Goal: Book appointment/travel/reservation

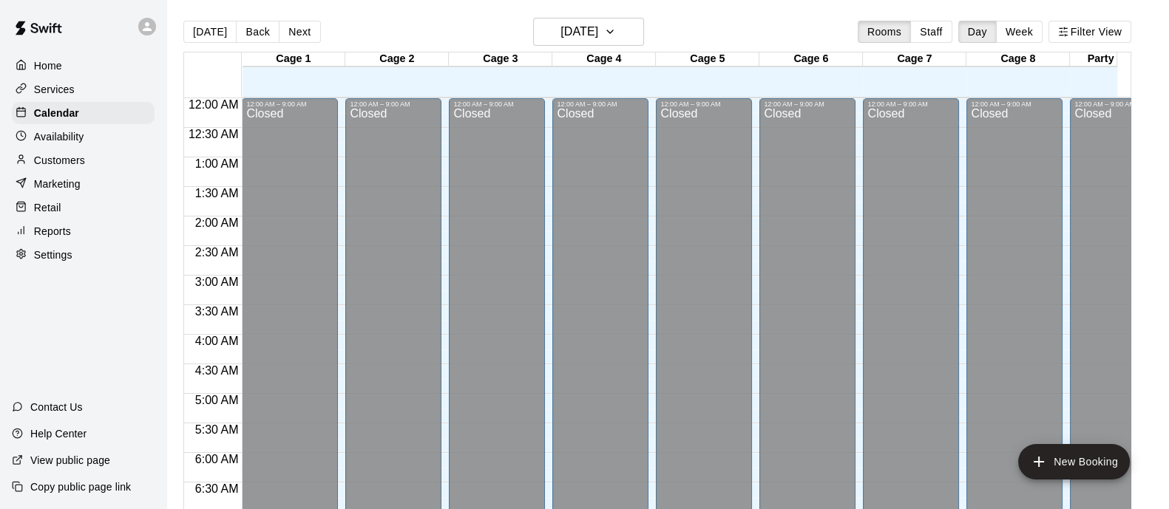
scroll to position [813, 0]
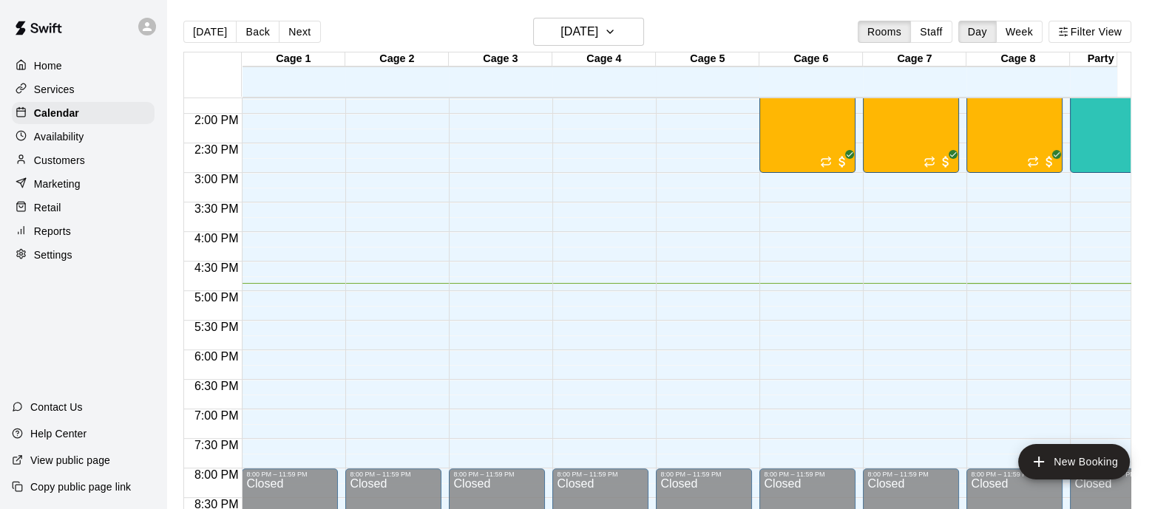
drag, startPoint x: 240, startPoint y: 119, endPoint x: 181, endPoint y: 108, distance: 60.2
click at [208, 126] on span "2:00 PM" at bounding box center [217, 120] width 52 height 13
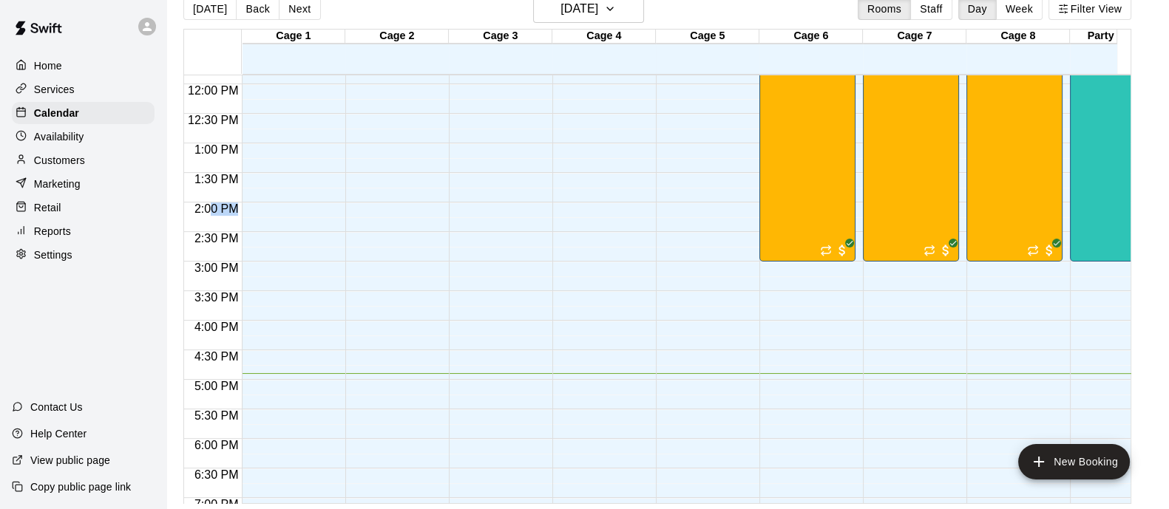
scroll to position [720, 0]
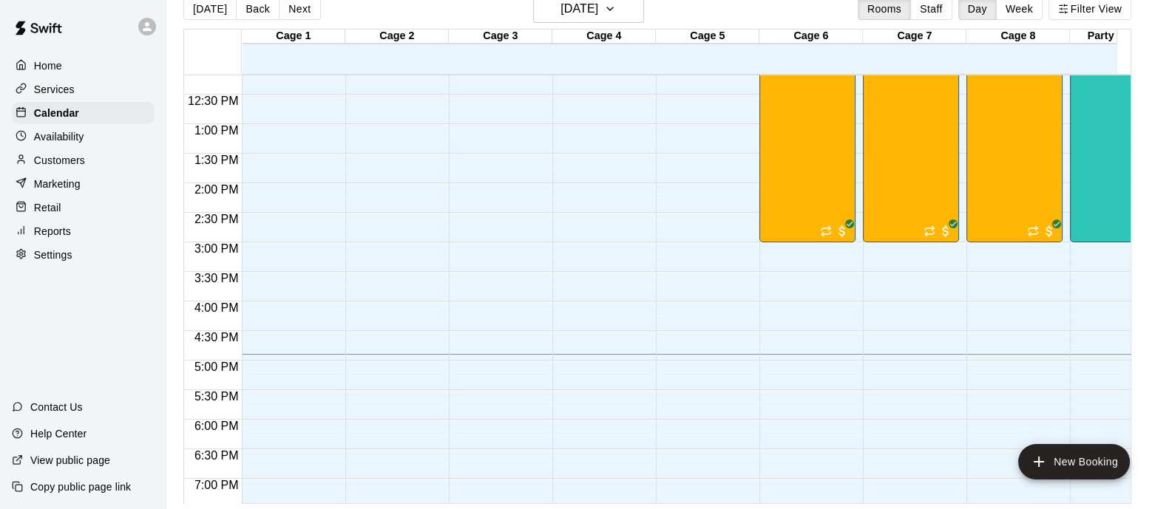
click at [200, 297] on div at bounding box center [213, 298] width 58 height 8
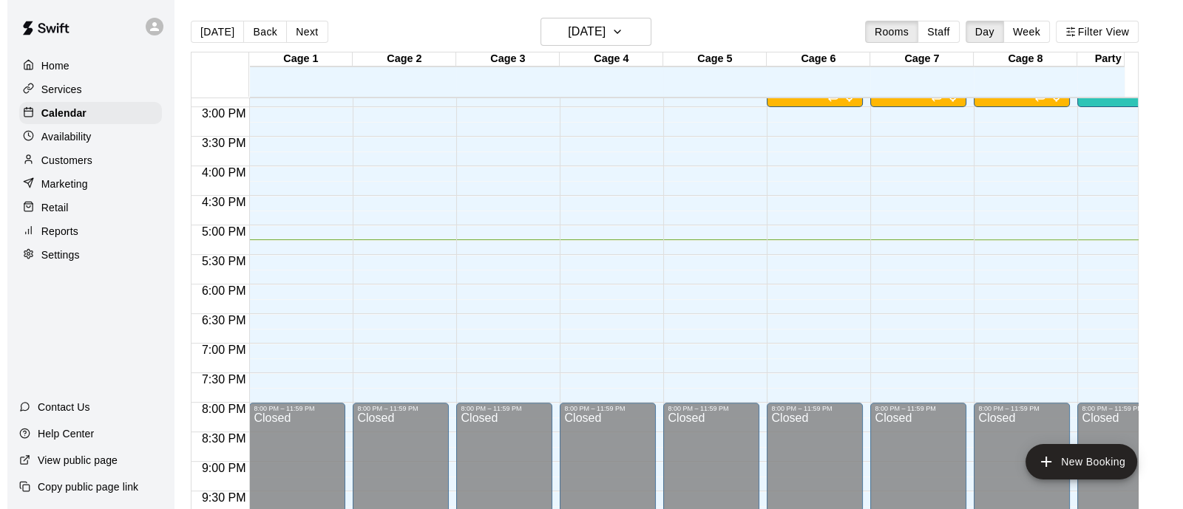
scroll to position [821, 0]
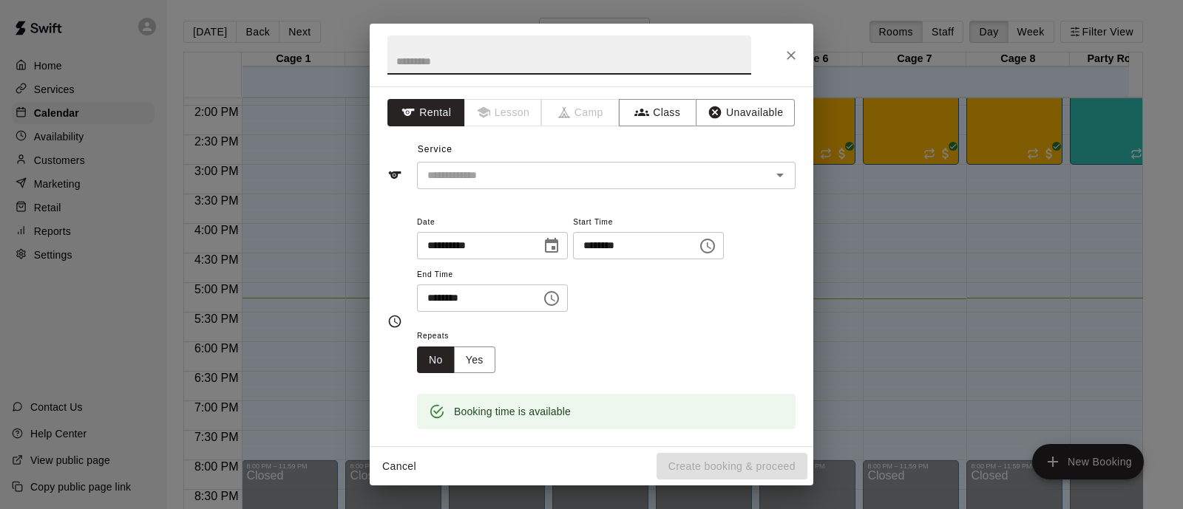
click at [559, 301] on icon "Choose time, selected time is 5:45 PM" at bounding box center [551, 298] width 15 height 15
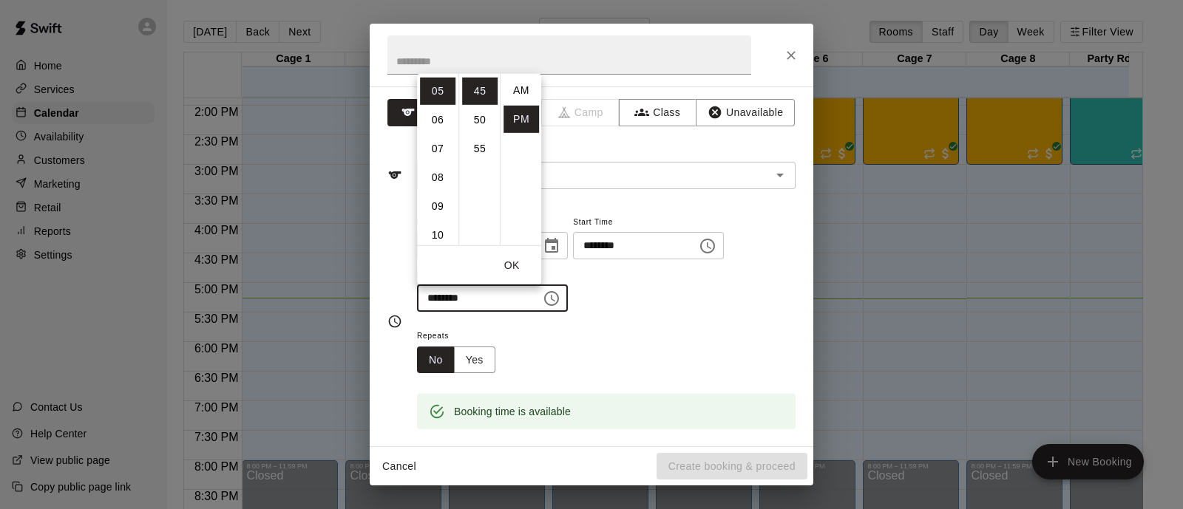
scroll to position [26, 0]
drag, startPoint x: 526, startPoint y: 175, endPoint x: 532, endPoint y: 127, distance: 48.5
click at [530, 138] on ul "AM PM" at bounding box center [520, 159] width 41 height 172
click at [528, 97] on ul "AM PM" at bounding box center [520, 159] width 41 height 172
click at [427, 122] on li "06" at bounding box center [437, 119] width 35 height 27
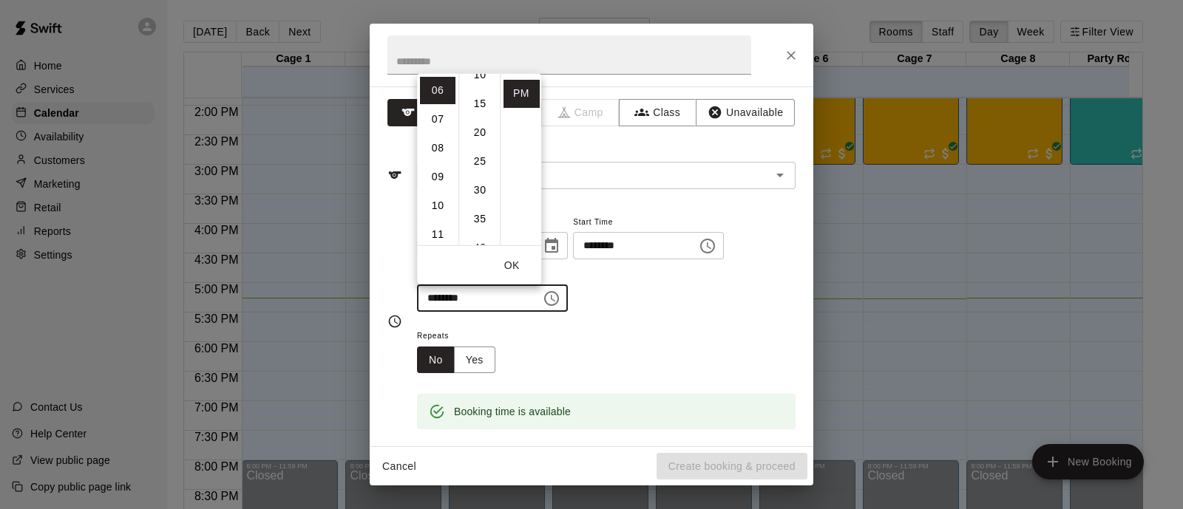
scroll to position [0, 0]
click at [475, 89] on li "00" at bounding box center [479, 89] width 35 height 27
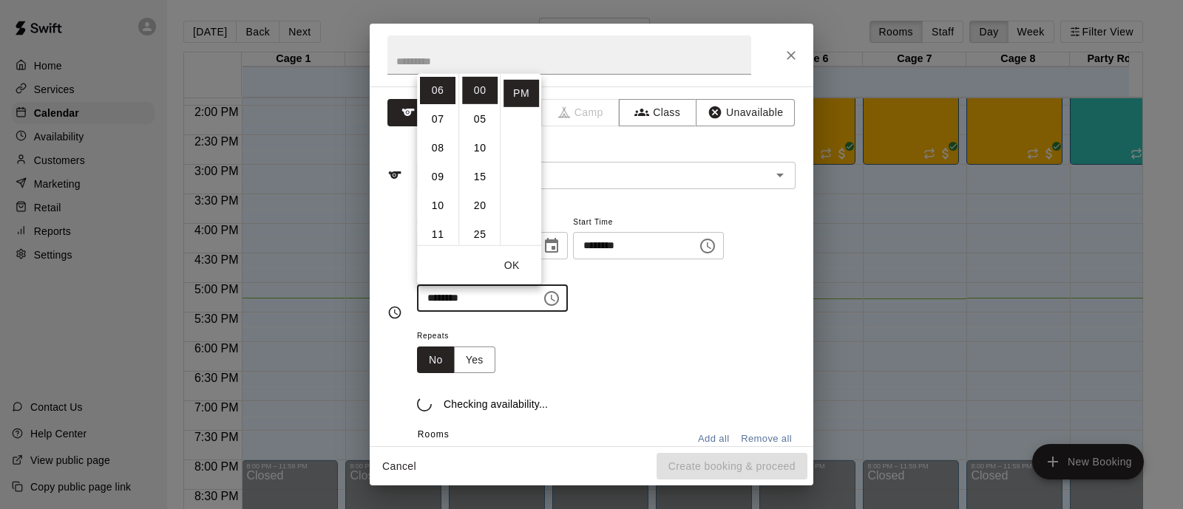
type input "********"
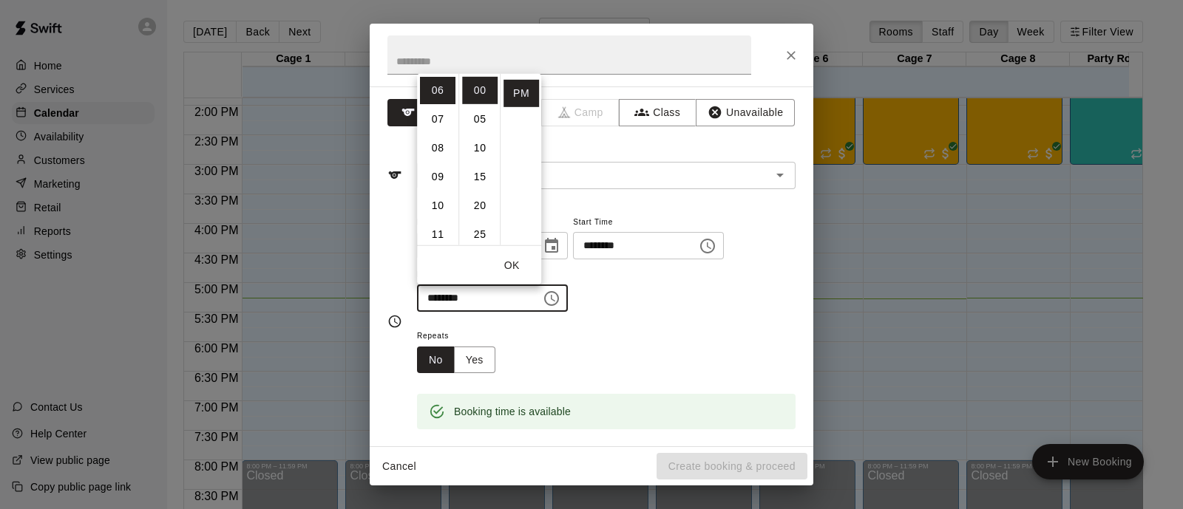
click at [632, 308] on div "**********" at bounding box center [606, 263] width 379 height 100
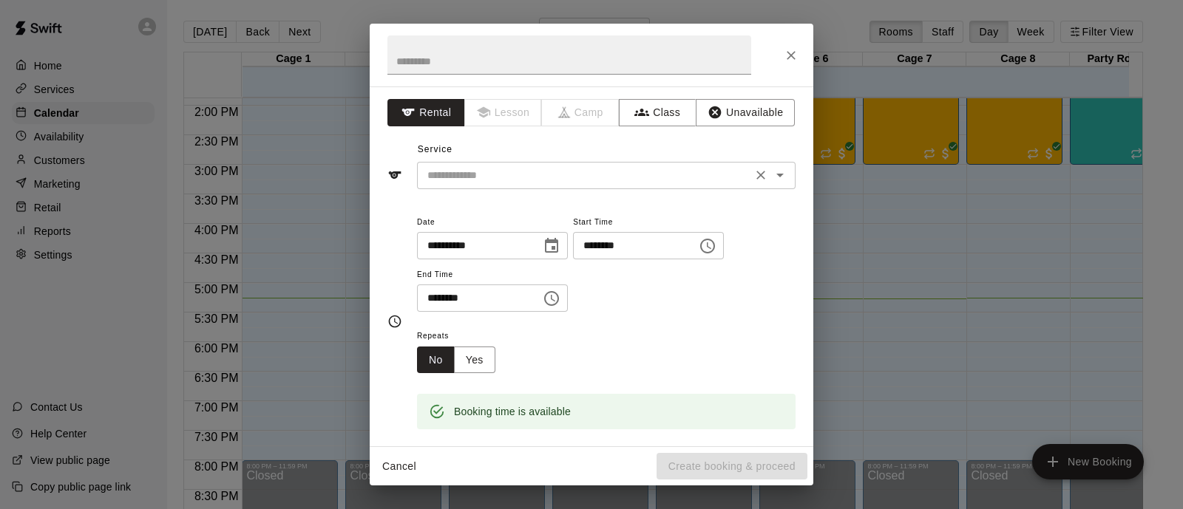
click at [617, 180] on input "text" at bounding box center [584, 175] width 326 height 18
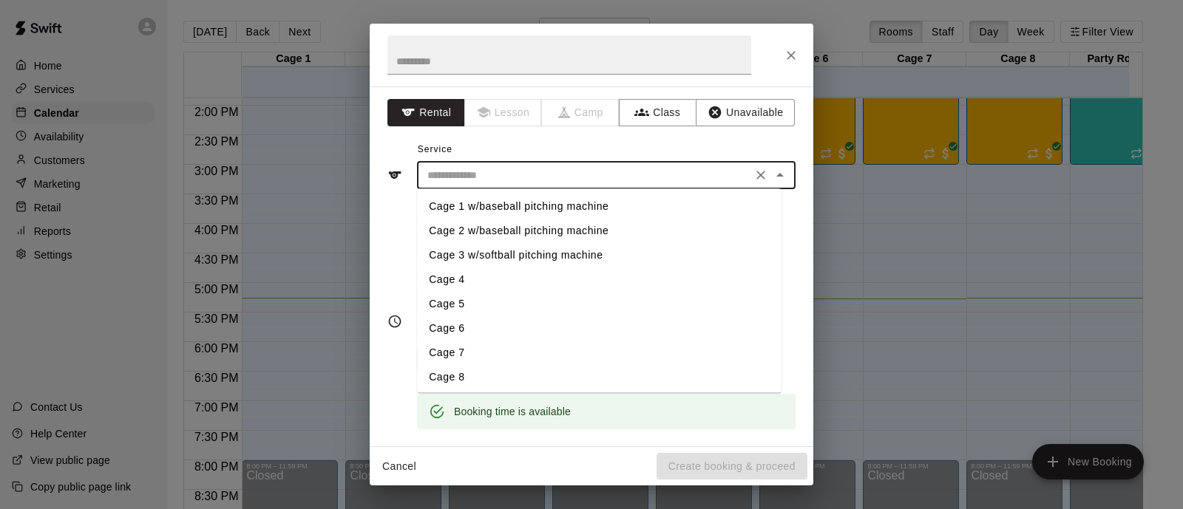
click at [540, 208] on li "Cage 1 w/baseball pitching machine" at bounding box center [599, 206] width 364 height 24
type input "**********"
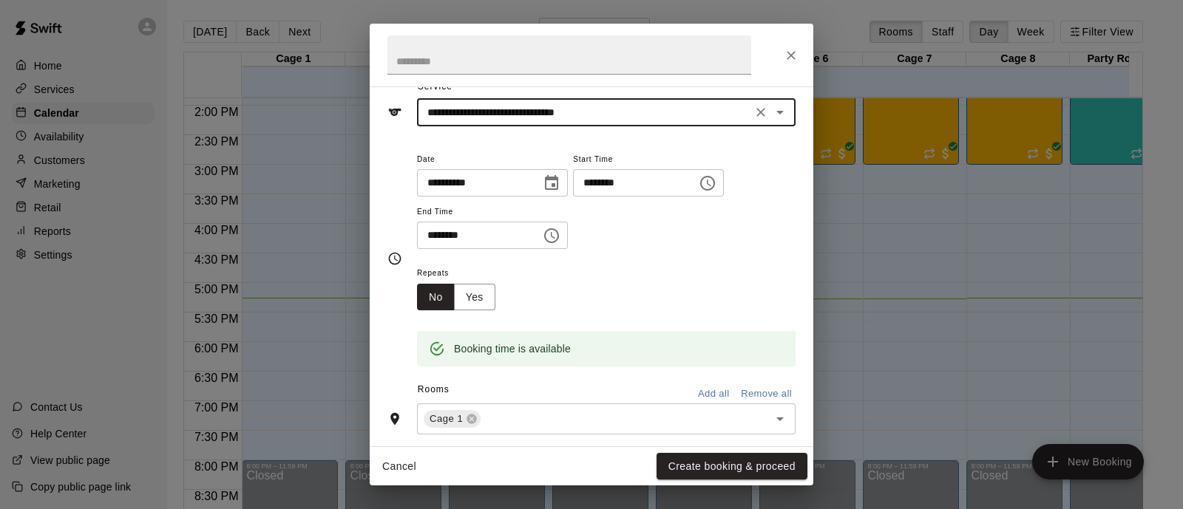
scroll to position [92, 0]
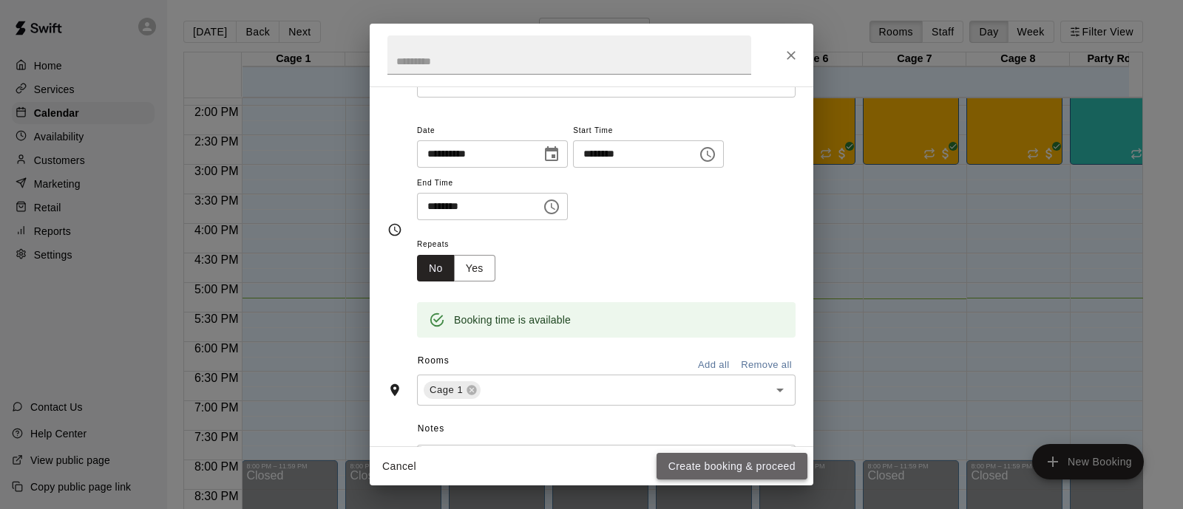
click at [708, 464] on button "Create booking & proceed" at bounding box center [732, 466] width 151 height 27
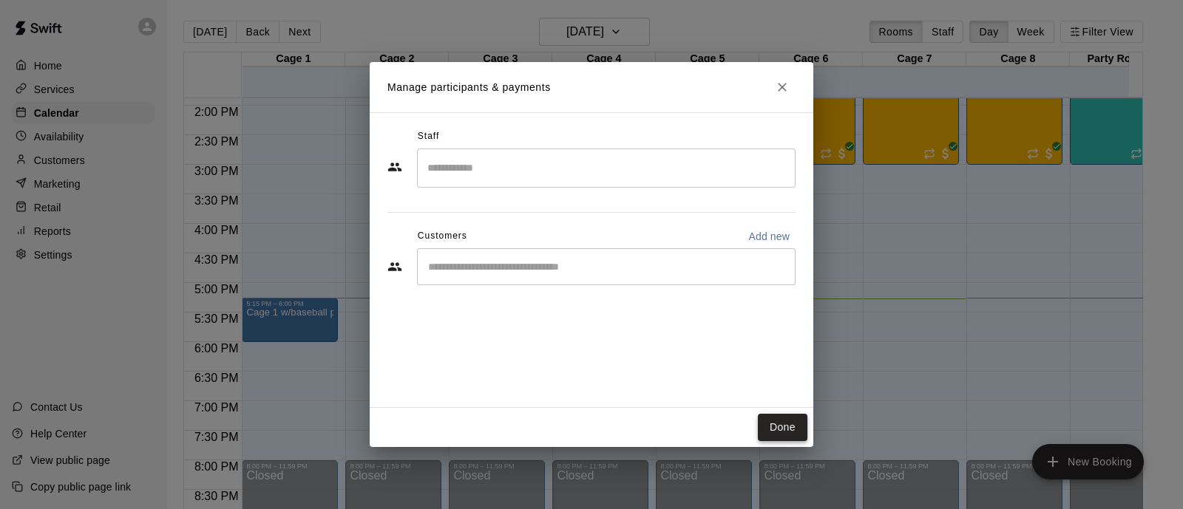
click at [784, 423] on button "Done" at bounding box center [783, 427] width 50 height 27
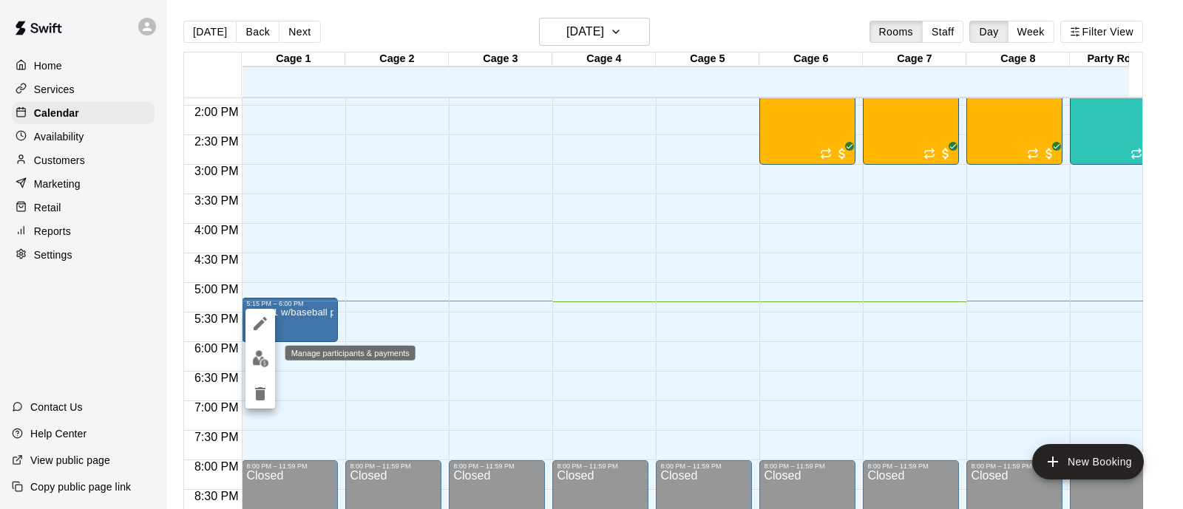
click at [260, 349] on button "edit" at bounding box center [260, 359] width 30 height 29
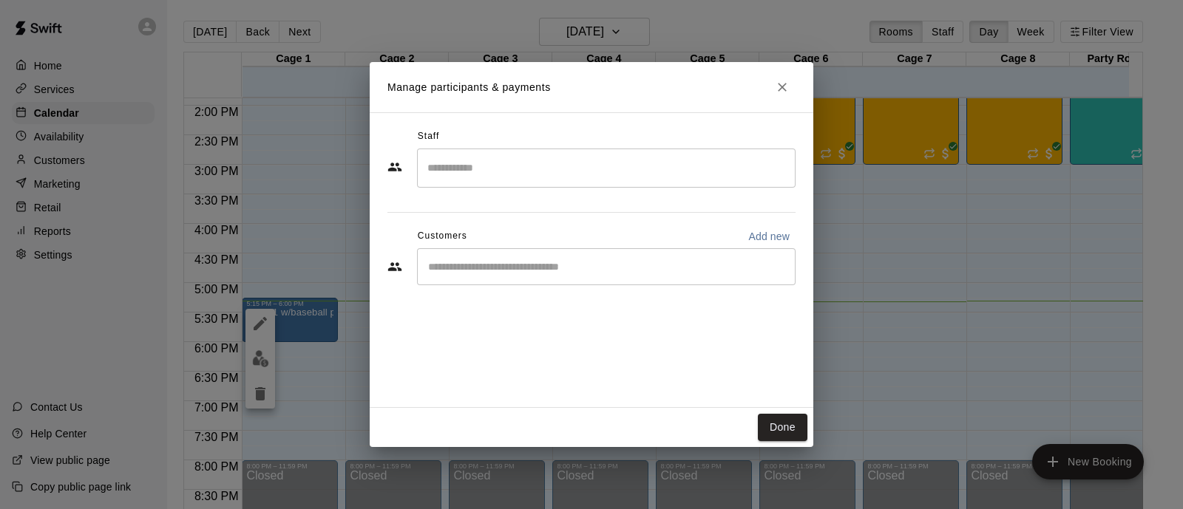
click at [753, 234] on p "Add new" at bounding box center [768, 236] width 41 height 15
select select "**"
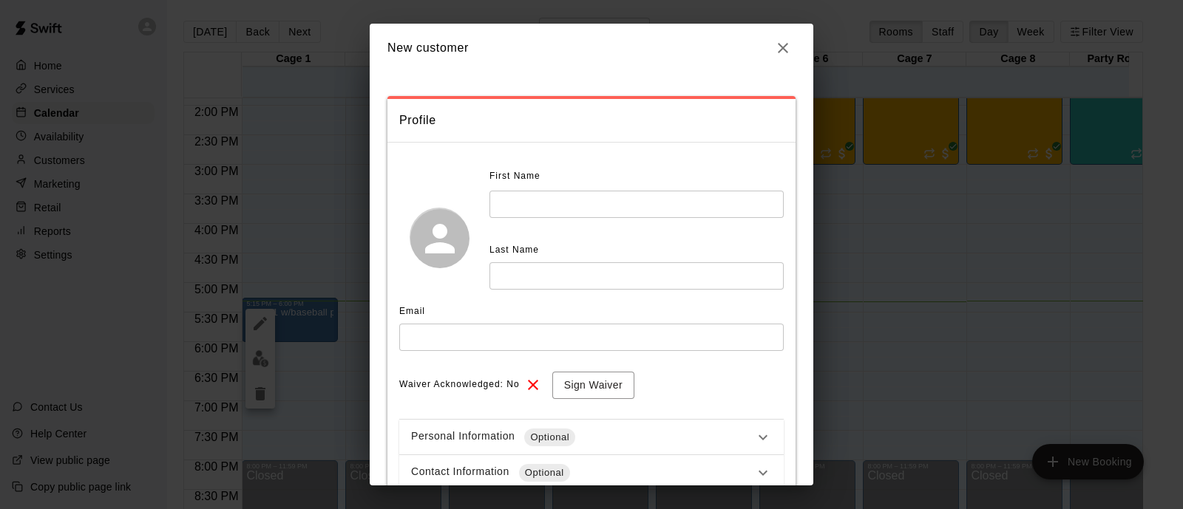
click at [665, 191] on input "text" at bounding box center [636, 204] width 294 height 27
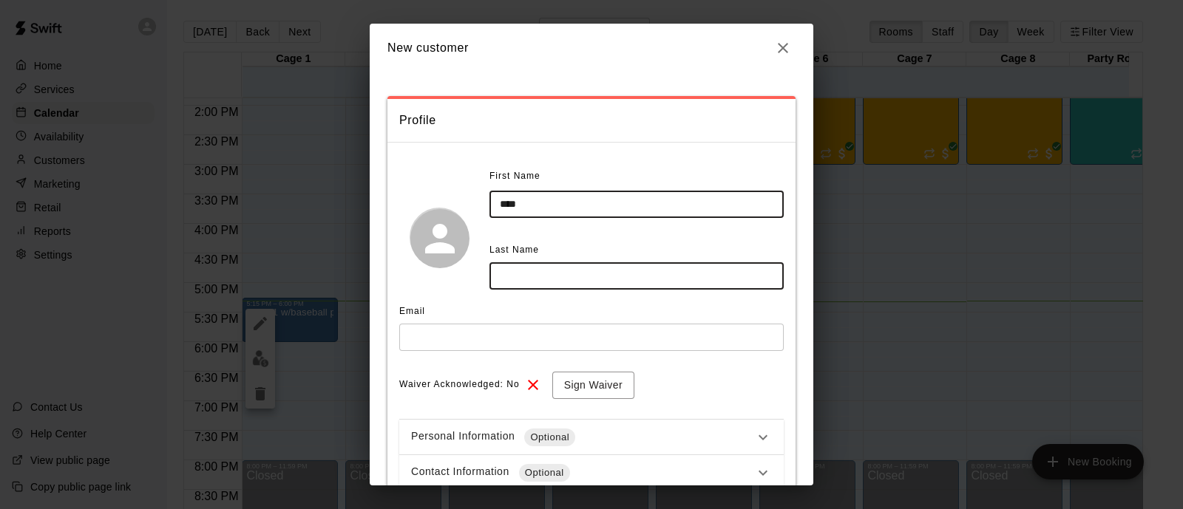
type input "****"
type input "******"
click at [583, 334] on input "text" at bounding box center [591, 337] width 384 height 27
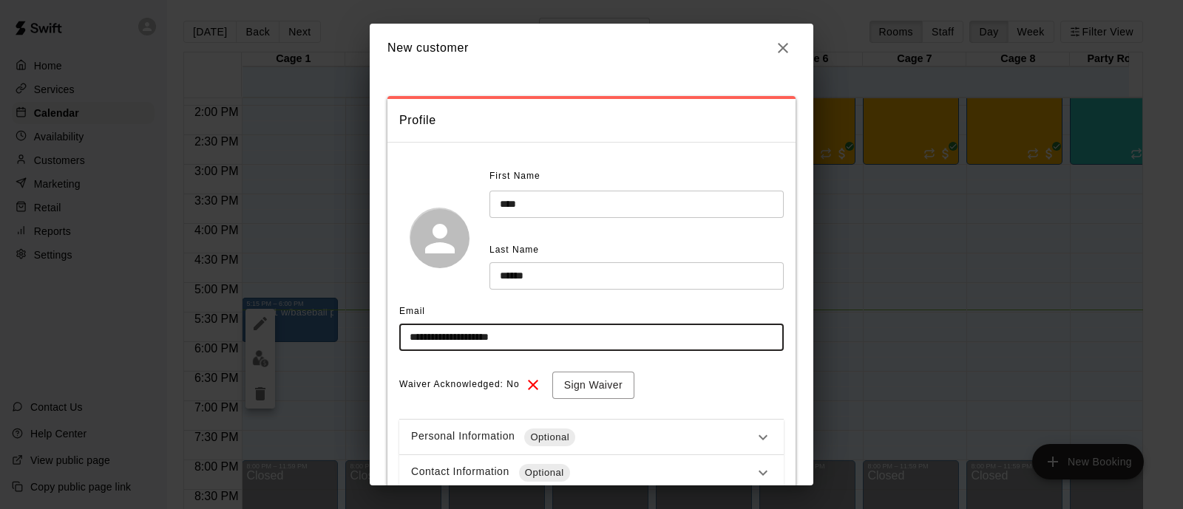
click at [583, 334] on input "**********" at bounding box center [591, 337] width 384 height 27
type input "**********"
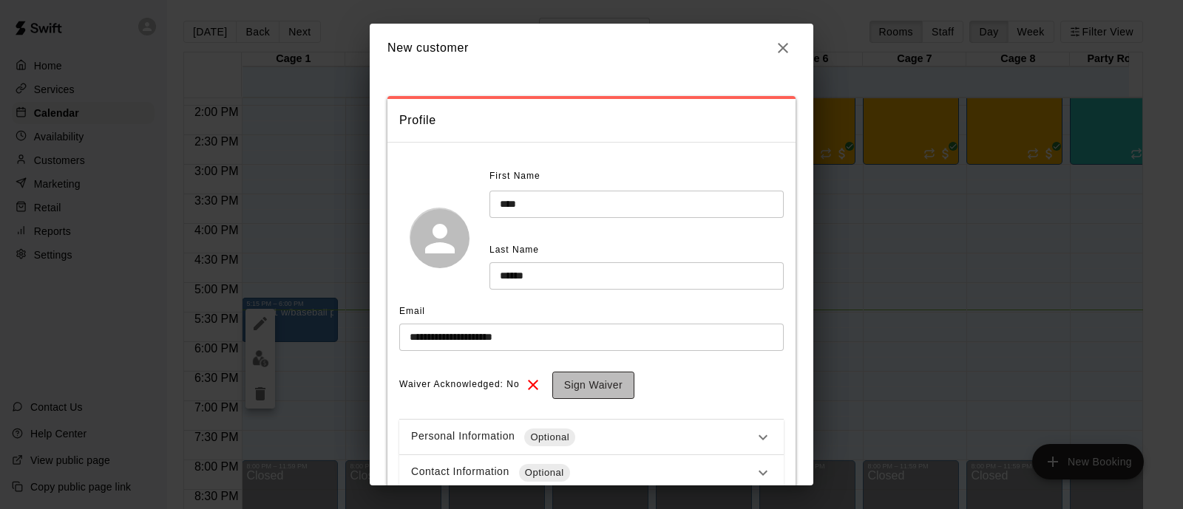
click at [603, 374] on button "Sign Waiver" at bounding box center [593, 385] width 82 height 27
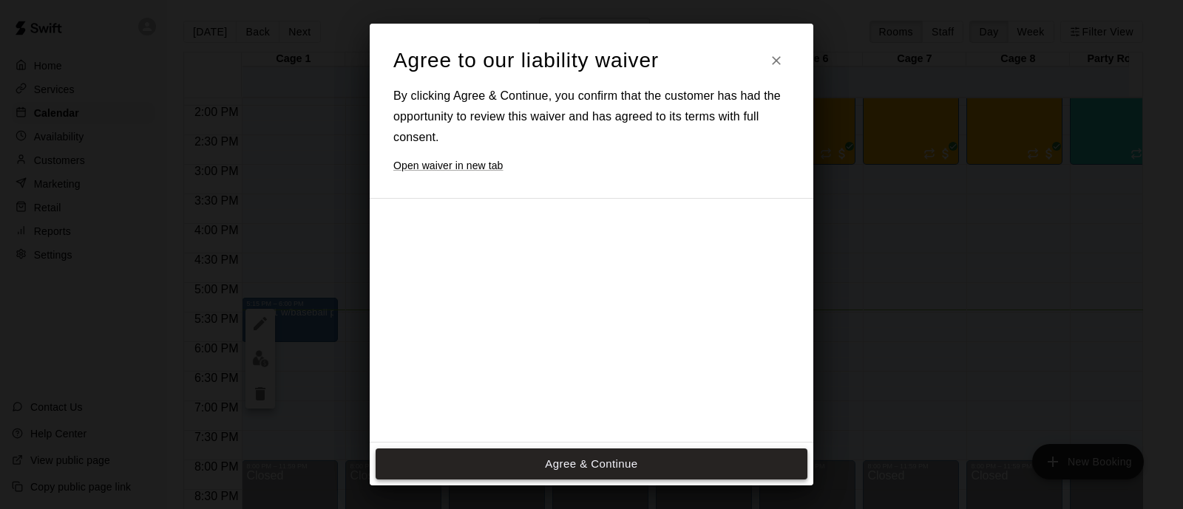
click at [652, 454] on button "Agree & Continue" at bounding box center [592, 464] width 432 height 31
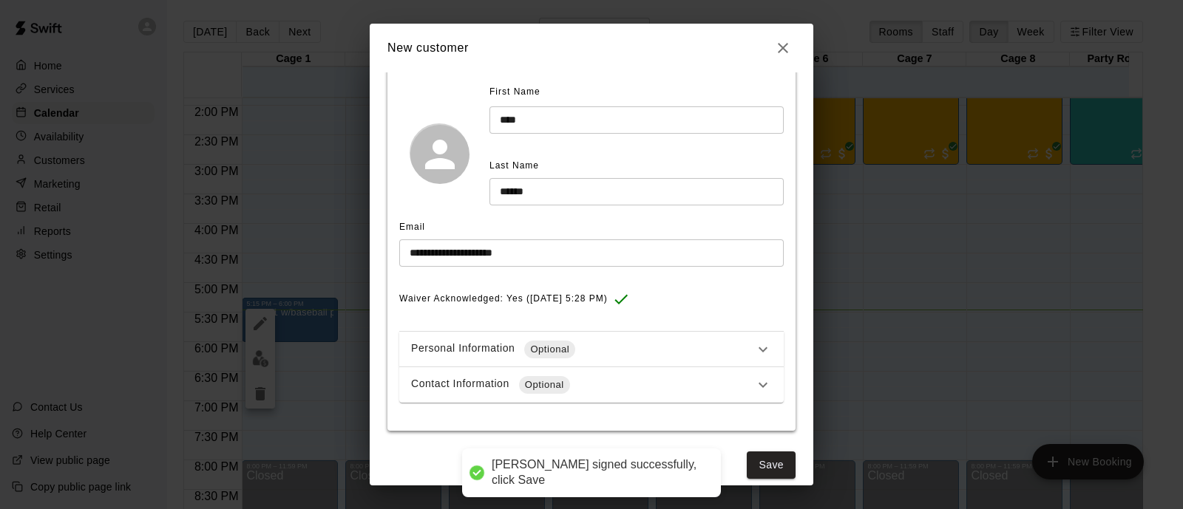
scroll to position [96, 0]
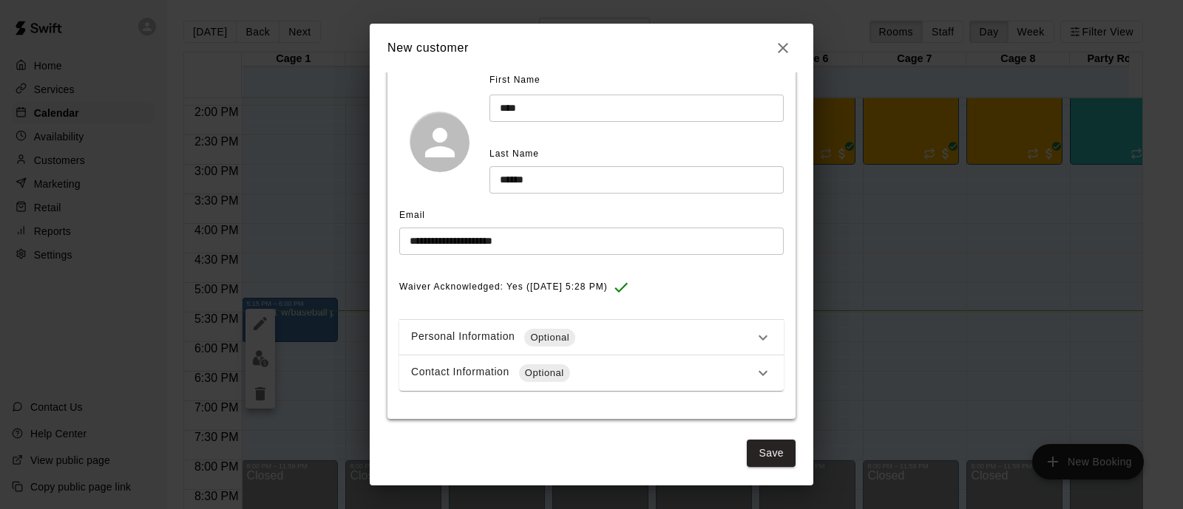
click at [565, 234] on input "**********" at bounding box center [591, 241] width 384 height 27
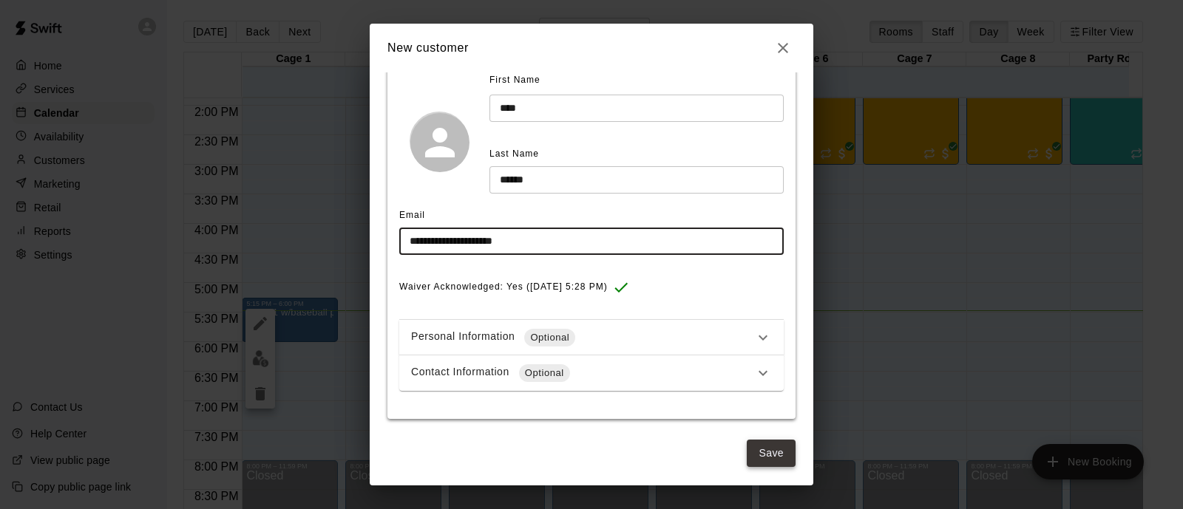
click at [752, 450] on button "Save" at bounding box center [771, 453] width 49 height 27
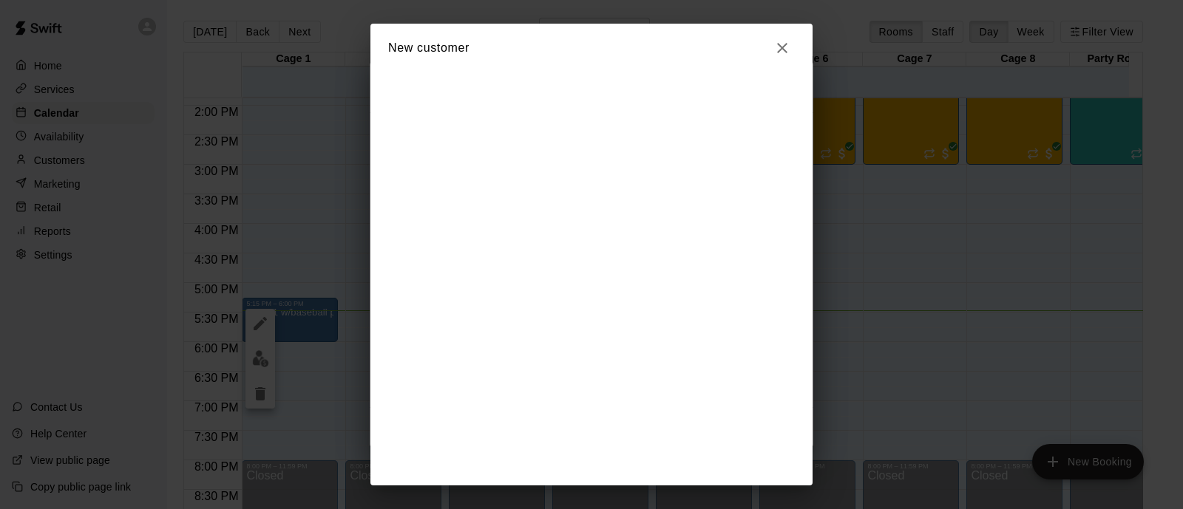
scroll to position [0, 0]
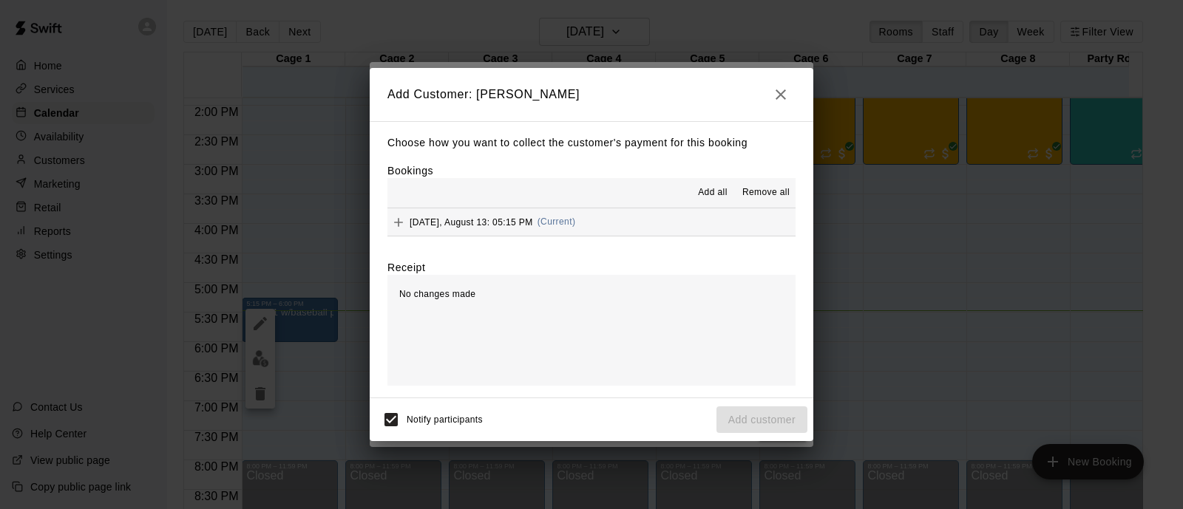
click at [563, 222] on span "(Current)" at bounding box center [556, 222] width 38 height 10
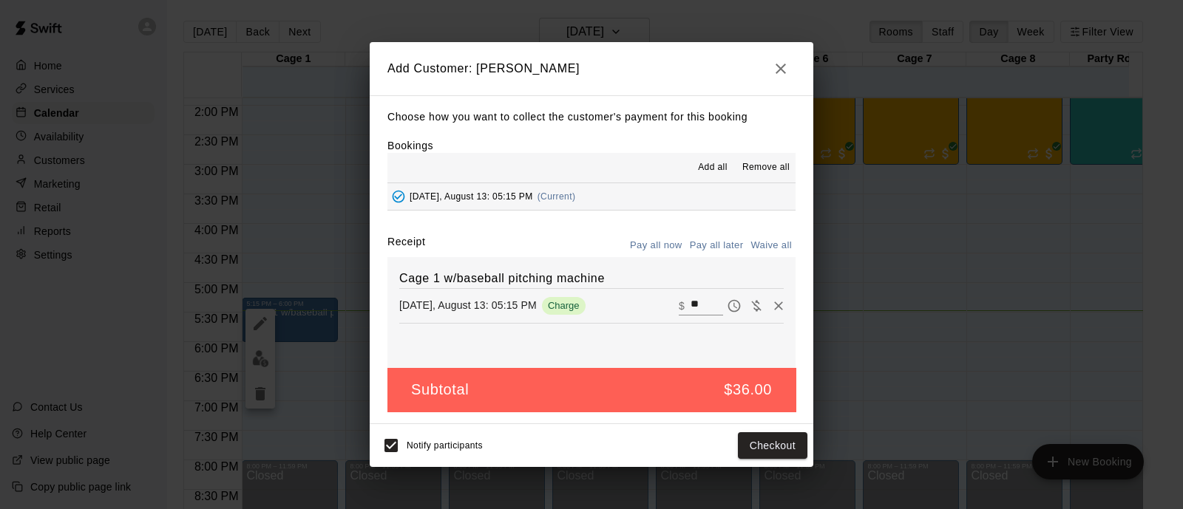
click at [710, 251] on button "Pay all later" at bounding box center [716, 245] width 61 height 23
click at [755, 443] on button "Add customer" at bounding box center [761, 446] width 91 height 27
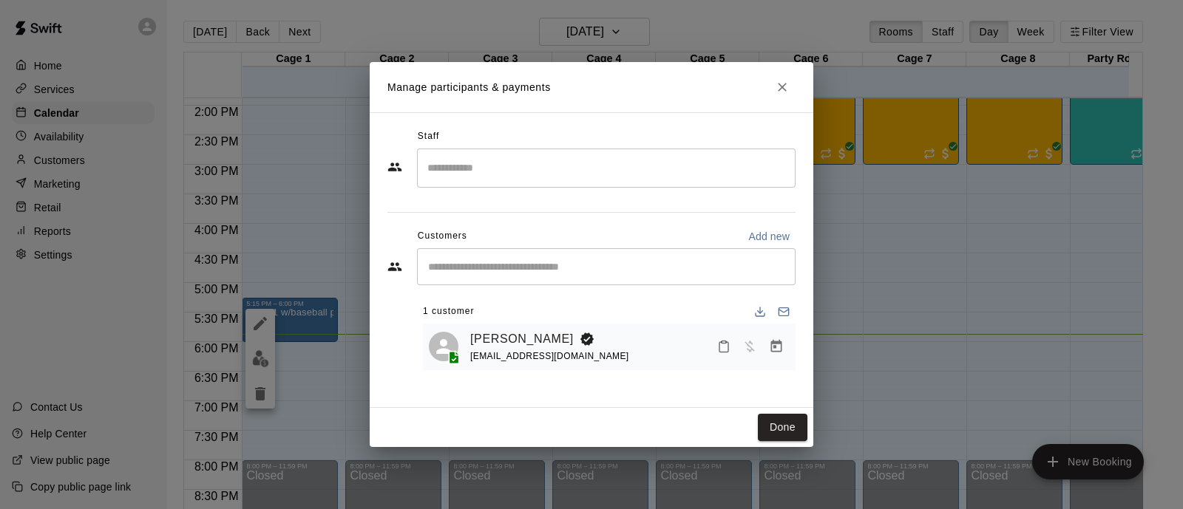
click at [776, 86] on icon "Close" at bounding box center [782, 87] width 15 height 15
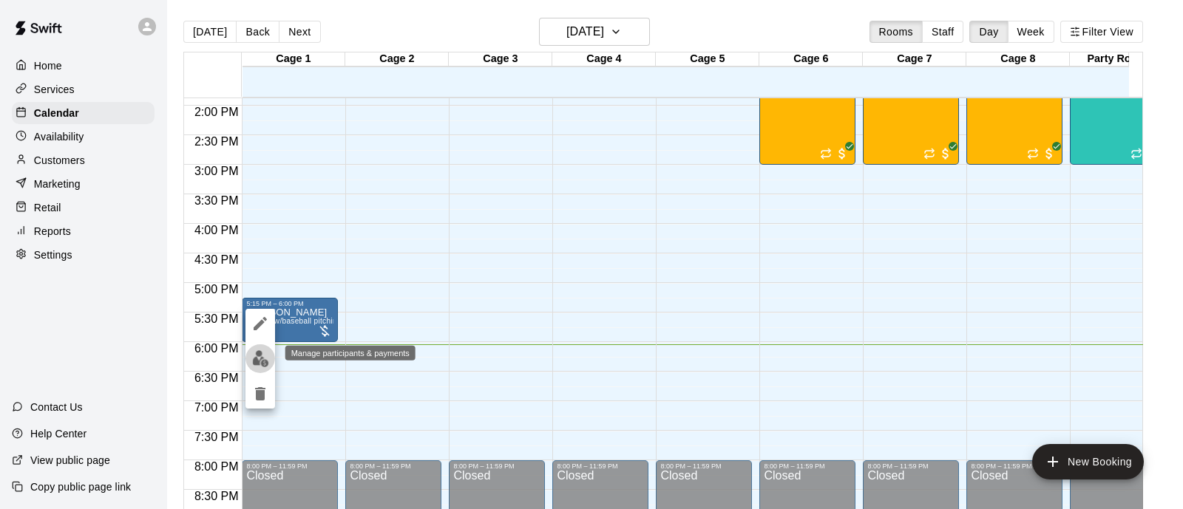
click at [247, 356] on button "edit" at bounding box center [260, 359] width 30 height 29
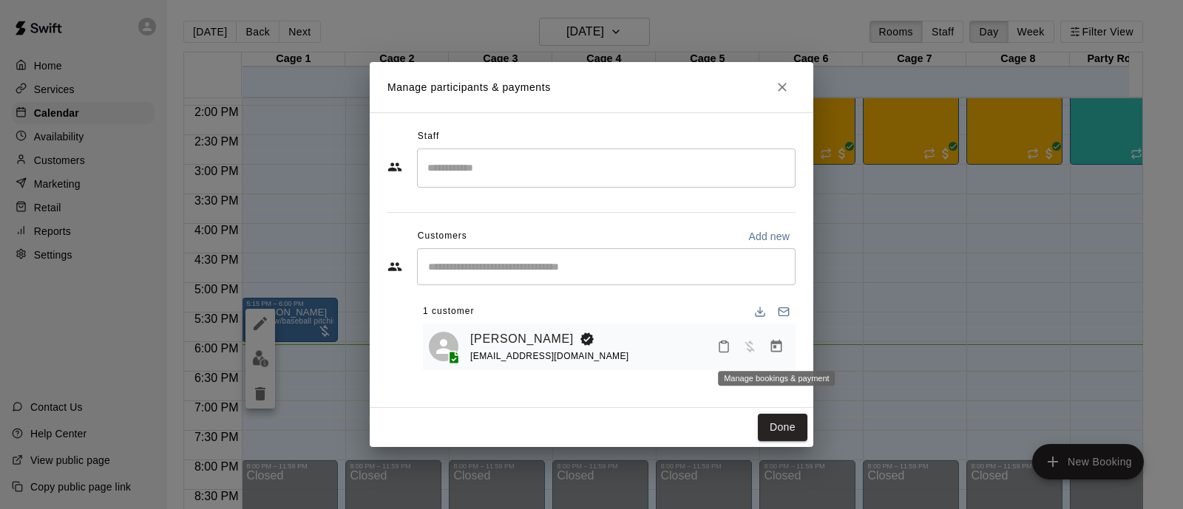
click at [776, 339] on button "Manage bookings & payment" at bounding box center [776, 346] width 27 height 27
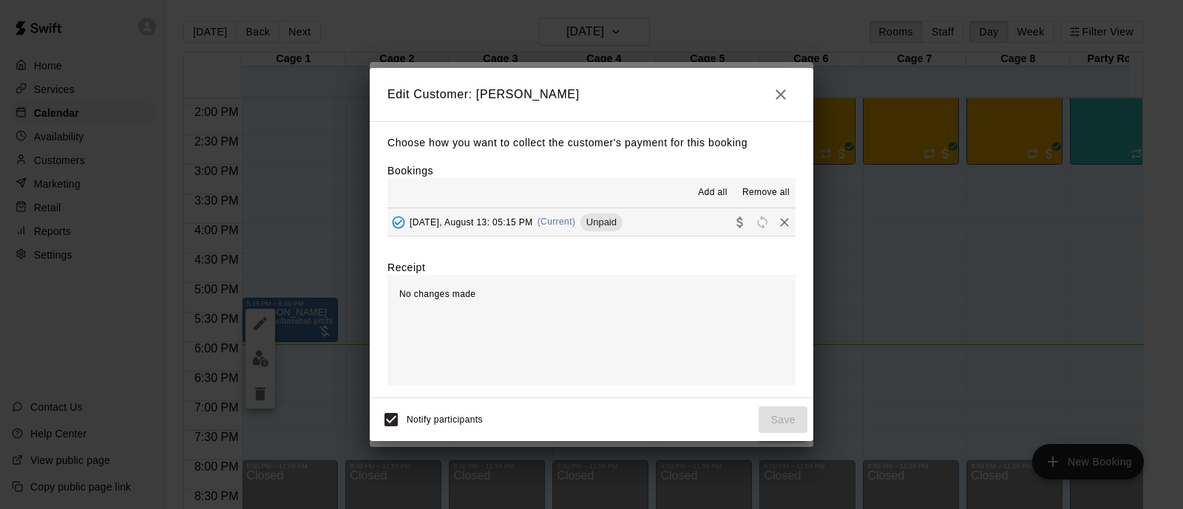
click at [573, 234] on div "Wednesday, August 13: 05:15 PM (Current) Unpaid" at bounding box center [504, 222] width 235 height 22
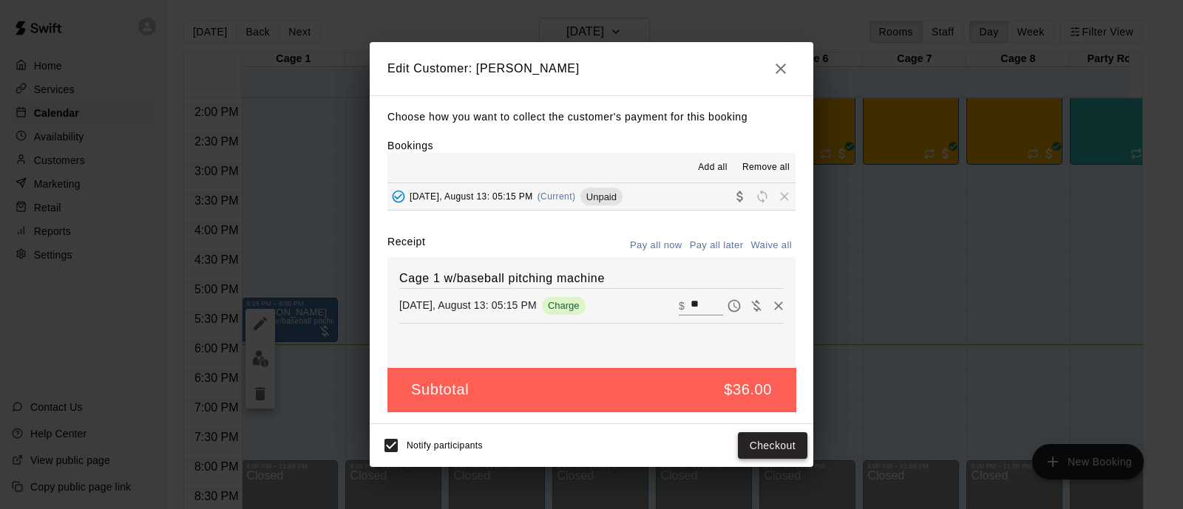
click at [749, 450] on button "Checkout" at bounding box center [772, 446] width 69 height 27
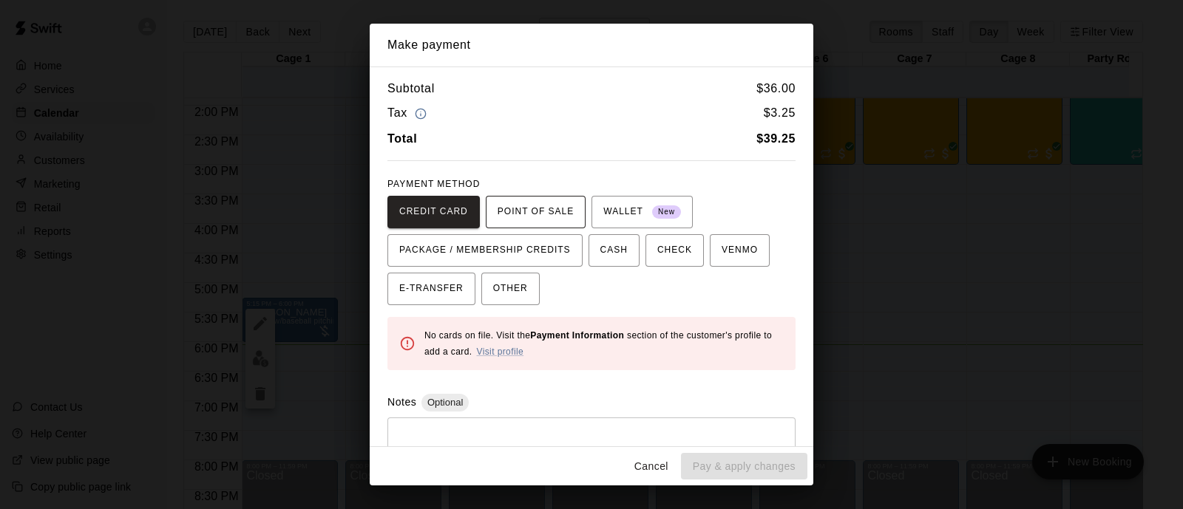
click at [531, 206] on span "POINT OF SALE" at bounding box center [536, 212] width 76 height 24
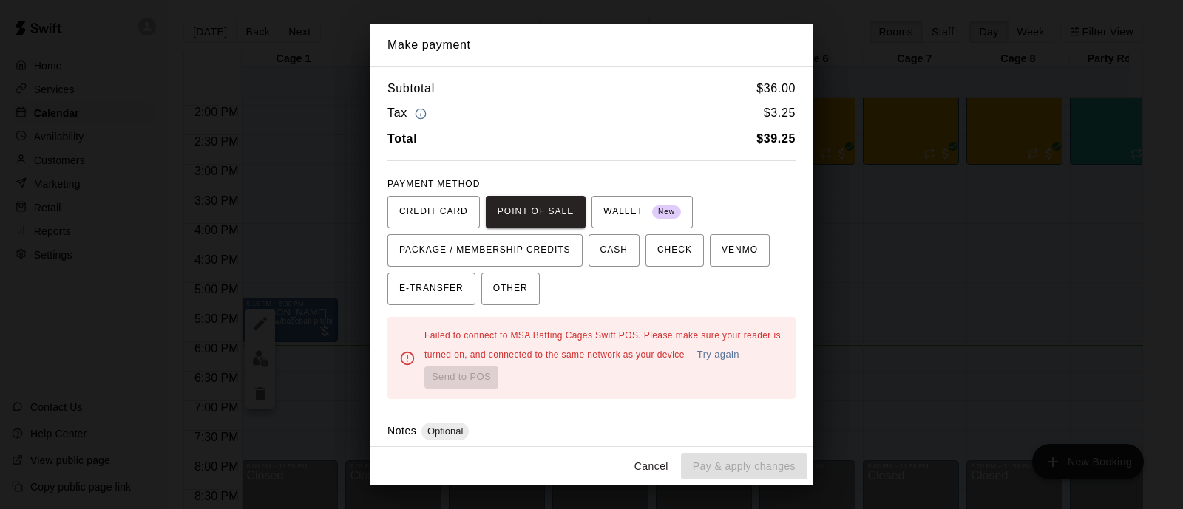
click at [693, 365] on button "Try again" at bounding box center [718, 355] width 50 height 23
click at [451, 358] on div "Failed to connect to MSA Batting Cages Swift POS. Please make sure your reader …" at bounding box center [603, 358] width 359 height 61
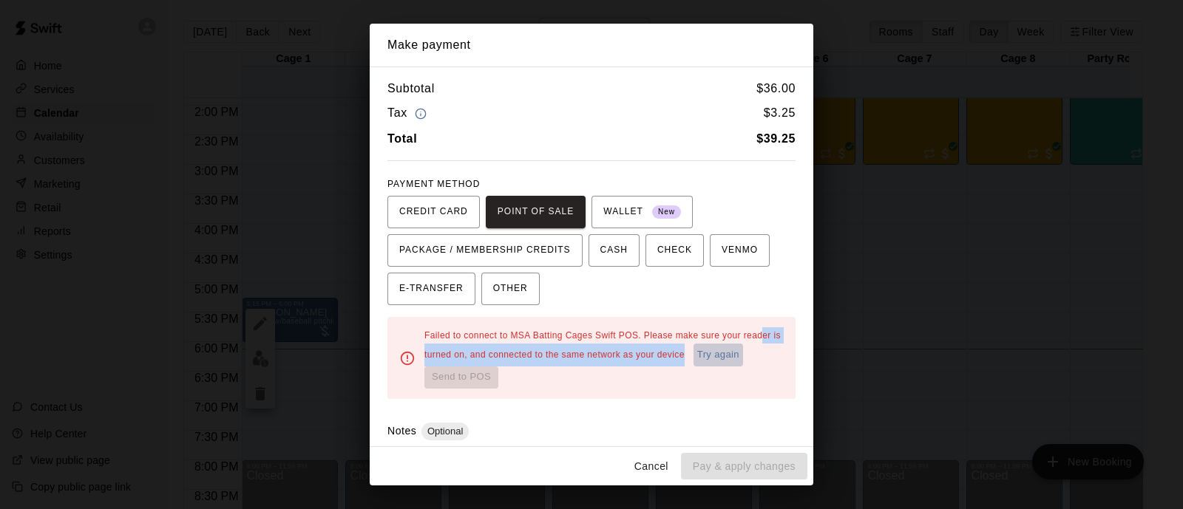
click at [693, 359] on button "Try again" at bounding box center [718, 355] width 50 height 23
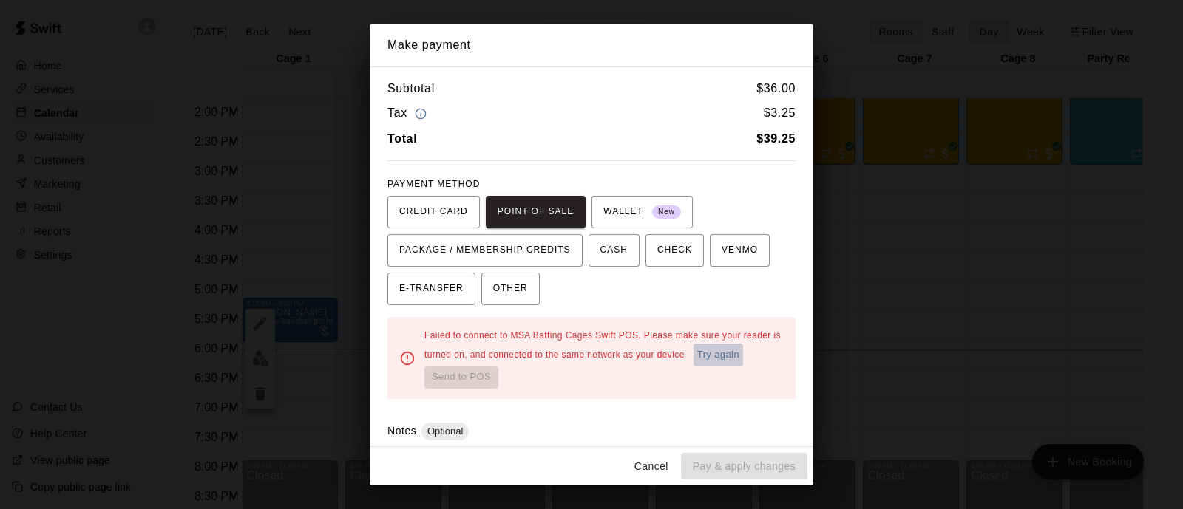
click at [693, 367] on button "Try again" at bounding box center [718, 355] width 50 height 23
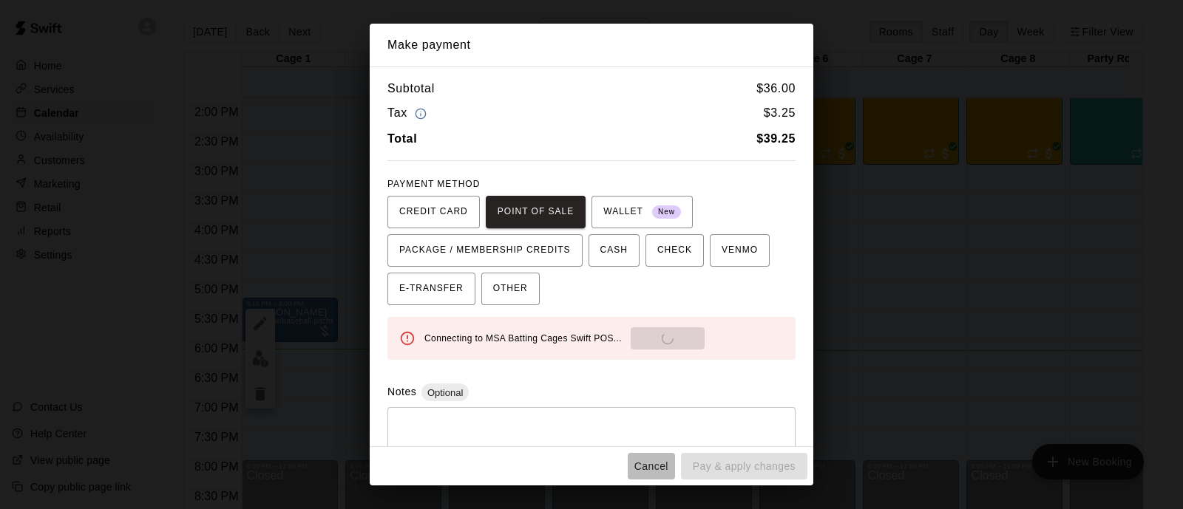
click at [632, 463] on button "Cancel" at bounding box center [651, 466] width 47 height 27
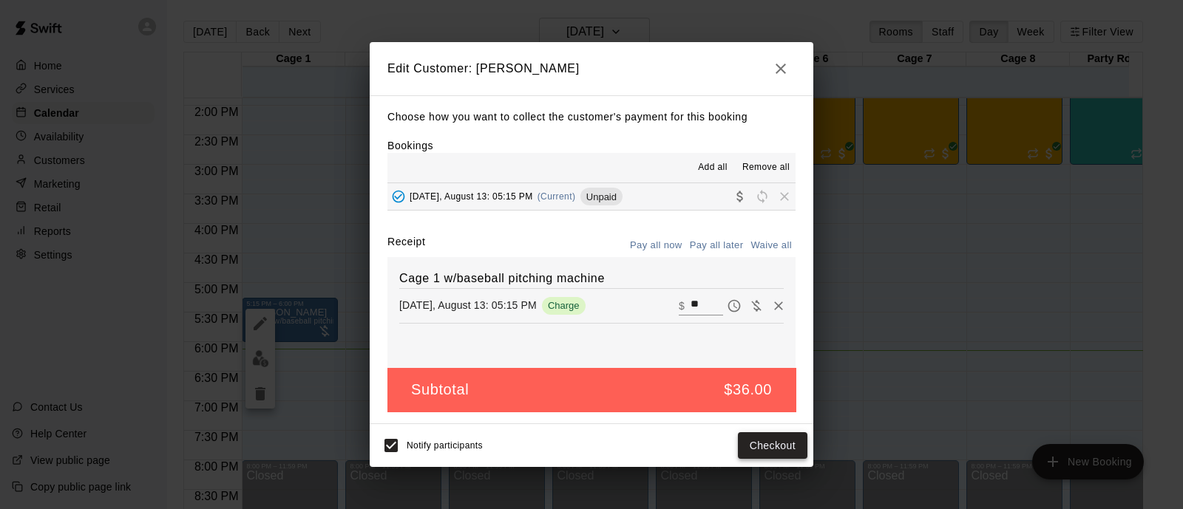
click at [762, 452] on button "Checkout" at bounding box center [772, 446] width 69 height 27
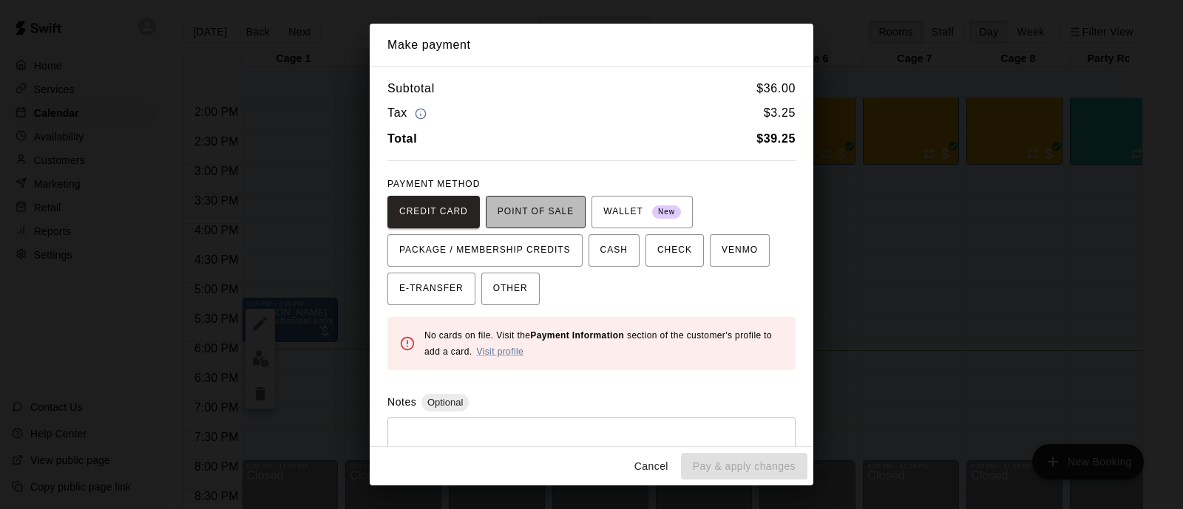
click at [518, 227] on button "POINT OF SALE" at bounding box center [536, 212] width 100 height 33
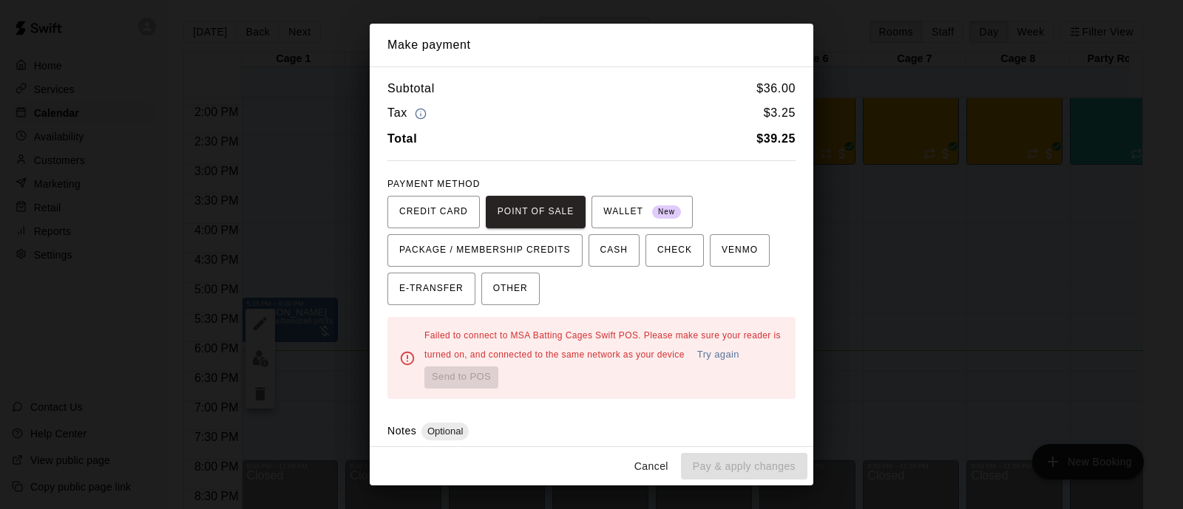
click at [693, 367] on button "Try again" at bounding box center [718, 355] width 50 height 23
click at [739, 242] on span "VENMO" at bounding box center [740, 251] width 36 height 24
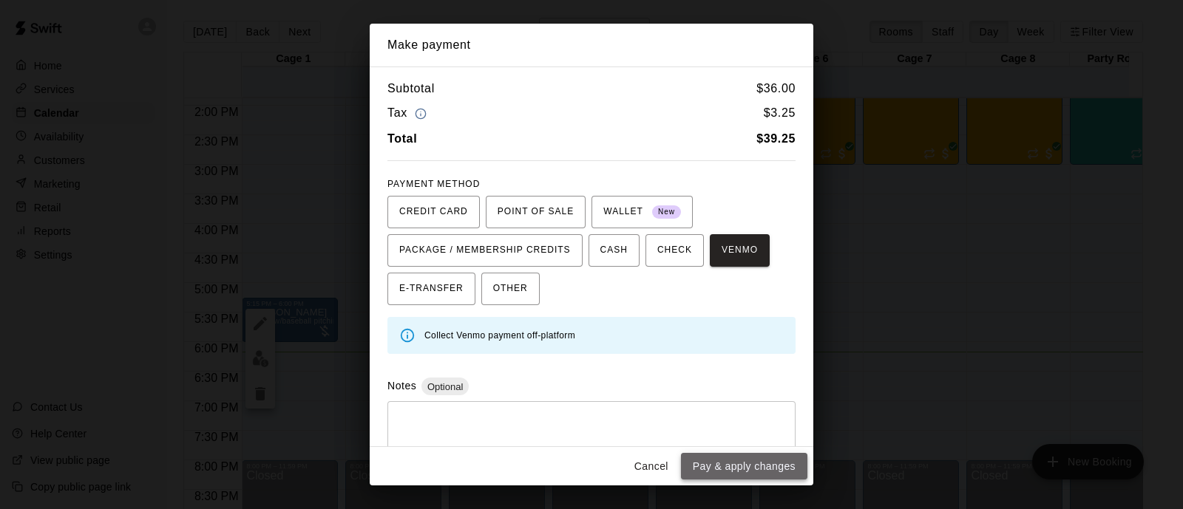
click at [770, 467] on button "Pay & apply changes" at bounding box center [744, 466] width 126 height 27
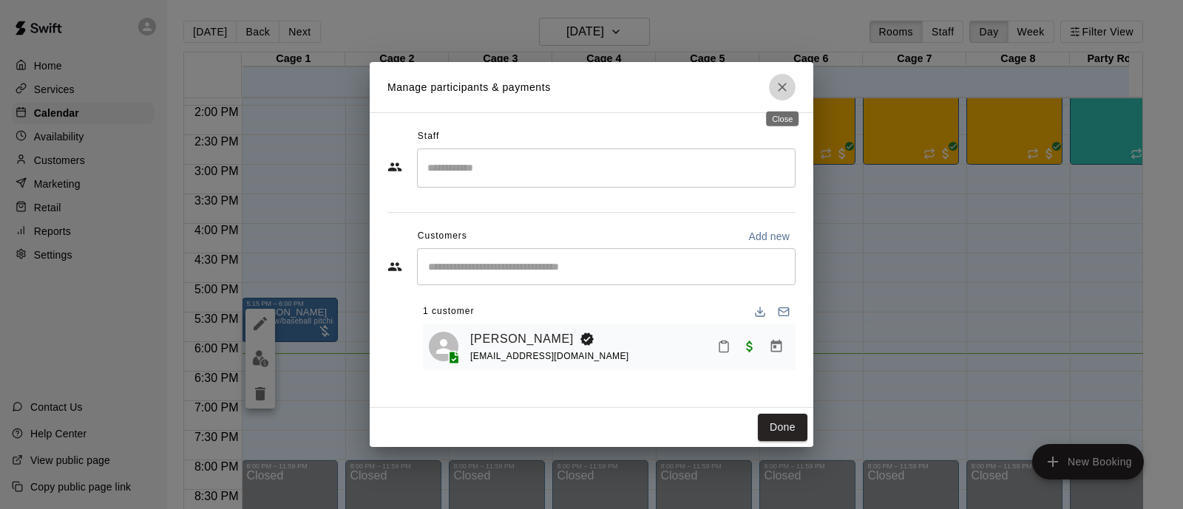
click at [779, 75] on button "Close" at bounding box center [782, 87] width 27 height 27
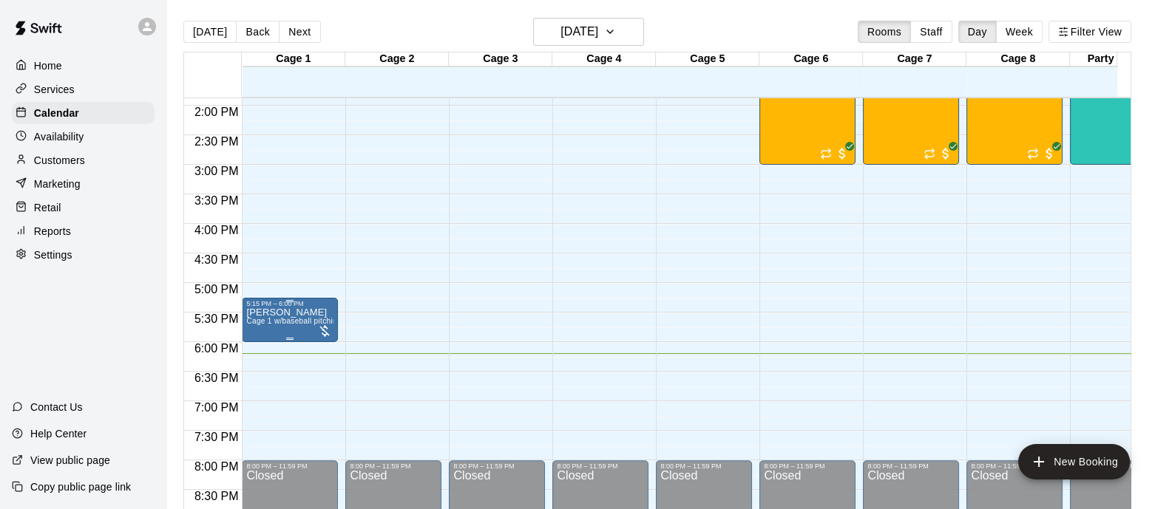
click at [286, 321] on span "Cage 1 w/baseball pitching machine" at bounding box center [309, 321] width 126 height 8
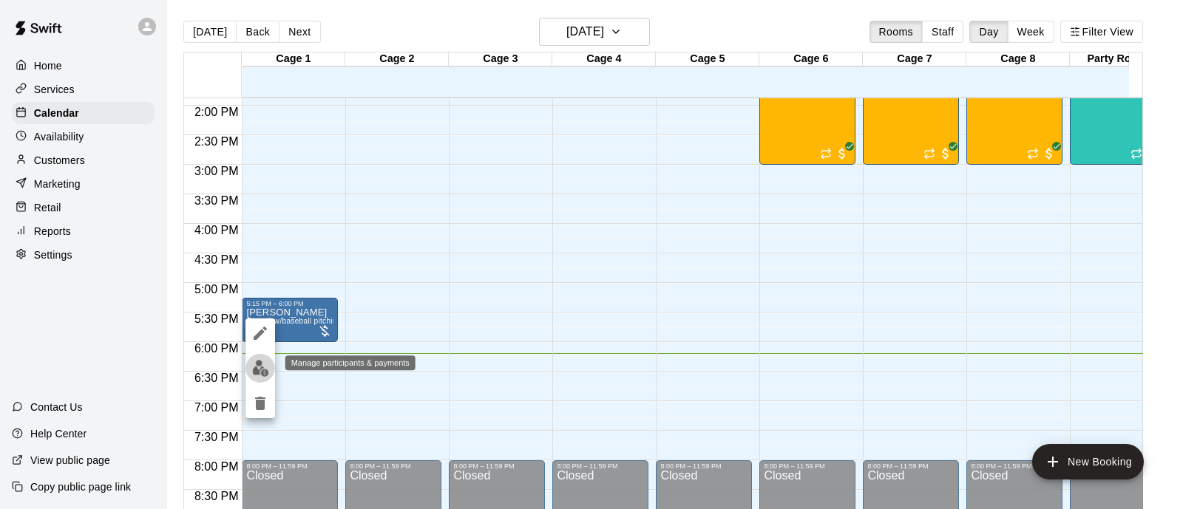
click at [259, 360] on img "edit" at bounding box center [260, 368] width 17 height 17
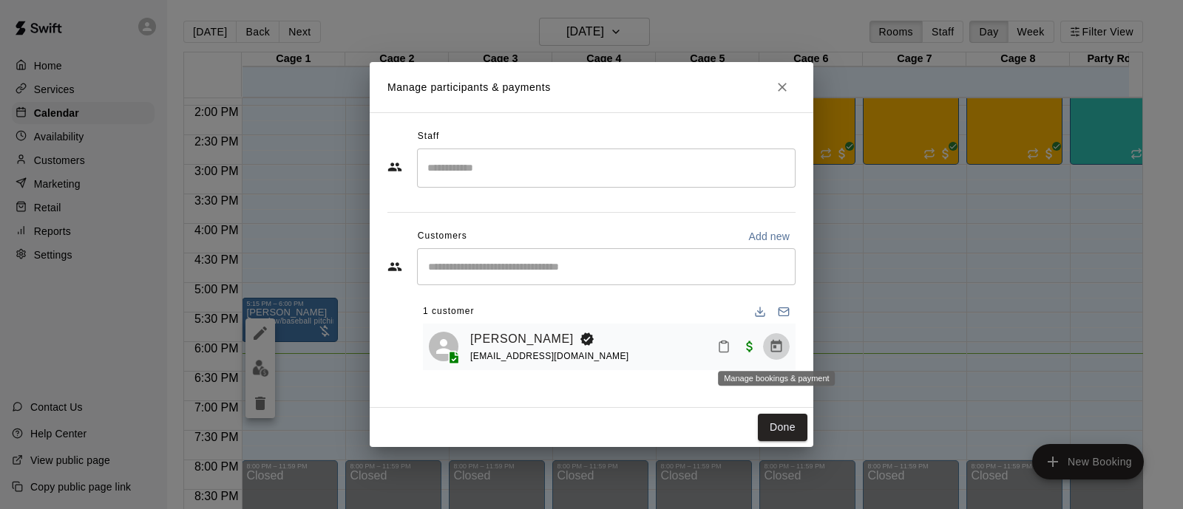
click at [786, 348] on button "Manage bookings & payment" at bounding box center [776, 346] width 27 height 27
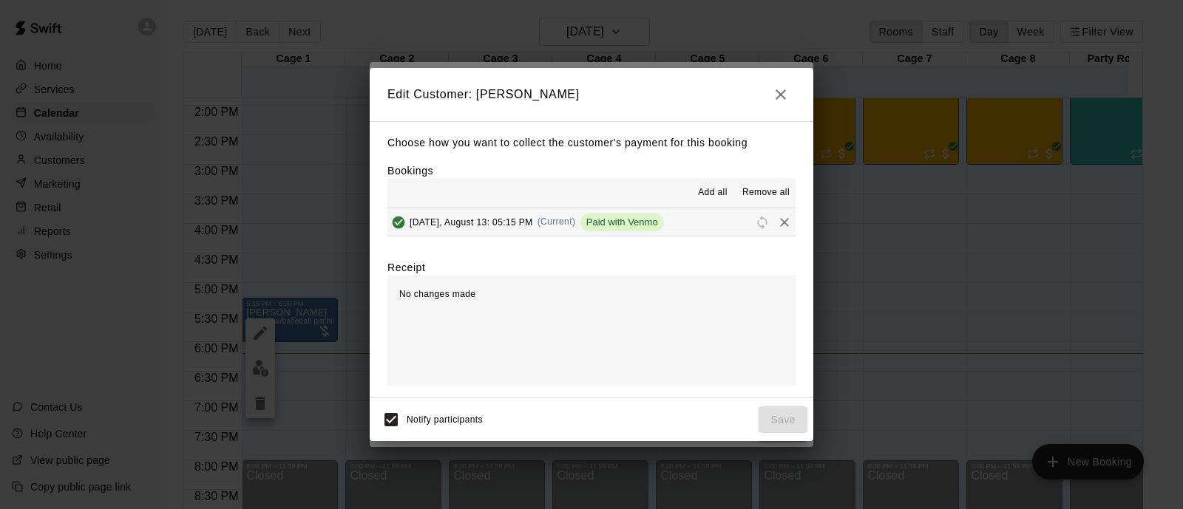
click at [662, 210] on button "Wednesday, August 13: 05:15 PM (Current) Paid with Venmo" at bounding box center [591, 221] width 408 height 27
click at [774, 94] on icon "button" at bounding box center [781, 95] width 18 height 18
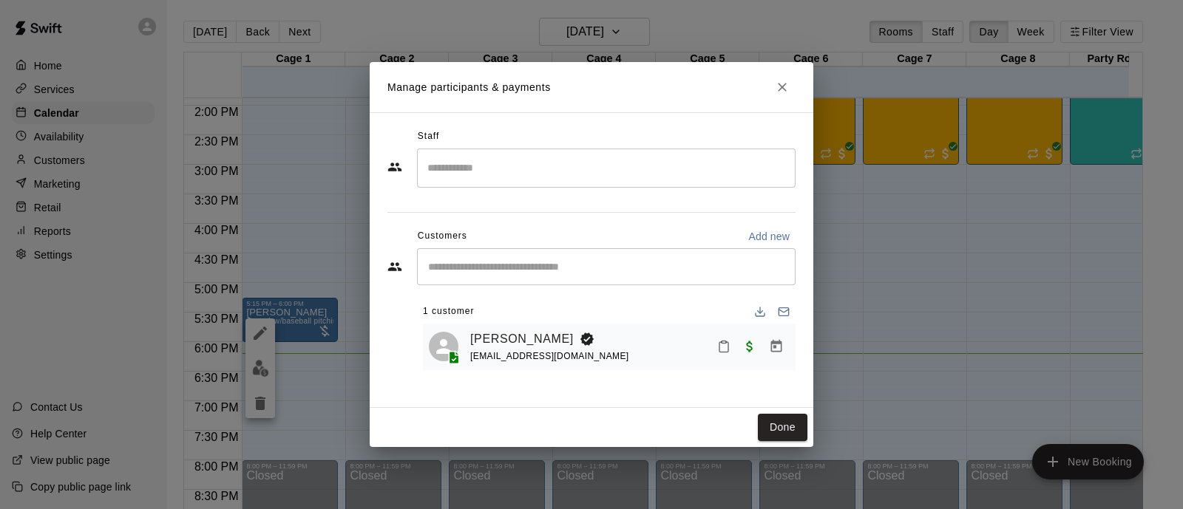
click at [775, 94] on icon "Close" at bounding box center [782, 87] width 15 height 15
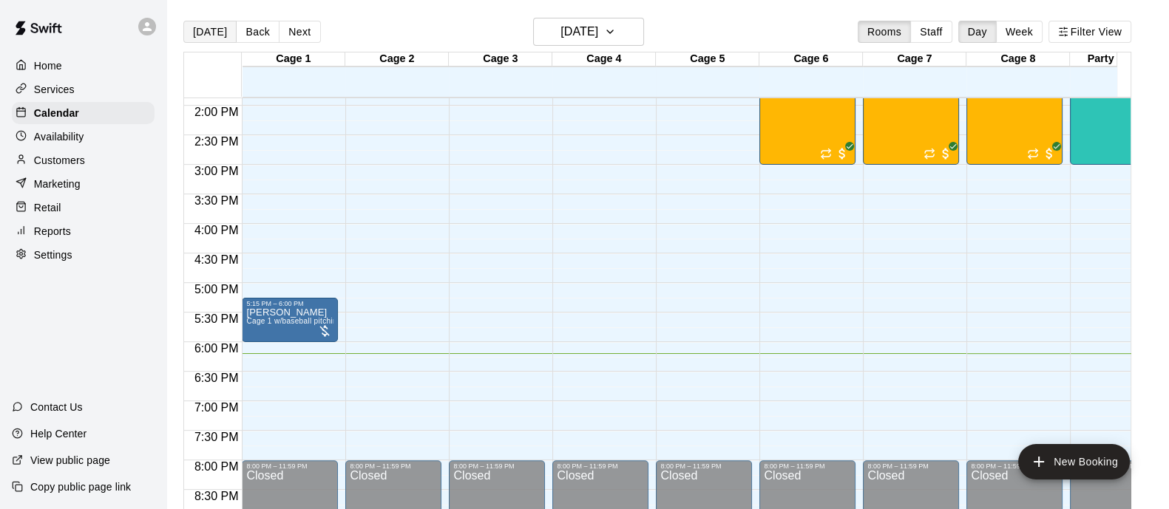
click at [214, 24] on button "[DATE]" at bounding box center [209, 32] width 53 height 22
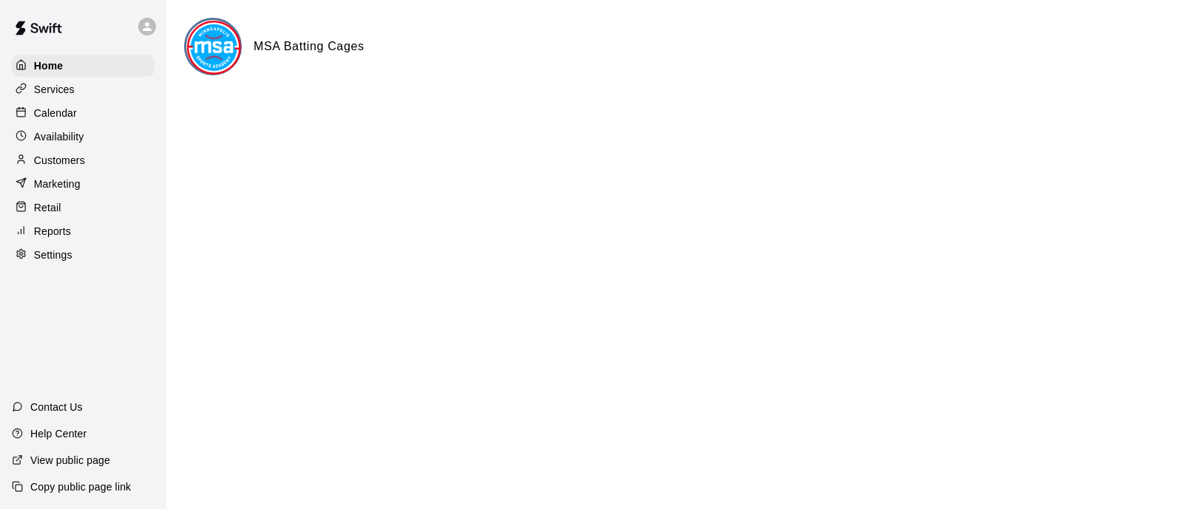
click at [77, 160] on p "Customers" at bounding box center [59, 160] width 51 height 15
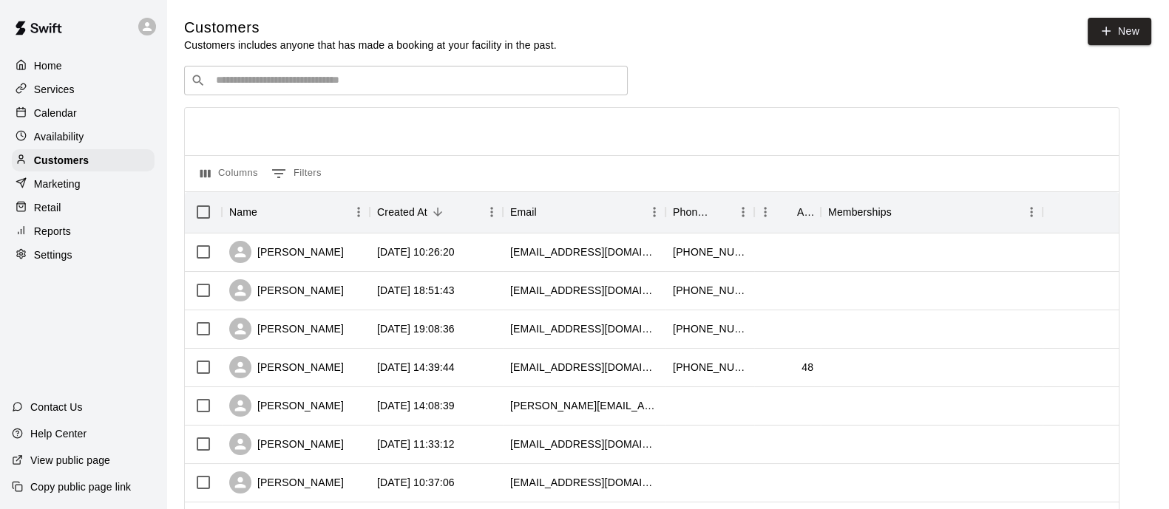
click at [69, 138] on p "Availability" at bounding box center [59, 136] width 50 height 15
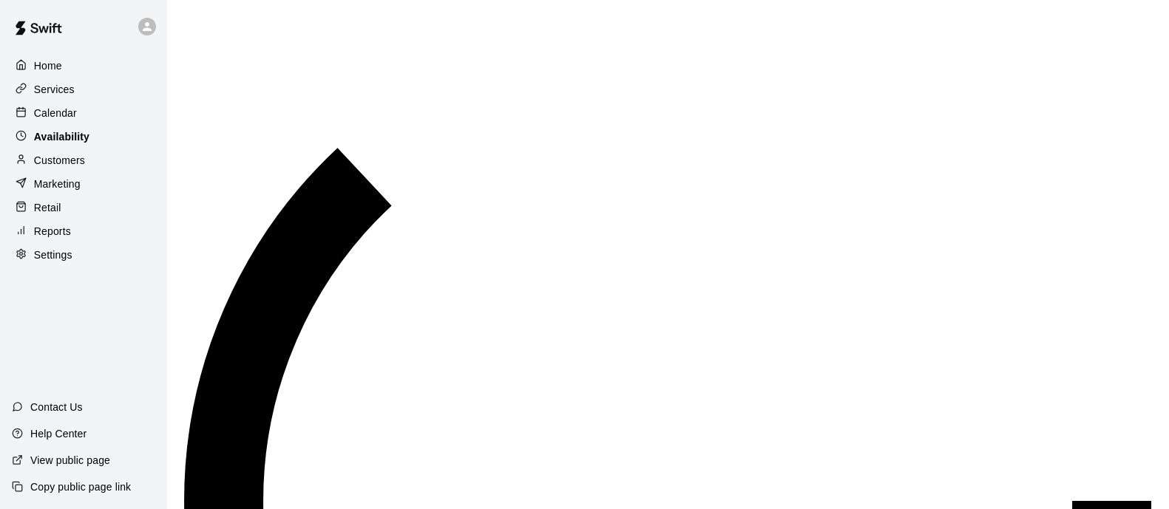
scroll to position [991, 0]
click at [81, 104] on div "Calendar" at bounding box center [83, 113] width 143 height 22
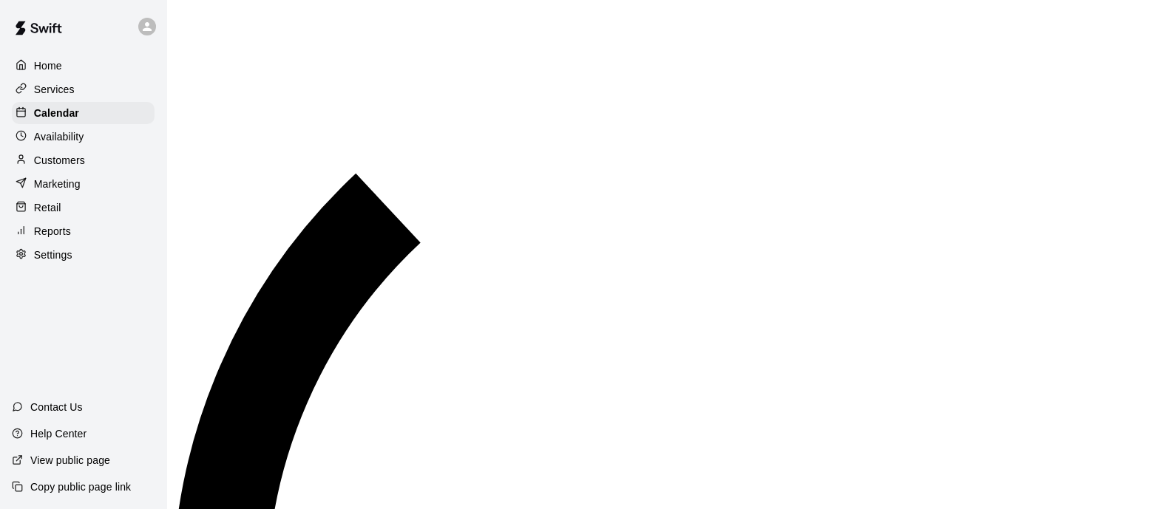
scroll to position [946, 0]
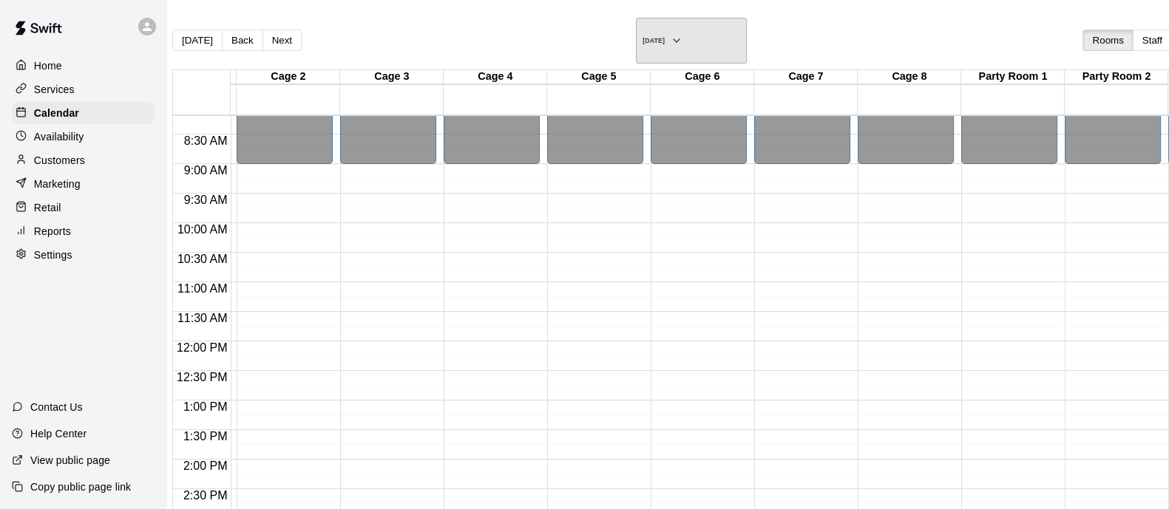
scroll to position [0, 7]
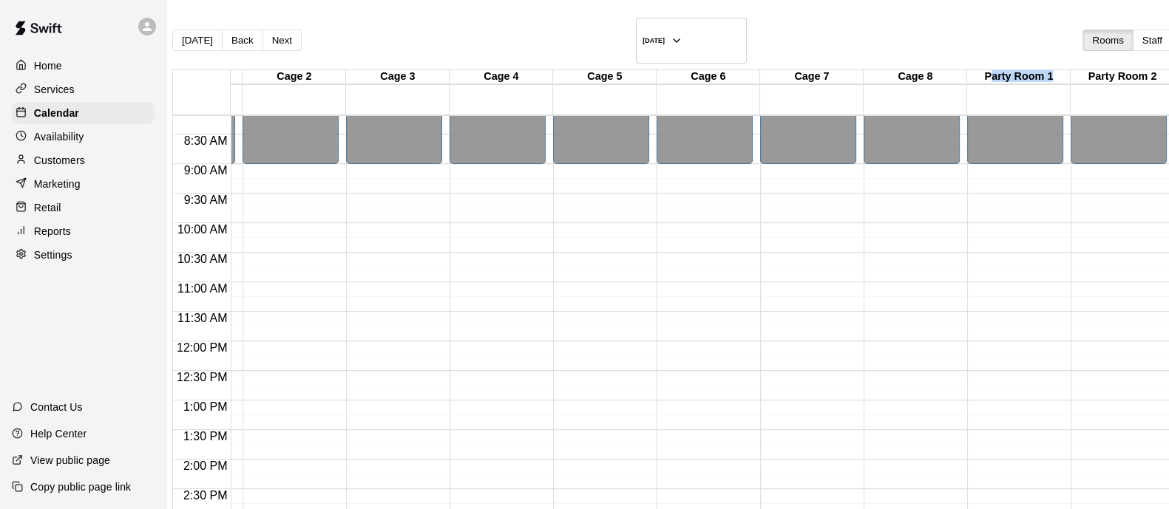
drag, startPoint x: 998, startPoint y: 57, endPoint x: 1061, endPoint y: 62, distance: 63.1
click at [1061, 70] on div "Party Room 1" at bounding box center [1019, 77] width 104 height 14
drag, startPoint x: 699, startPoint y: 64, endPoint x: 1007, endPoint y: 79, distance: 308.7
click at [1007, 79] on div "Cage 1 07 Sun Cage 2 07 Sun Cage 3 07 Sun Cage 4 07 Sun Cage 5 07 Sun Cage 6 07…" at bounding box center [744, 92] width 1142 height 44
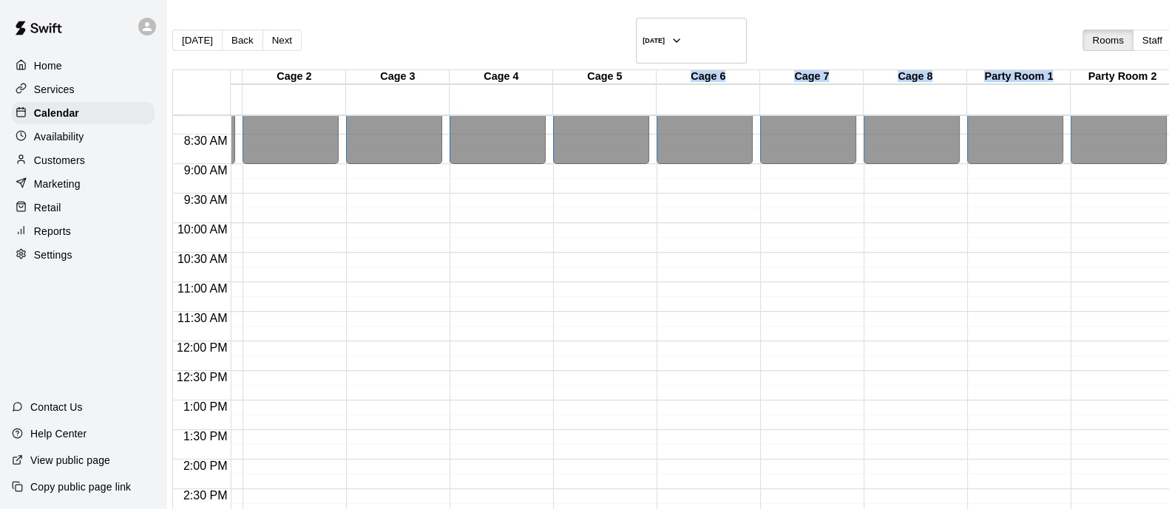
click at [983, 85] on div at bounding box center [1019, 92] width 104 height 15
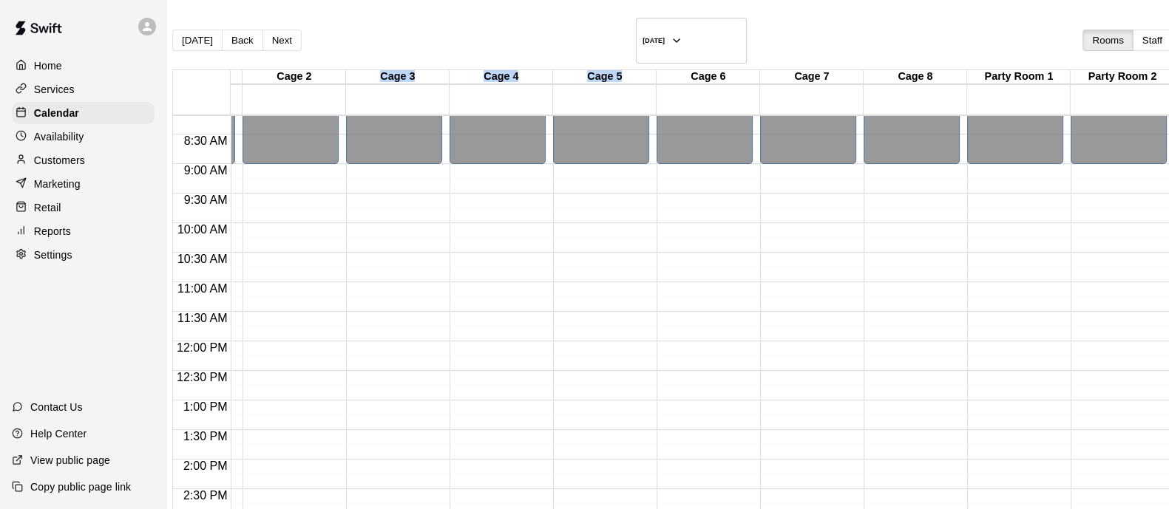
drag, startPoint x: 424, startPoint y: 58, endPoint x: 635, endPoint y: 62, distance: 211.5
click at [635, 70] on div "Cage 1 07 Sun Cage 2 07 Sun Cage 3 07 Sun Cage 4 07 Sun Cage 5 07 Sun Cage 6 07…" at bounding box center [744, 92] width 1142 height 44
click at [657, 70] on div "Cage 5" at bounding box center [605, 77] width 104 height 14
drag, startPoint x: 993, startPoint y: 64, endPoint x: 862, endPoint y: 48, distance: 131.8
click at [1071, 70] on div "Party Room 1" at bounding box center [1019, 77] width 104 height 14
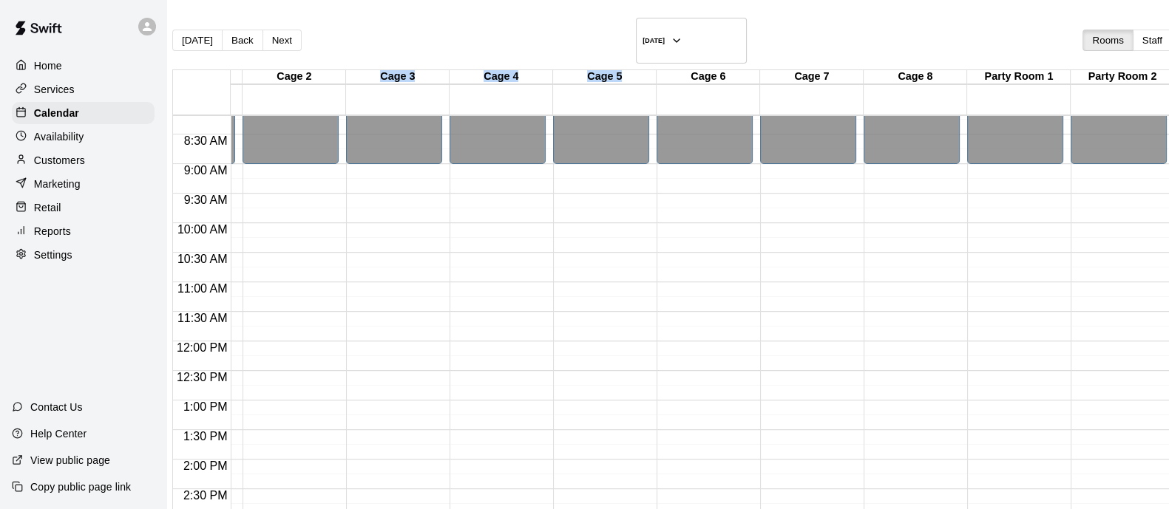
drag, startPoint x: 383, startPoint y: 54, endPoint x: 638, endPoint y: 78, distance: 256.2
click at [638, 78] on div "Cage 1 07 Sun Cage 2 07 Sun Cage 3 07 Sun Cage 4 07 Sun Cage 5 07 Sun Cage 6 07…" at bounding box center [744, 92] width 1142 height 44
click at [203, 282] on span "11:00 AM" at bounding box center [203, 288] width 58 height 13
drag, startPoint x: 479, startPoint y: 58, endPoint x: 507, endPoint y: 58, distance: 28.1
click at [507, 70] on div "Cage 4" at bounding box center [502, 77] width 104 height 14
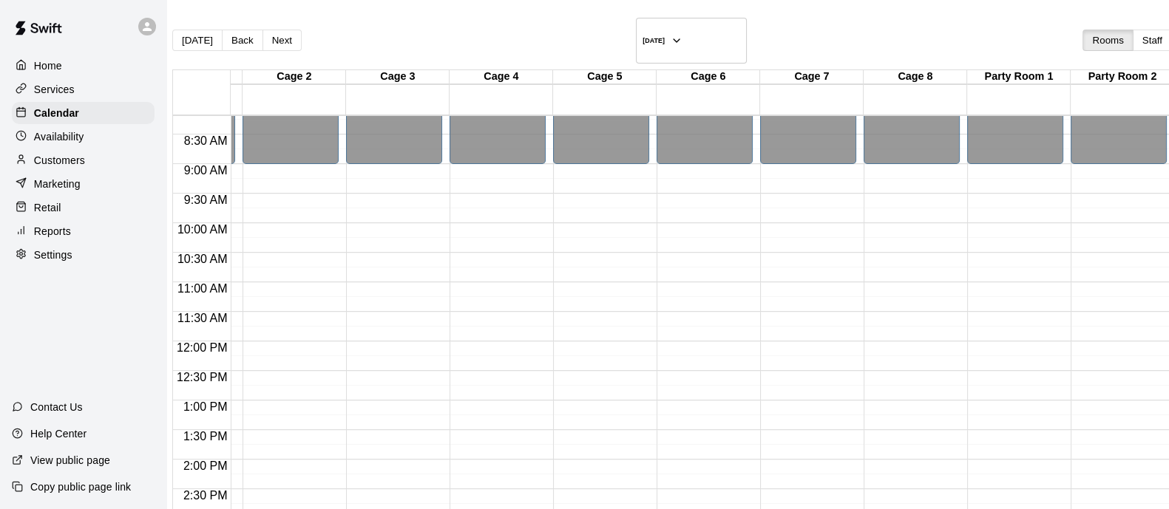
click at [387, 70] on div "Cage 3" at bounding box center [398, 77] width 104 height 14
drag, startPoint x: 387, startPoint y: 63, endPoint x: 599, endPoint y: 72, distance: 211.7
click at [599, 72] on div "Cage 1 07 Sun Cage 2 07 Sun Cage 3 07 Sun Cage 4 07 Sun Cage 5 07 Sun Cage 6 07…" at bounding box center [744, 92] width 1142 height 44
click at [632, 85] on div at bounding box center [605, 92] width 104 height 15
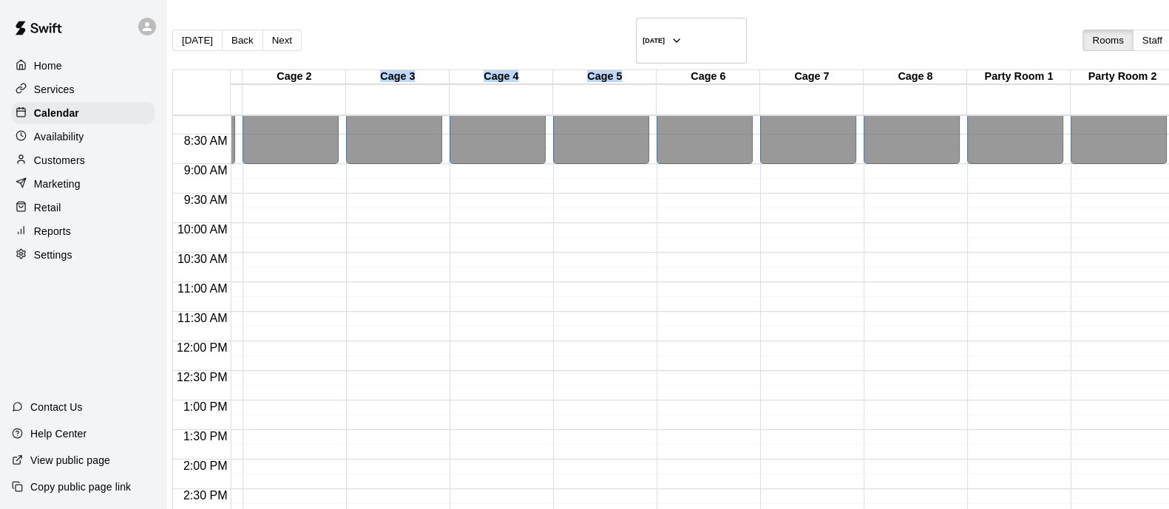
drag, startPoint x: 384, startPoint y: 61, endPoint x: 638, endPoint y: 67, distance: 253.7
click at [638, 70] on div "Cage 1 07 Sun Cage 2 07 Sun Cage 3 07 Sun Cage 4 07 Sun Cage 5 07 Sun Cage 6 07…" at bounding box center [744, 92] width 1142 height 44
click at [638, 70] on div "Cage 5" at bounding box center [605, 77] width 104 height 14
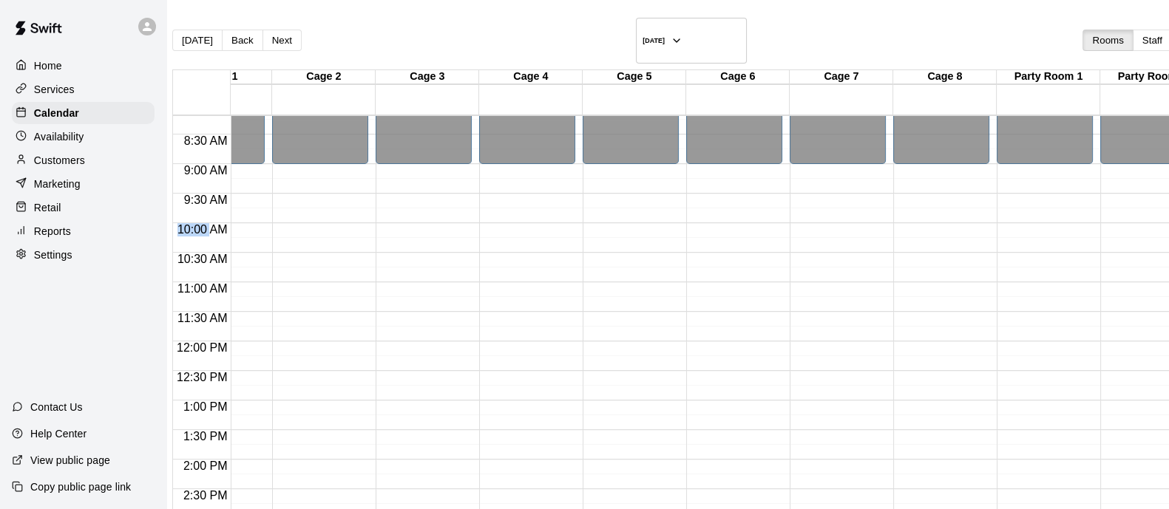
drag, startPoint x: 190, startPoint y: 212, endPoint x: 225, endPoint y: 212, distance: 35.5
click at [220, 223] on span "10:00 AM" at bounding box center [203, 229] width 58 height 13
drag, startPoint x: 308, startPoint y: 61, endPoint x: 377, endPoint y: 58, distance: 69.6
click at [376, 70] on div "Cage 2" at bounding box center [324, 77] width 104 height 14
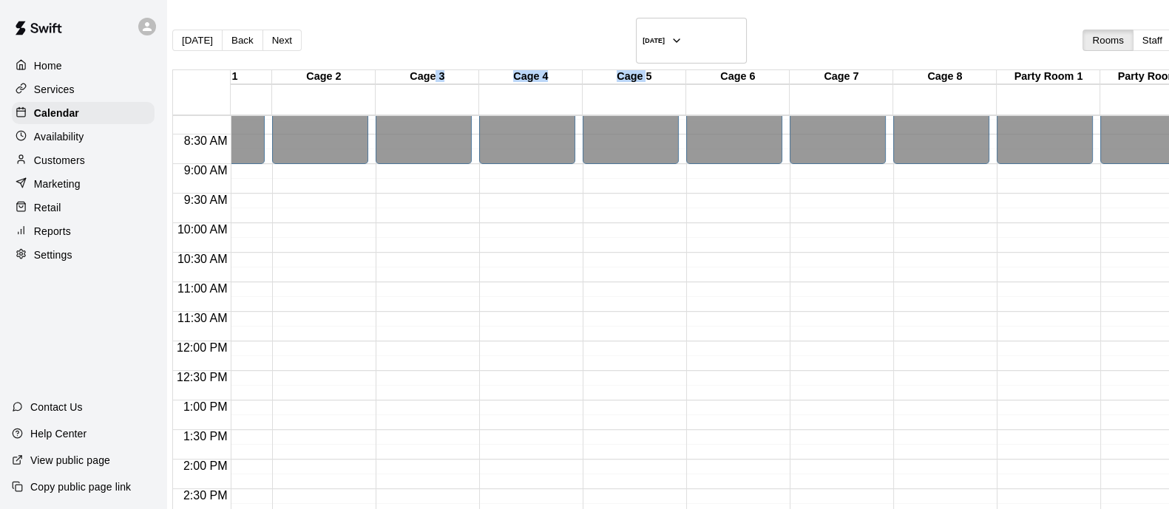
drag, startPoint x: 447, startPoint y: 61, endPoint x: 657, endPoint y: 64, distance: 209.3
click at [657, 70] on div "Cage 1 07 Sun Cage 2 07 Sun Cage 3 07 Sun Cage 4 07 Sun Cage 5 07 Sun Cage 6 07…" at bounding box center [744, 92] width 1142 height 44
click at [672, 70] on div "Cage 5" at bounding box center [635, 77] width 104 height 14
drag, startPoint x: 313, startPoint y: 62, endPoint x: 359, endPoint y: 61, distance: 45.1
click at [359, 70] on div "Cage 2" at bounding box center [324, 77] width 104 height 14
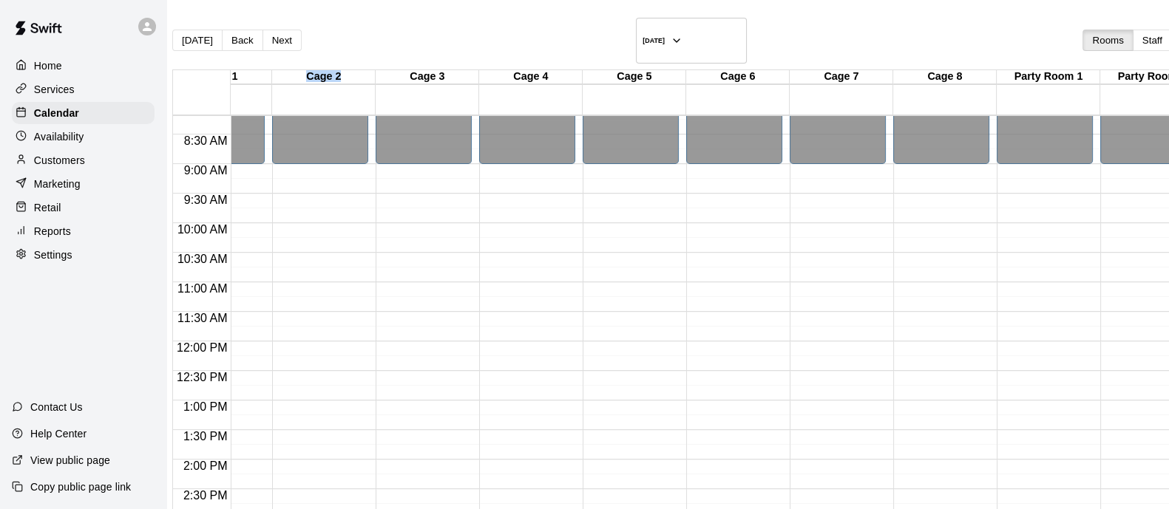
click at [359, 70] on div "Cage 2" at bounding box center [324, 77] width 104 height 14
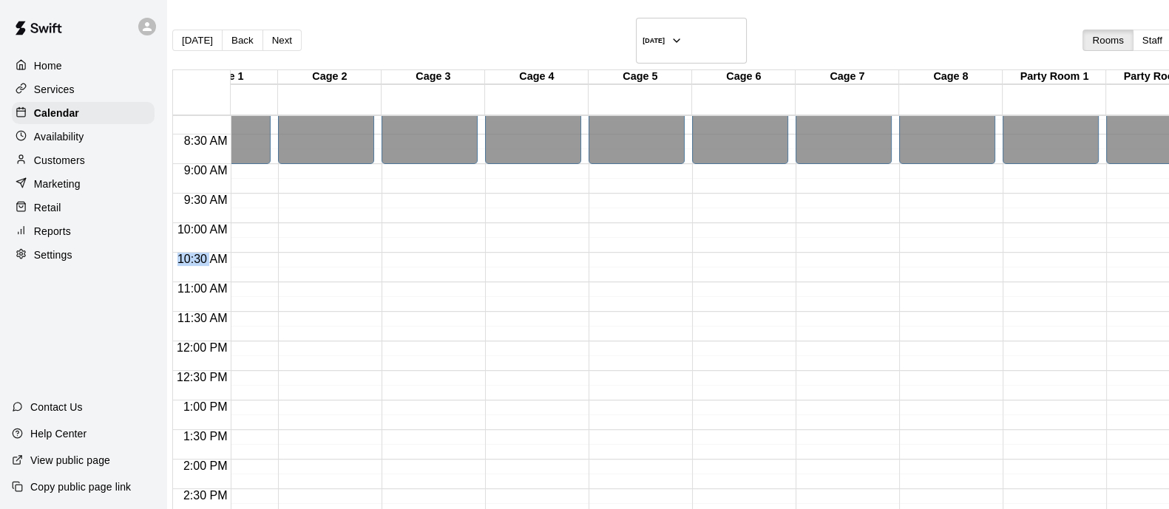
drag, startPoint x: 188, startPoint y: 243, endPoint x: 222, endPoint y: 229, distance: 36.8
click at [220, 253] on span "10:30 AM" at bounding box center [203, 259] width 58 height 13
drag, startPoint x: 192, startPoint y: 212, endPoint x: 240, endPoint y: 212, distance: 48.1
click at [231, 223] on span "10:00 AM" at bounding box center [203, 229] width 58 height 13
drag, startPoint x: 416, startPoint y: 73, endPoint x: 699, endPoint y: 78, distance: 283.9
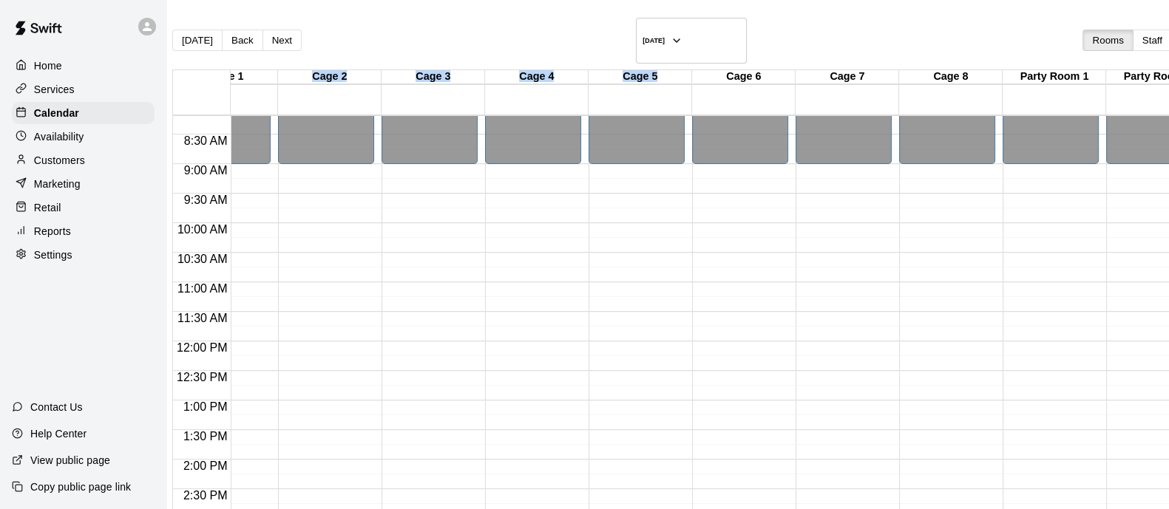
click at [693, 78] on div "Cage 1 07 Sun Cage 2 07 Sun Cage 3 07 Sun Cage 4 07 Sun Cage 5 07 Sun Cage 6 07…" at bounding box center [744, 92] width 1142 height 44
click at [761, 85] on div at bounding box center [744, 92] width 104 height 15
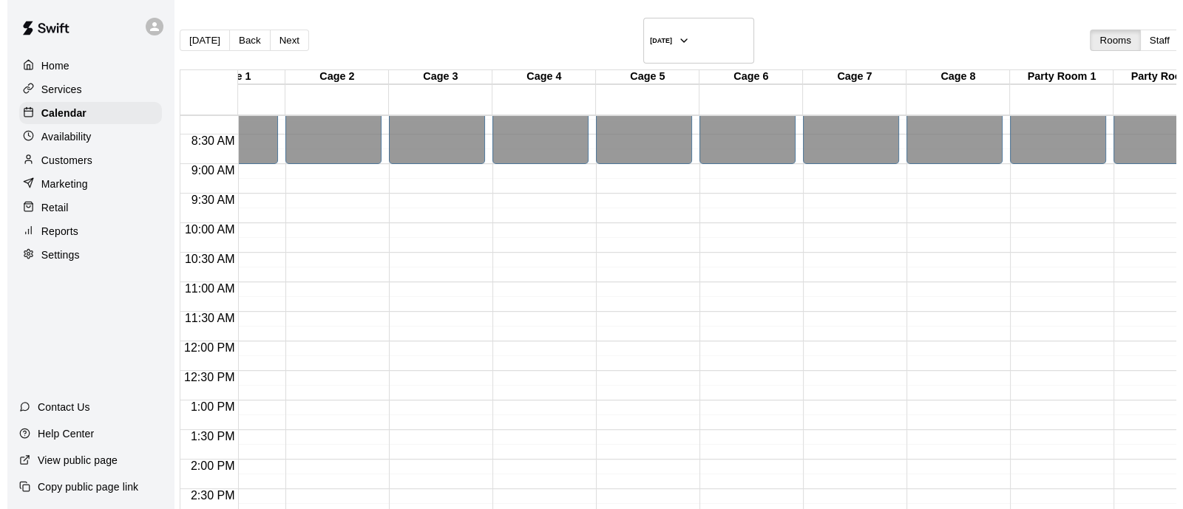
scroll to position [0, 0]
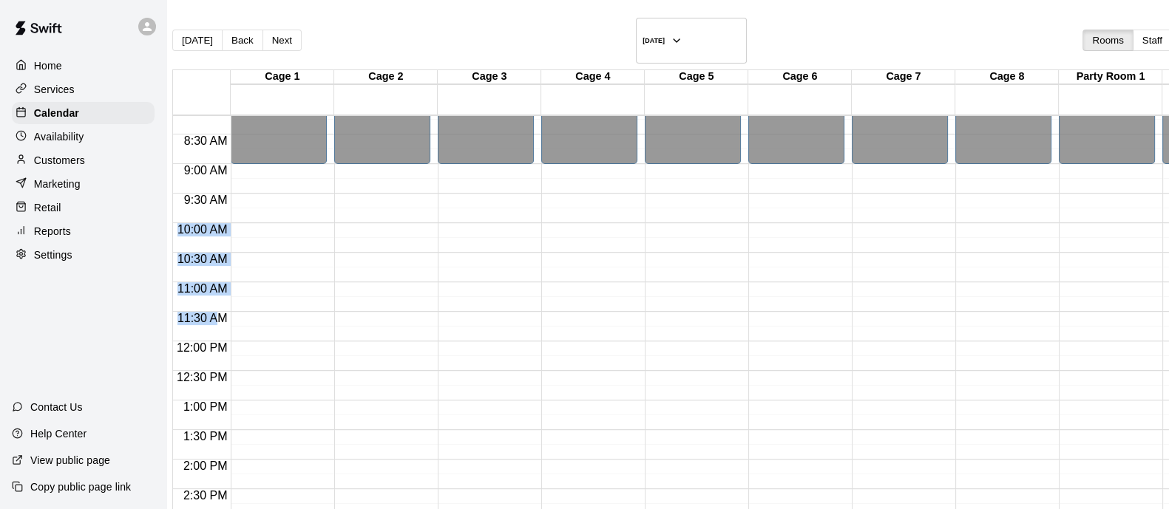
drag, startPoint x: 186, startPoint y: 216, endPoint x: 228, endPoint y: 314, distance: 107.0
click at [228, 314] on div "12:00 AM 12:30 AM 1:00 AM 1:30 AM 2:00 AM 2:30 AM 3:00 AM 3:30 AM 4:00 AM 4:30 …" at bounding box center [202, 342] width 58 height 1420
click at [231, 312] on div "11:30 AM" at bounding box center [202, 322] width 58 height 21
drag, startPoint x: 234, startPoint y: 312, endPoint x: 185, endPoint y: 223, distance: 102.3
click at [185, 223] on div "12:00 AM 12:30 AM 1:00 AM 1:30 AM 2:00 AM 2:30 AM 3:00 AM 3:30 AM 4:00 AM 4:30 …" at bounding box center [202, 342] width 58 height 1420
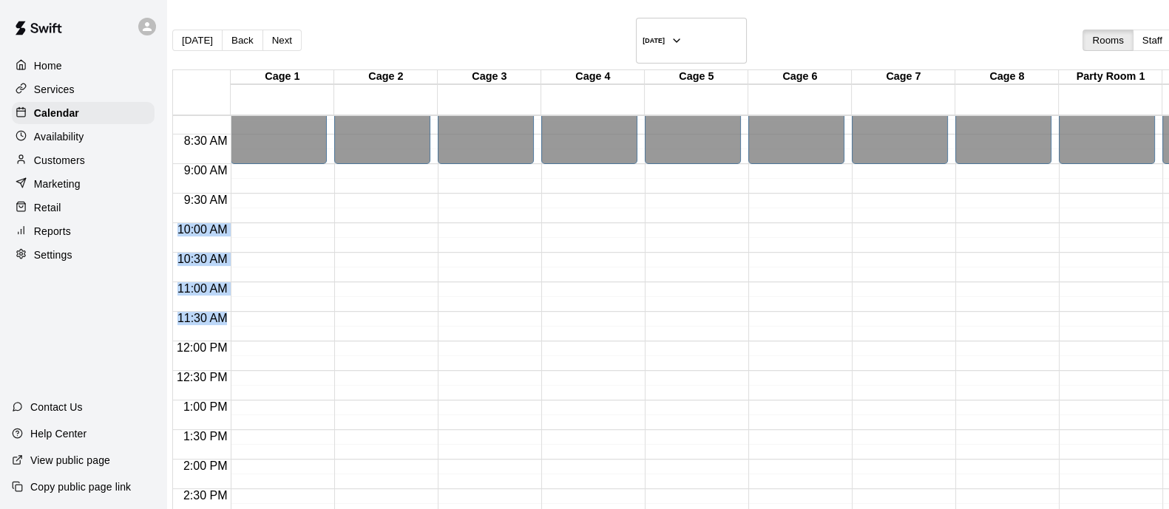
click at [185, 223] on div "10:00 AM" at bounding box center [202, 233] width 58 height 21
drag, startPoint x: 185, startPoint y: 223, endPoint x: 233, endPoint y: 316, distance: 104.8
click at [231, 316] on div "12:00 AM 12:30 AM 1:00 AM 1:30 AM 2:00 AM 2:30 AM 3:00 AM 3:30 AM 4:00 AM 4:30 …" at bounding box center [202, 342] width 58 height 1420
click at [231, 333] on div at bounding box center [202, 337] width 58 height 8
click at [492, 211] on div "12:00 AM – 9:00 AM Closed 3:00 PM – 11:59 PM Closed" at bounding box center [486, 342] width 96 height 1420
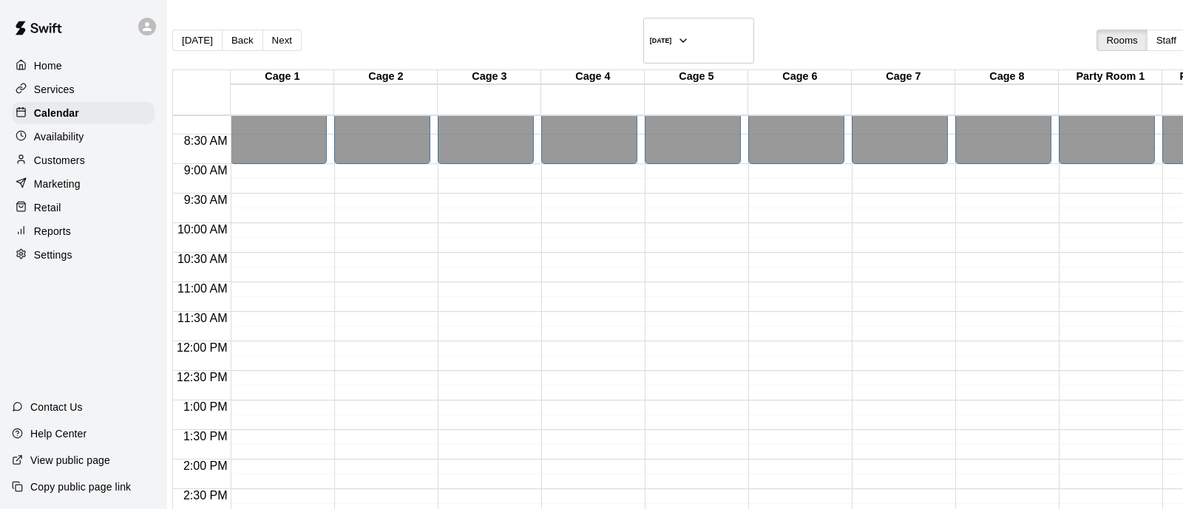
scroll to position [173, 0]
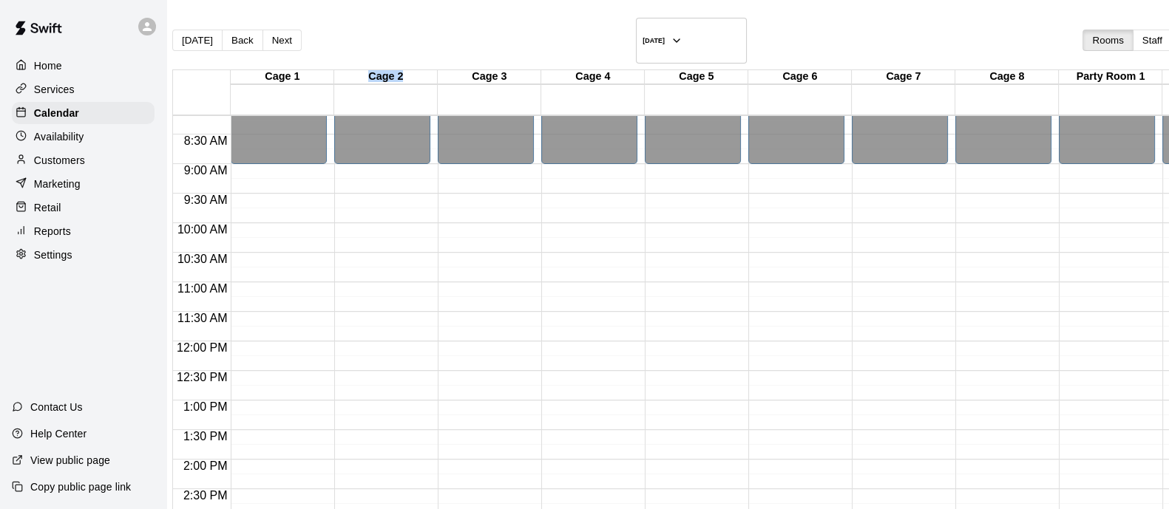
drag, startPoint x: 372, startPoint y: 62, endPoint x: 427, endPoint y: 58, distance: 55.6
click at [427, 70] on div "Cage 2" at bounding box center [386, 77] width 104 height 14
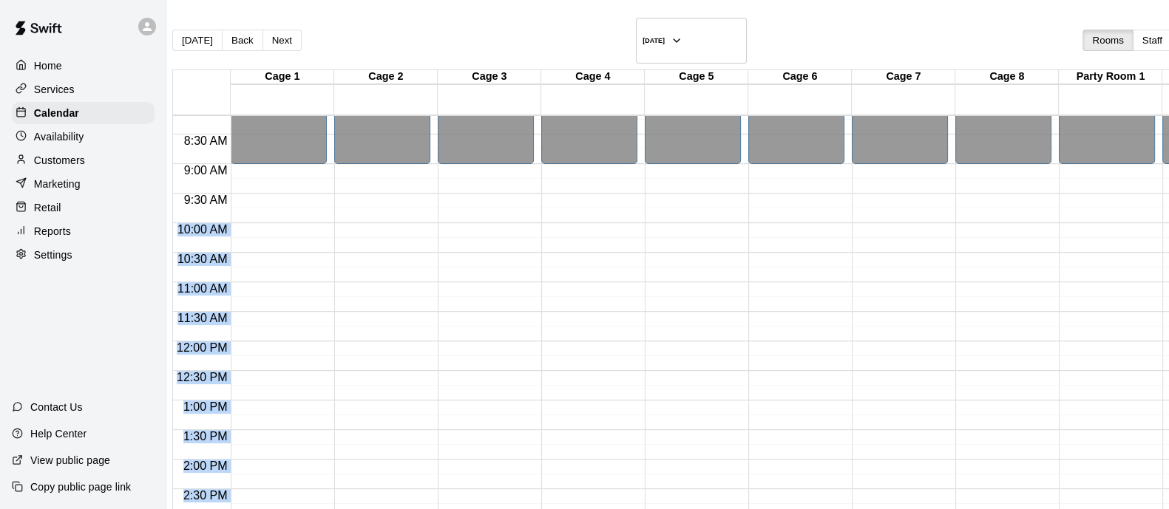
drag, startPoint x: 186, startPoint y: 223, endPoint x: 373, endPoint y: 221, distance: 187.1
click at [270, 224] on div "12:00 AM 12:30 AM 1:00 AM 1:30 AM 2:00 AM 2:30 AM 3:00 AM 3:30 AM 4:00 AM 4:30 …" at bounding box center [751, 321] width 1156 height 412
click at [480, 206] on div "12:00 AM – 9:00 AM Closed 3:00 PM – 11:59 PM Closed" at bounding box center [486, 342] width 96 height 1420
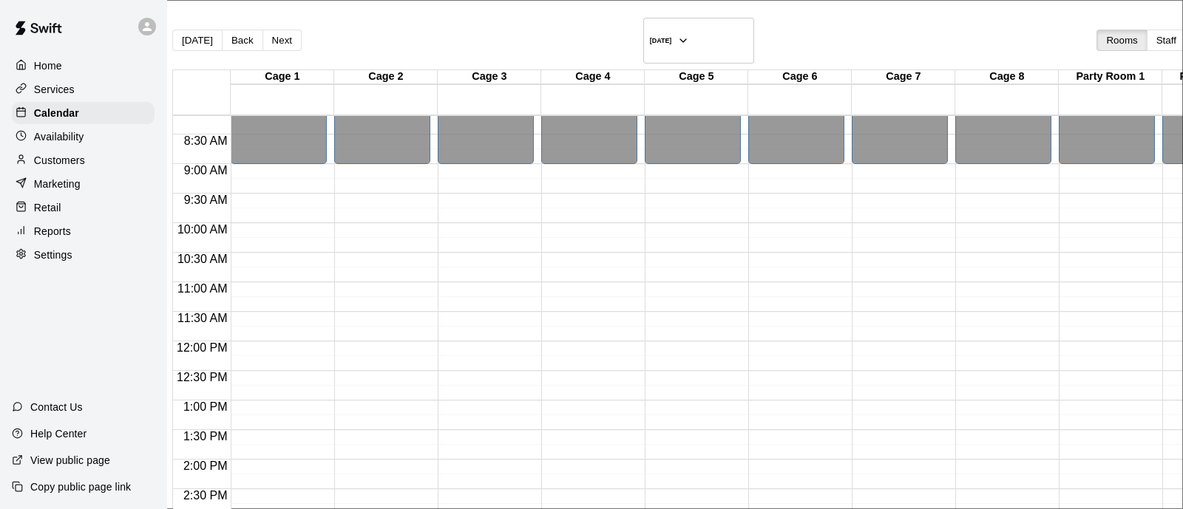
click at [412, 283] on li "Sport Field 2" at bounding box center [244, 289] width 335 height 13
type input "**********"
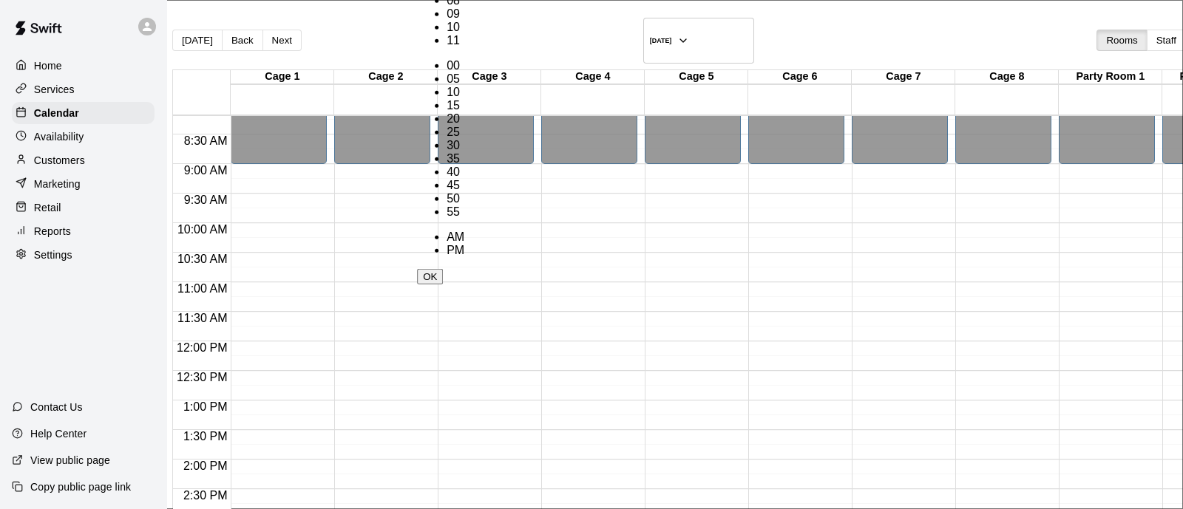
scroll to position [0, 0]
click at [464, 244] on li "PM" at bounding box center [456, 250] width 18 height 13
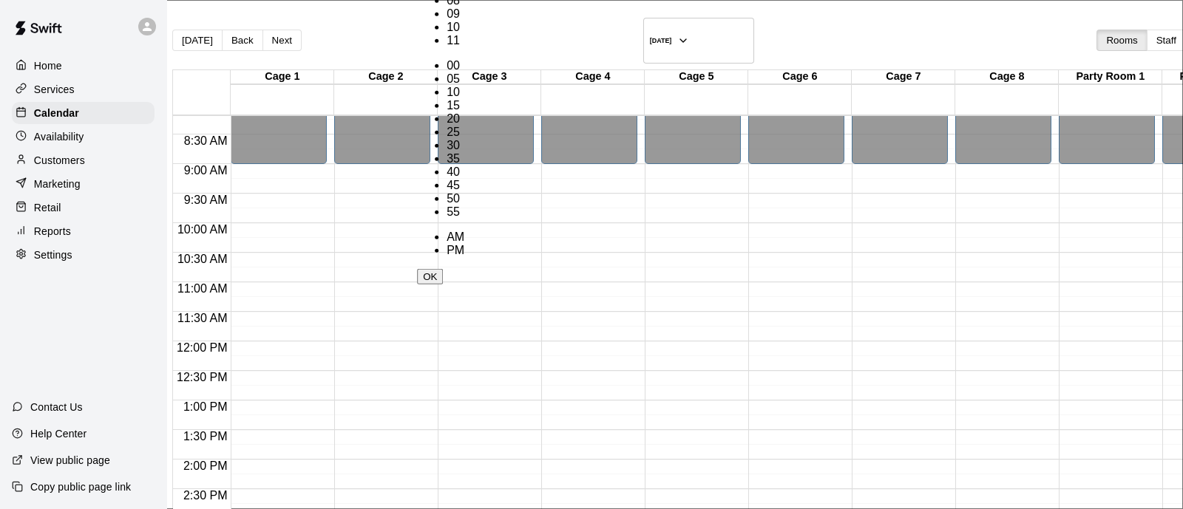
click at [464, 72] on li "00" at bounding box center [456, 65] width 18 height 13
type input "********"
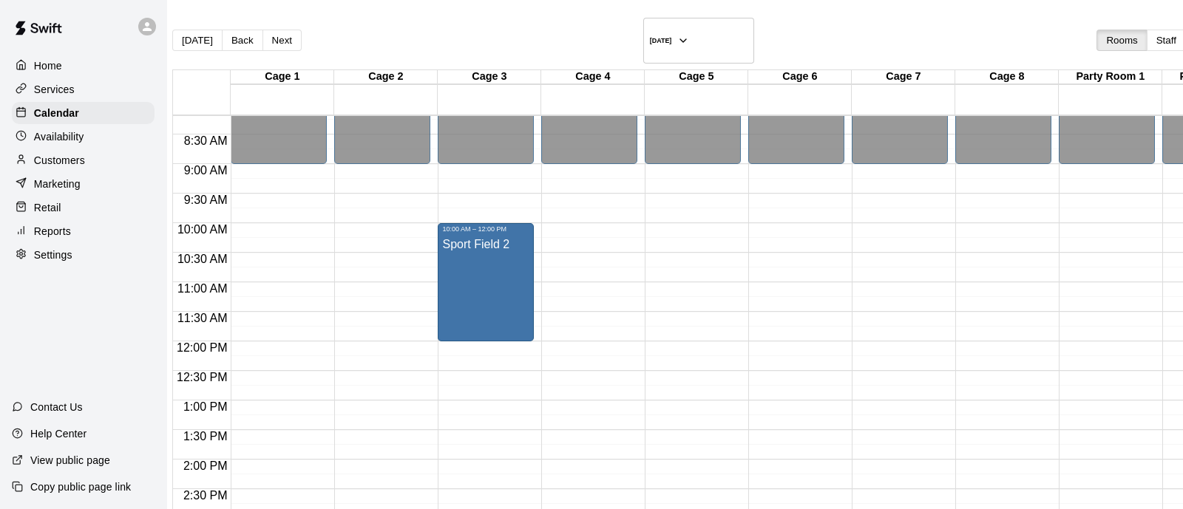
select select "**"
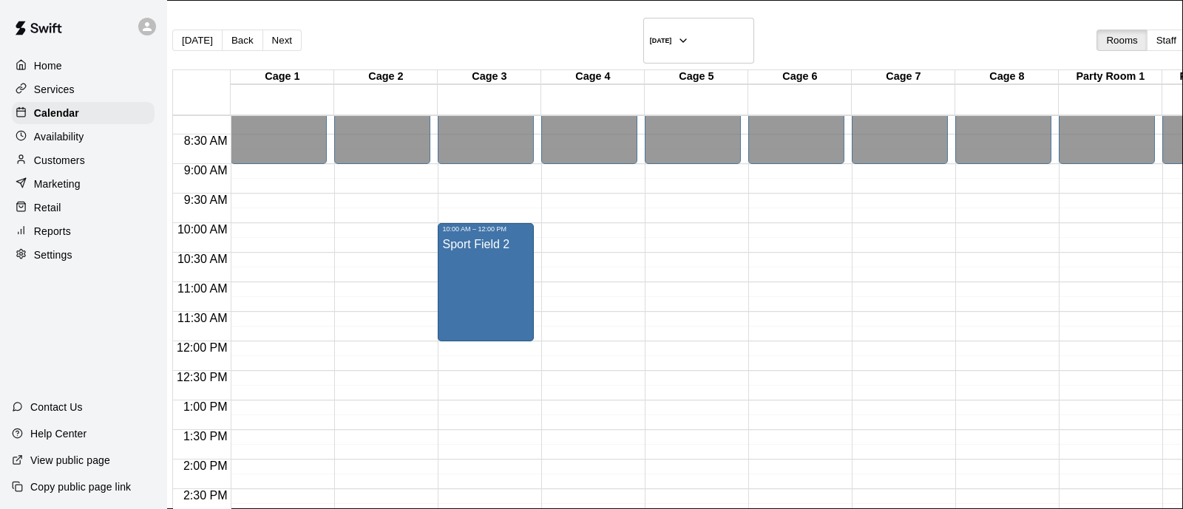
type input "*****"
type input "*"
type input "*******"
type input "**********"
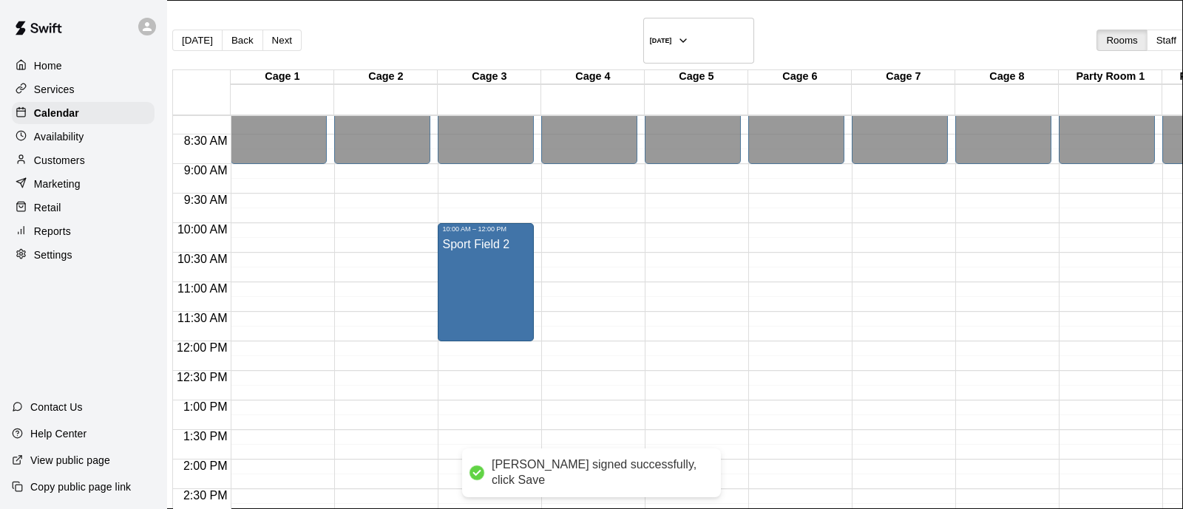
scroll to position [96, 0]
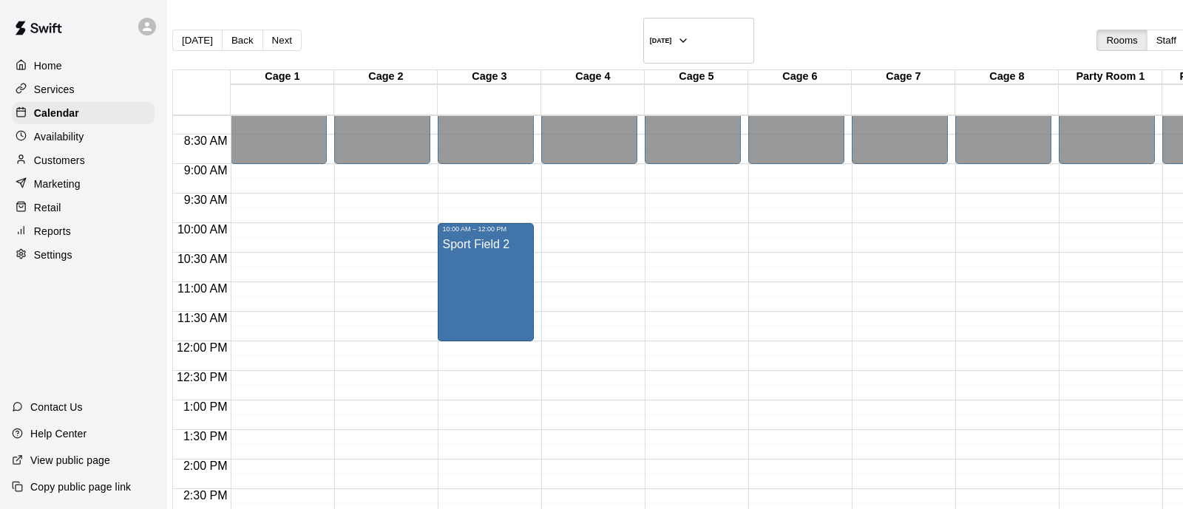
drag, startPoint x: 697, startPoint y: 312, endPoint x: 473, endPoint y: 279, distance: 226.5
type input "***"
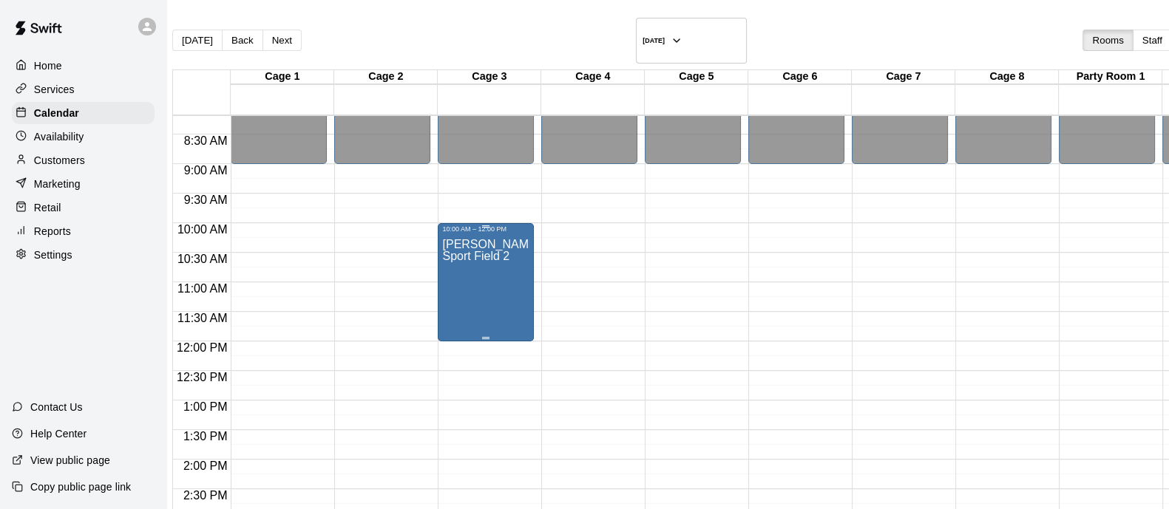
click at [449, 253] on div "10:00 AM – 12:00 PM Debra Niemela Sport Field 2" at bounding box center [486, 282] width 96 height 118
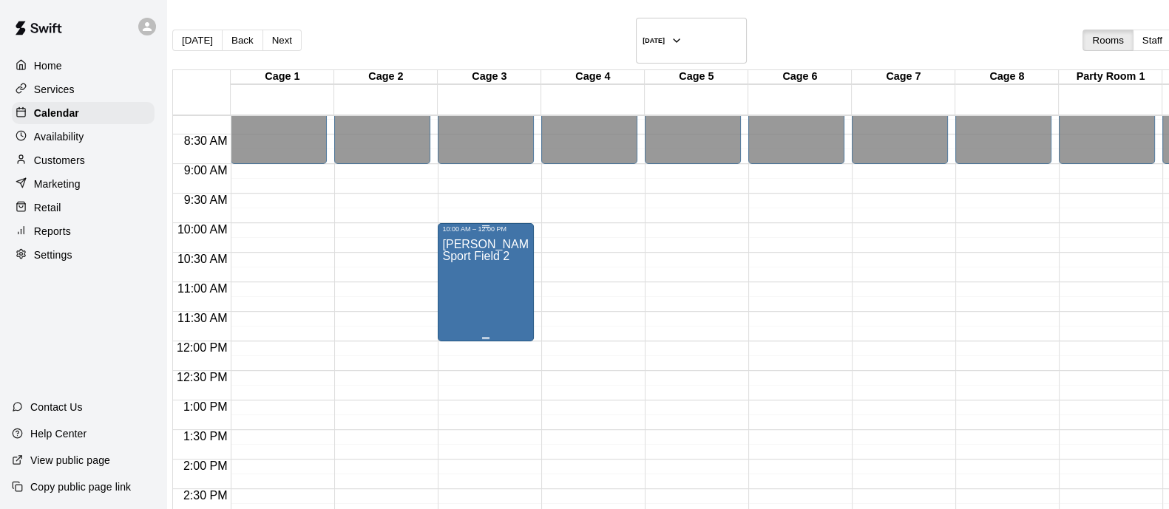
click at [515, 245] on div "Debra Niemela Sport Field 2" at bounding box center [485, 487] width 87 height 509
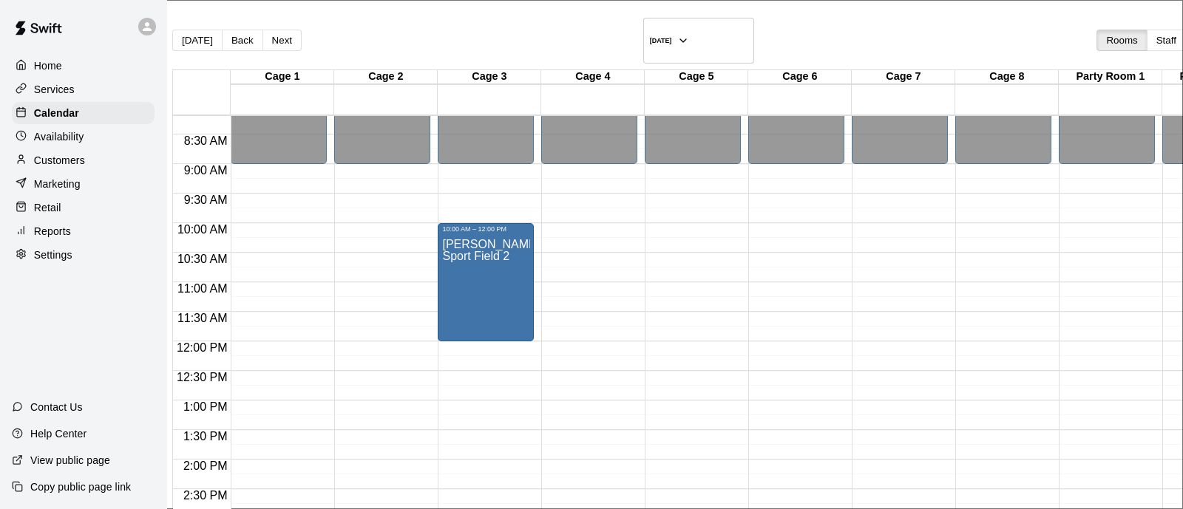
scroll to position [413, 0]
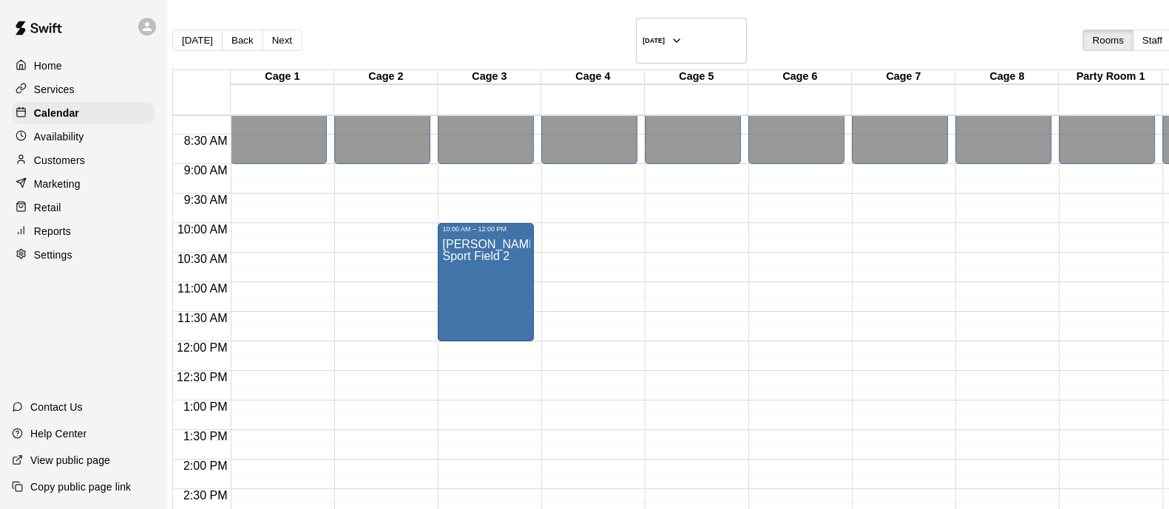
click at [423, 238] on div "12:00 AM – 9:00 AM Closed 3:00 PM – 11:59 PM Closed" at bounding box center [382, 342] width 96 height 1420
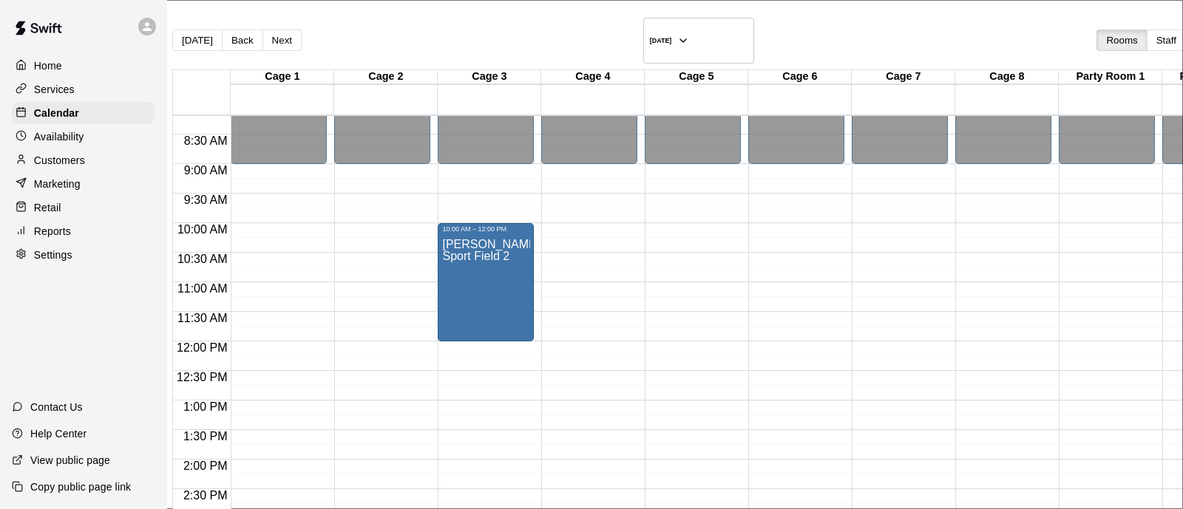
click at [412, 203] on li "Cage 2 w/baseball pitching machine" at bounding box center [244, 196] width 335 height 13
type input "**********"
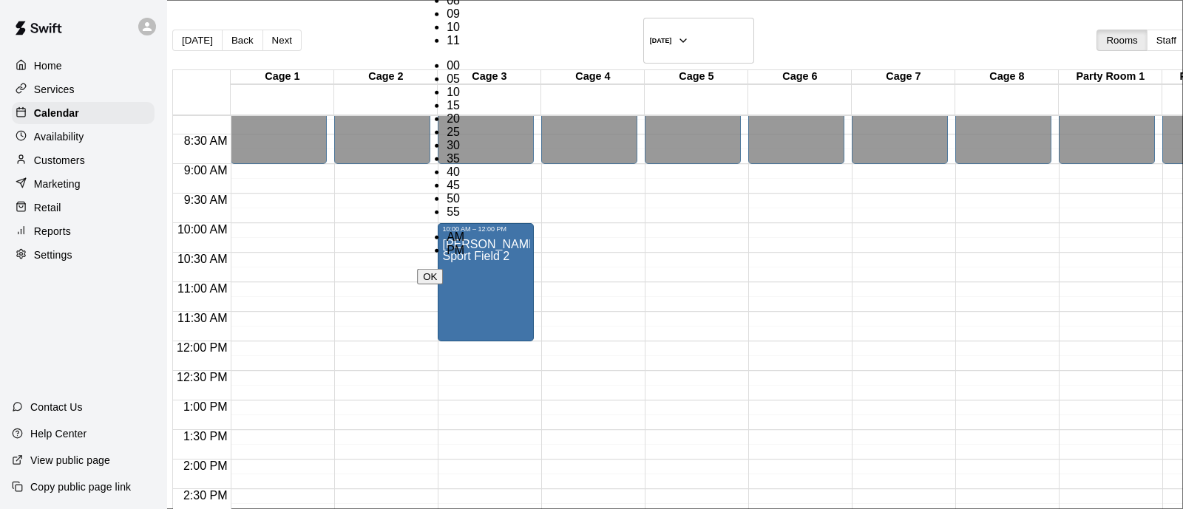
scroll to position [314, 0]
click at [464, 152] on li "30" at bounding box center [456, 145] width 18 height 13
type input "********"
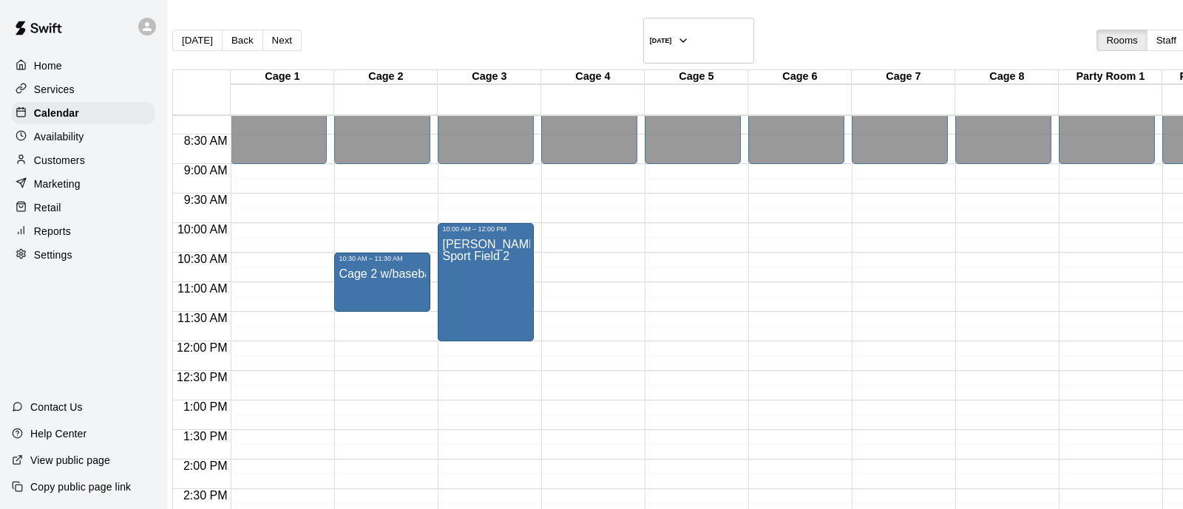
type input "*****"
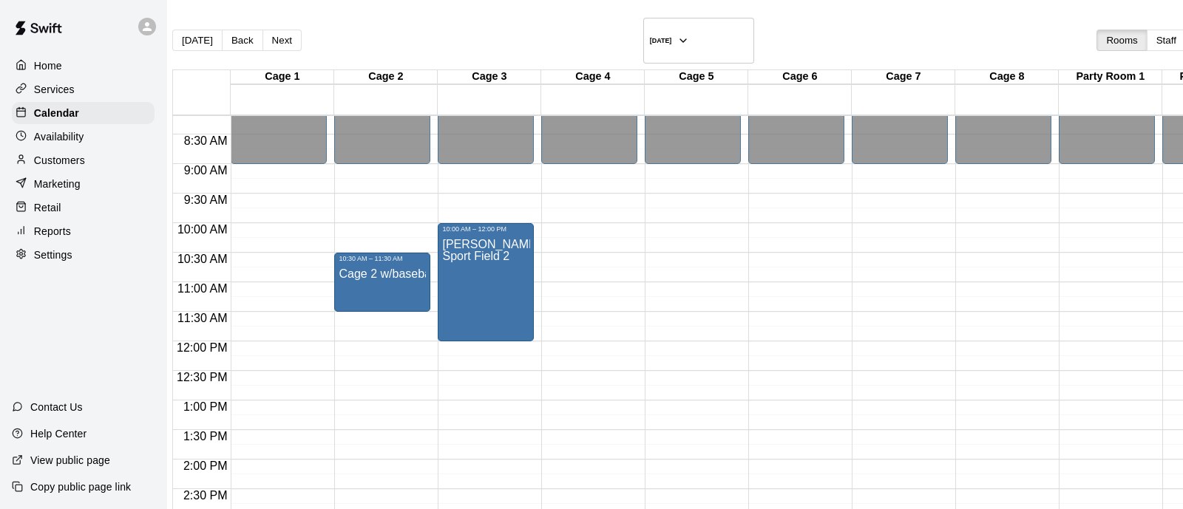
type input "*"
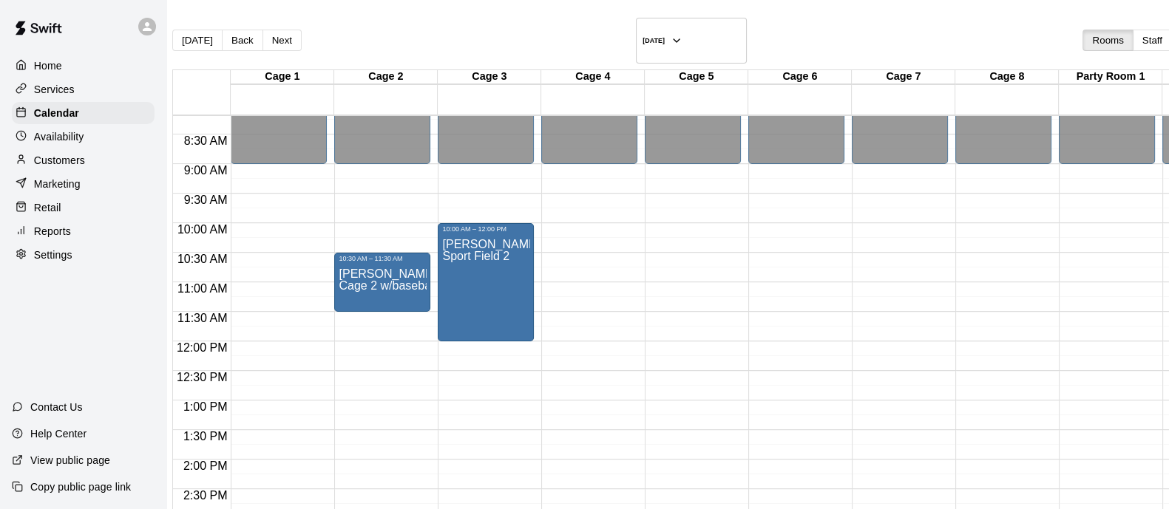
click at [569, 203] on div "12:00 AM – 9:00 AM Closed 3:00 PM – 11:59 PM Closed" at bounding box center [589, 342] width 96 height 1420
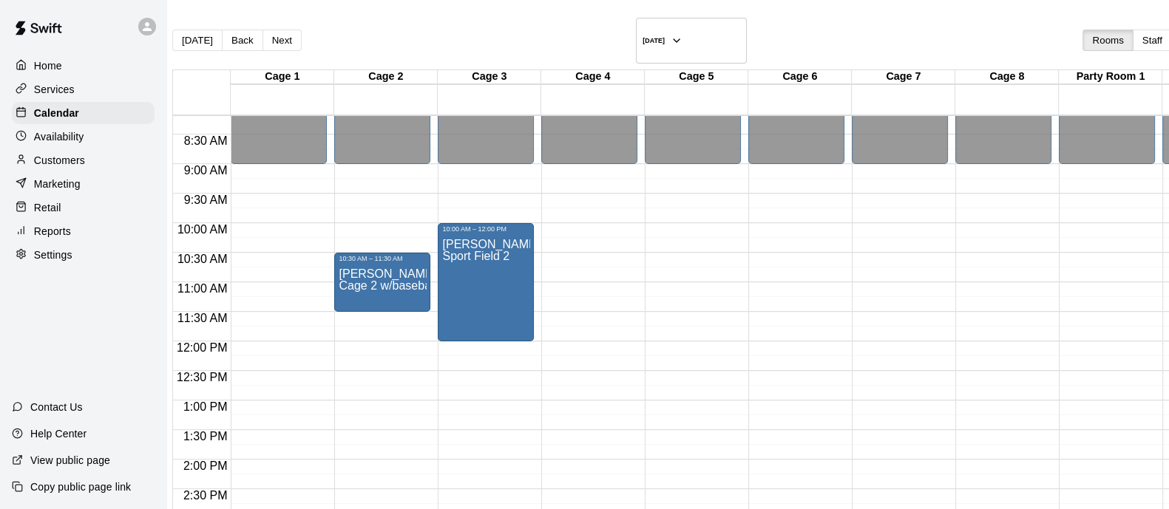
click at [585, 208] on div "12:00 AM – 9:00 AM Closed 3:00 PM – 11:59 PM Closed" at bounding box center [589, 342] width 96 height 1420
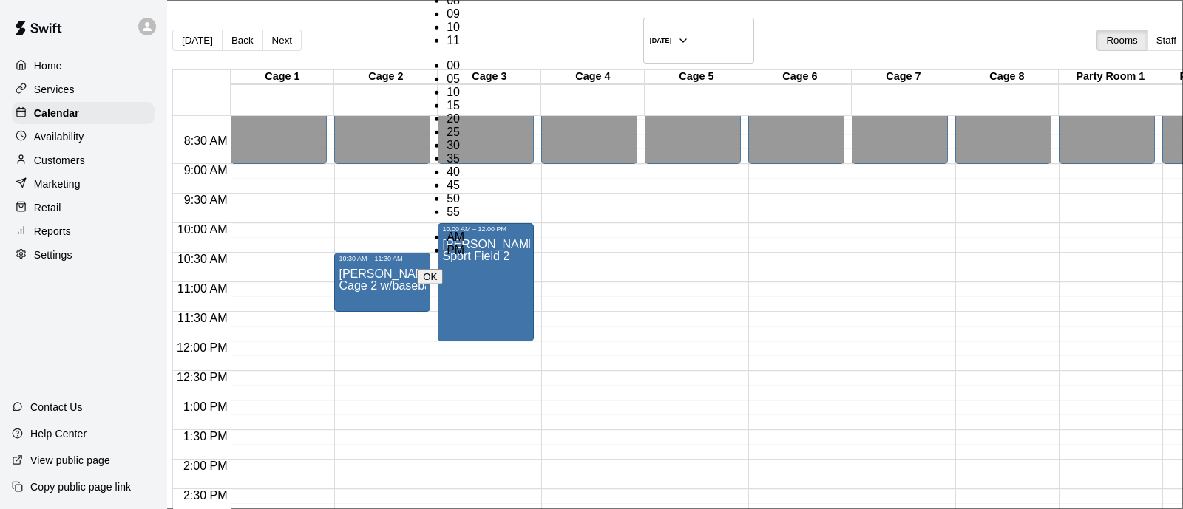
scroll to position [10, 0]
click at [464, 244] on li "PM" at bounding box center [456, 250] width 18 height 13
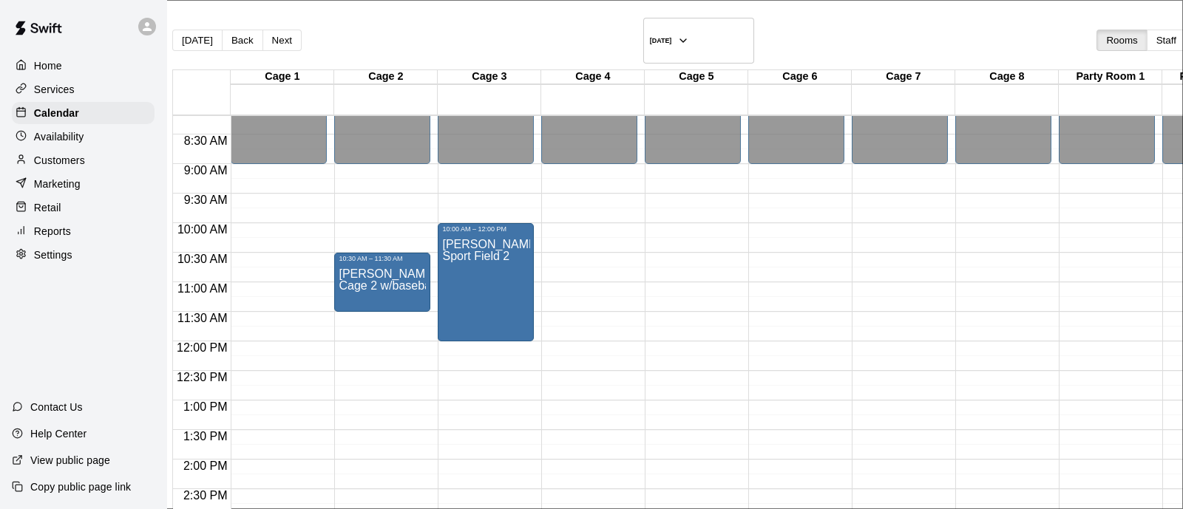
scroll to position [0, 0]
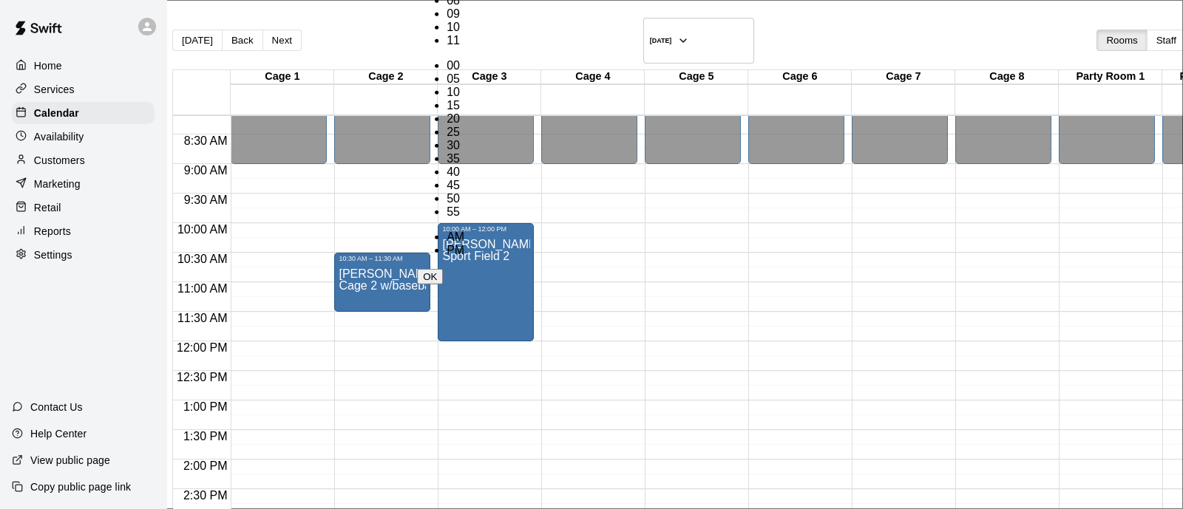
click at [464, 72] on li "00" at bounding box center [456, 65] width 18 height 13
type input "********"
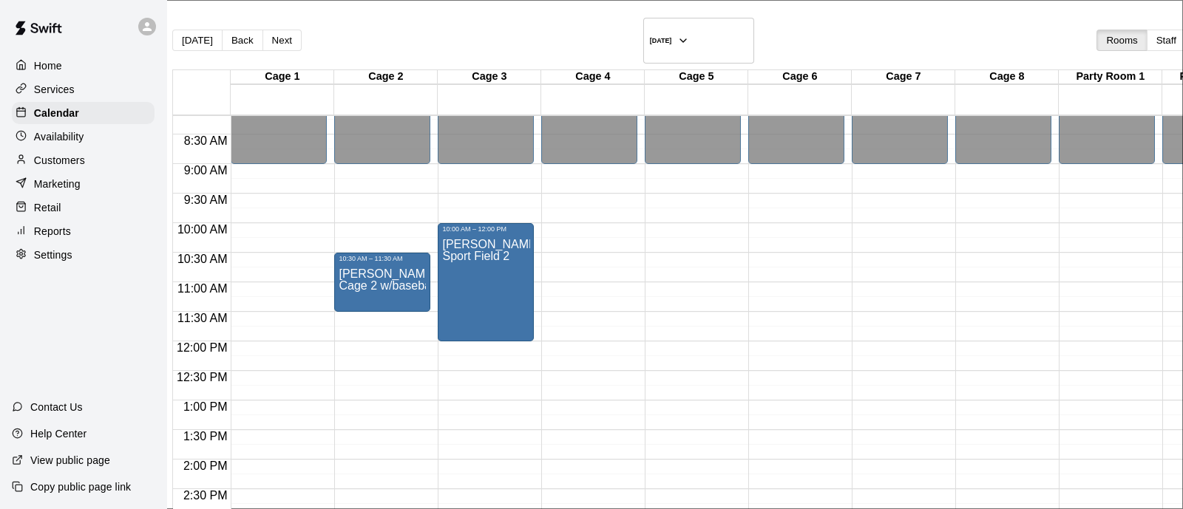
click at [412, 230] on li "Cage 4" at bounding box center [244, 223] width 335 height 13
type input "******"
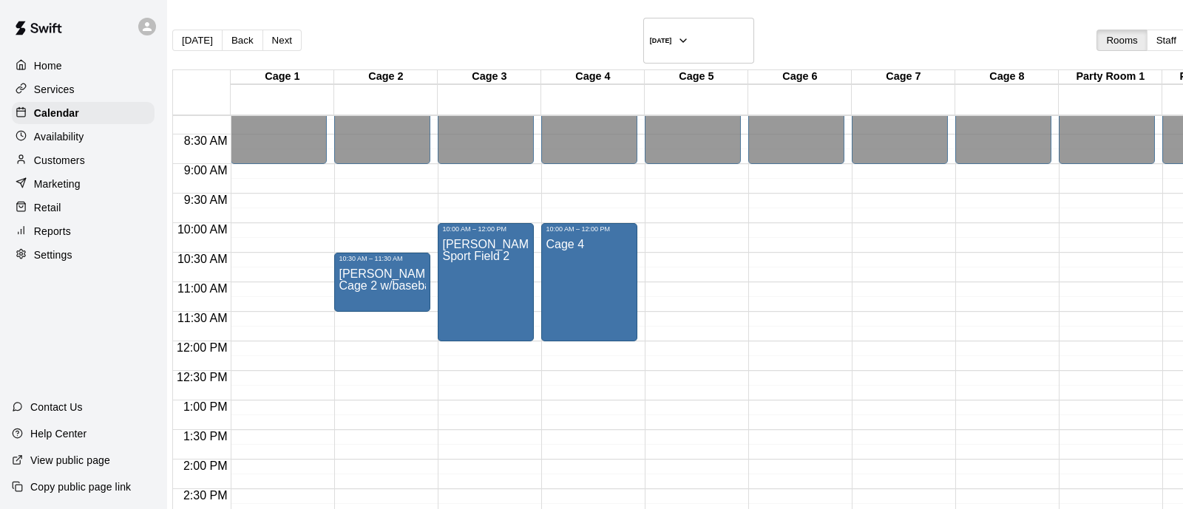
type input "*****"
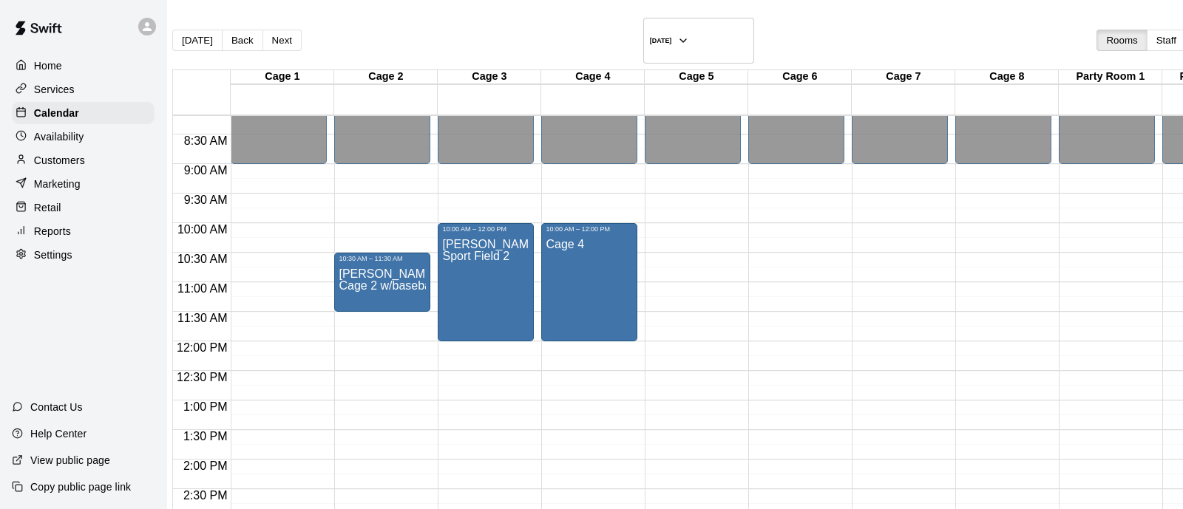
type input "*"
drag, startPoint x: 802, startPoint y: 424, endPoint x: 746, endPoint y: 355, distance: 88.8
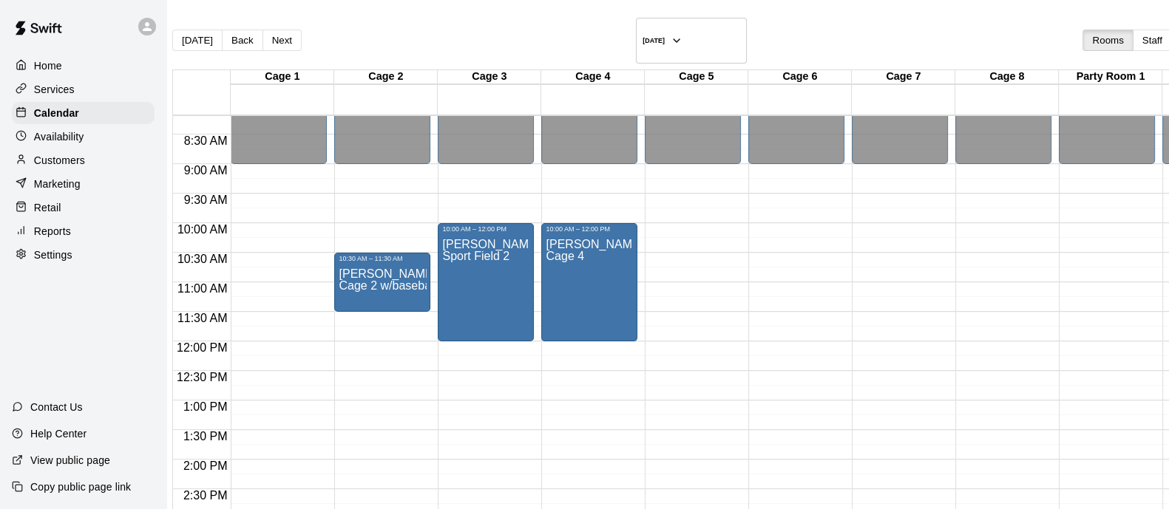
click at [676, 209] on div "12:00 AM – 9:00 AM Closed 3:00 PM – 11:59 PM Closed" at bounding box center [693, 342] width 96 height 1420
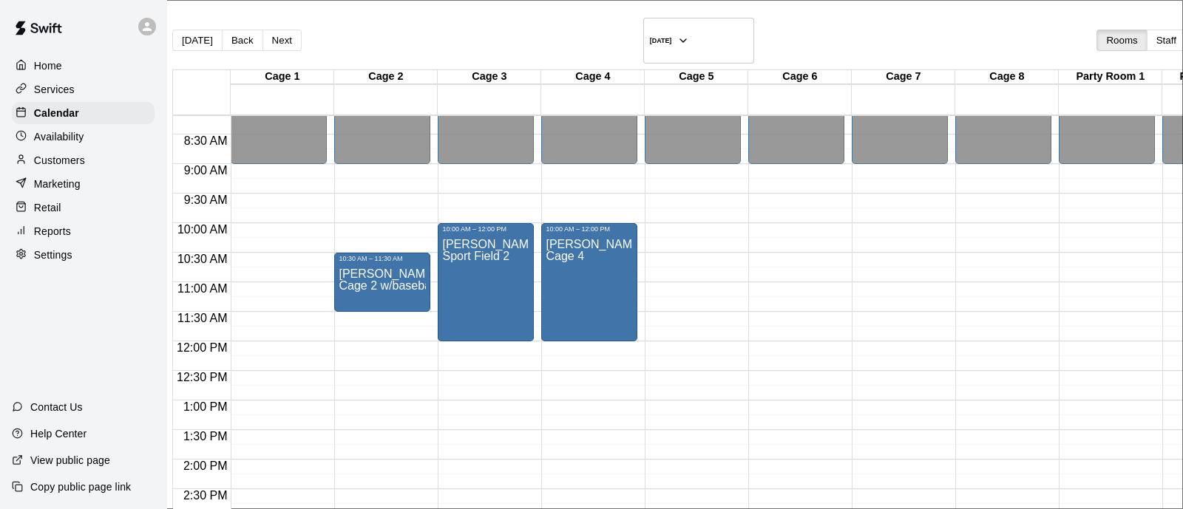
drag, startPoint x: 479, startPoint y: 296, endPoint x: 505, endPoint y: 286, distance: 27.6
click at [412, 243] on li "Cage 5" at bounding box center [244, 236] width 335 height 13
type input "******"
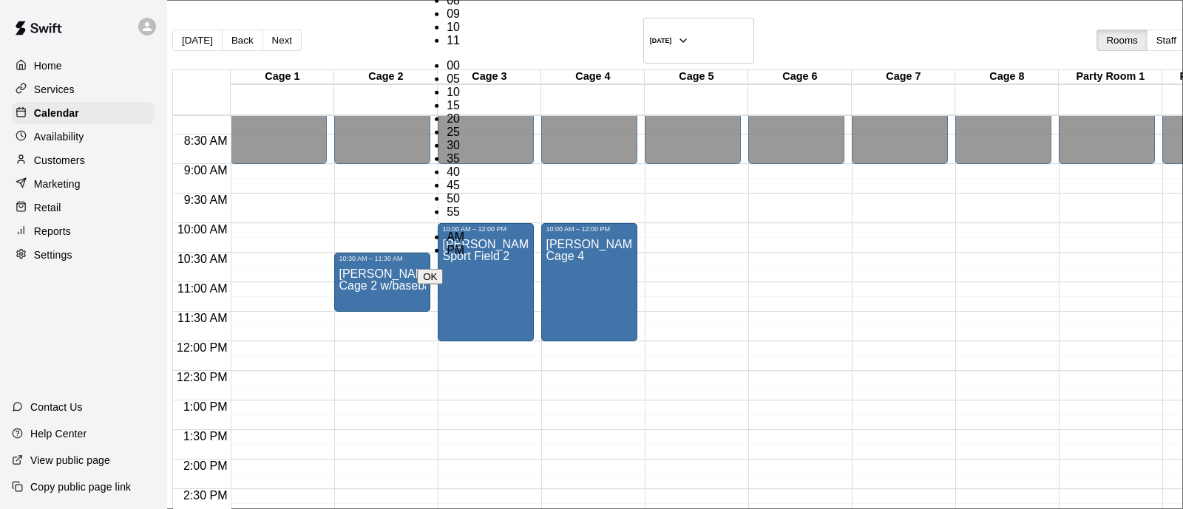
scroll to position [173, 0]
click at [464, 244] on li "PM" at bounding box center [456, 250] width 18 height 13
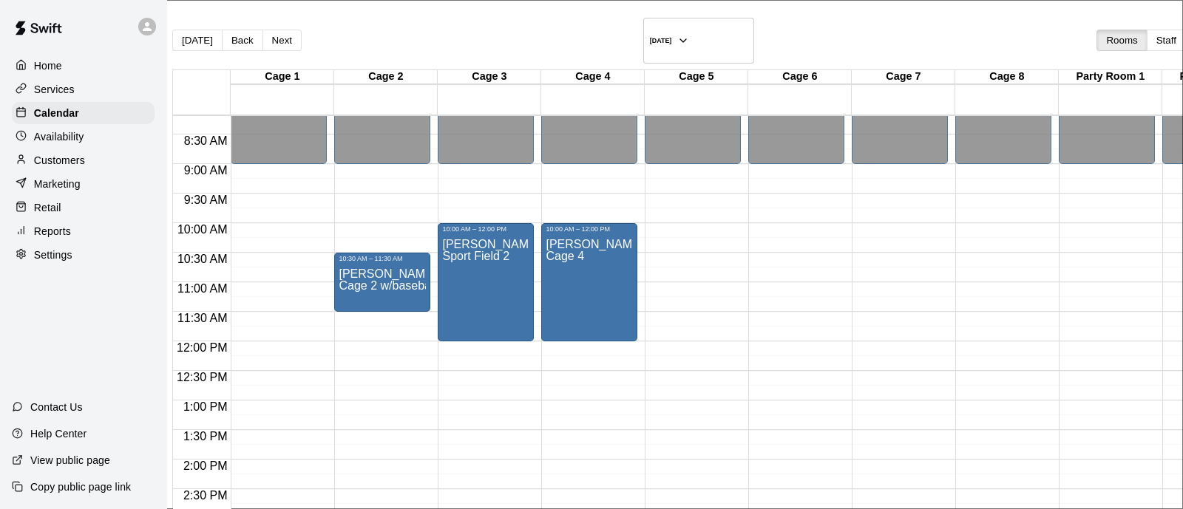
scroll to position [27, 0]
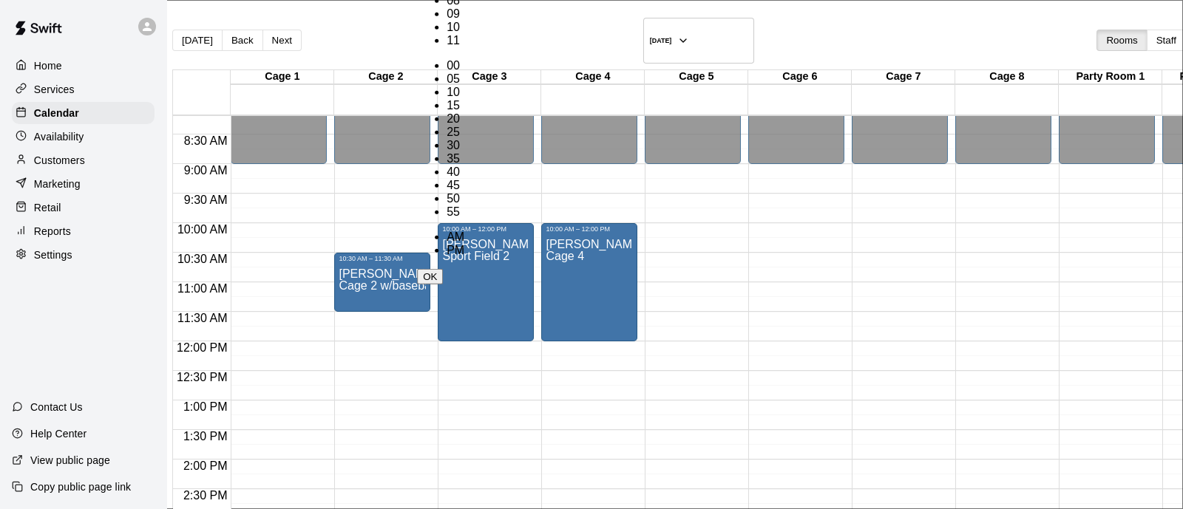
scroll to position [0, 0]
drag, startPoint x: 429, startPoint y: 90, endPoint x: 450, endPoint y: 88, distance: 20.8
click at [464, 72] on li "00" at bounding box center [456, 65] width 18 height 13
type input "********"
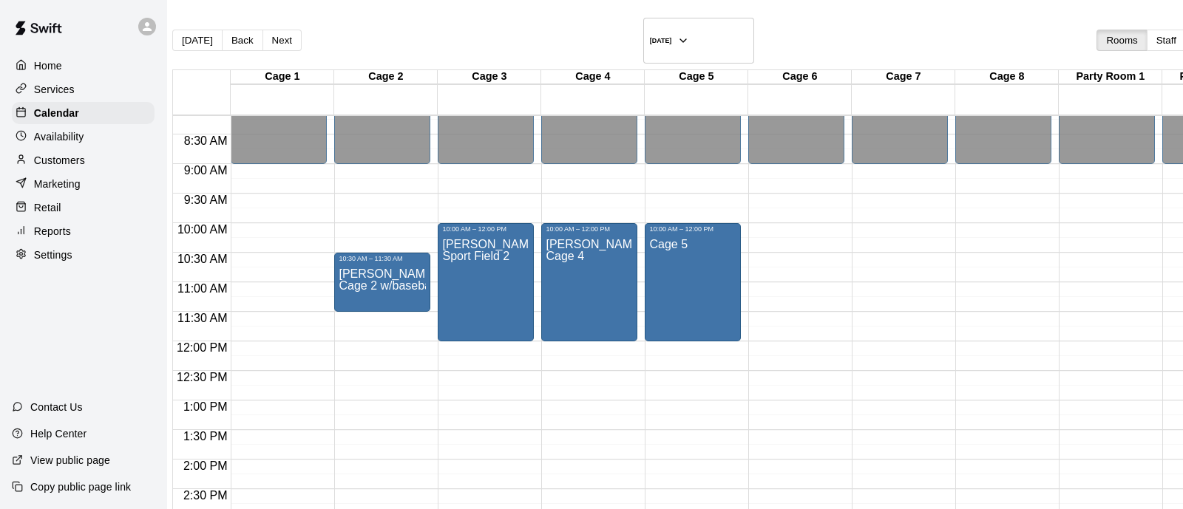
type input "*****"
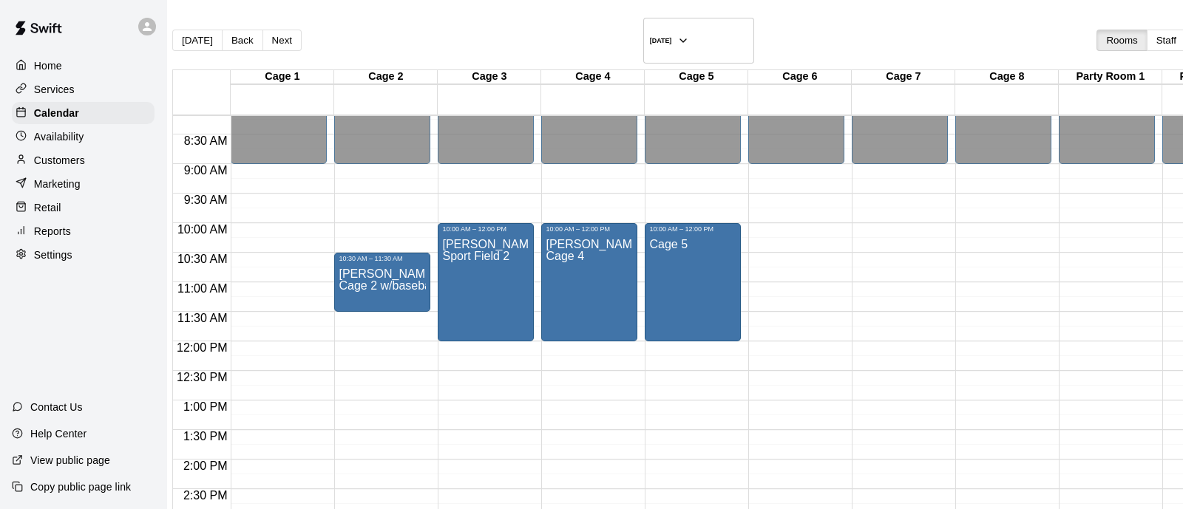
drag, startPoint x: 599, startPoint y: 207, endPoint x: 603, endPoint y: 223, distance: 16.7
type input "*"
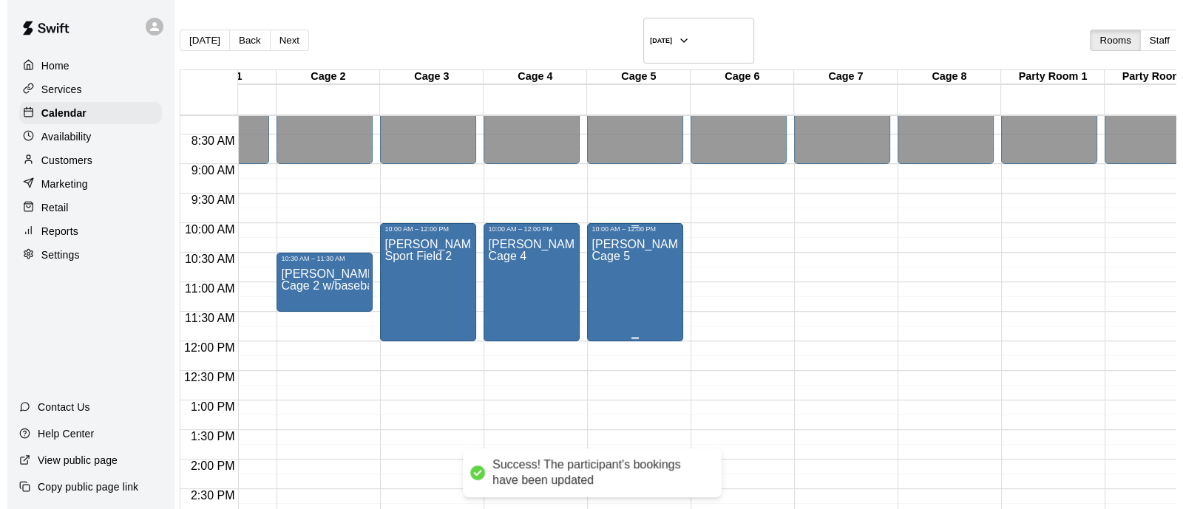
scroll to position [0, 92]
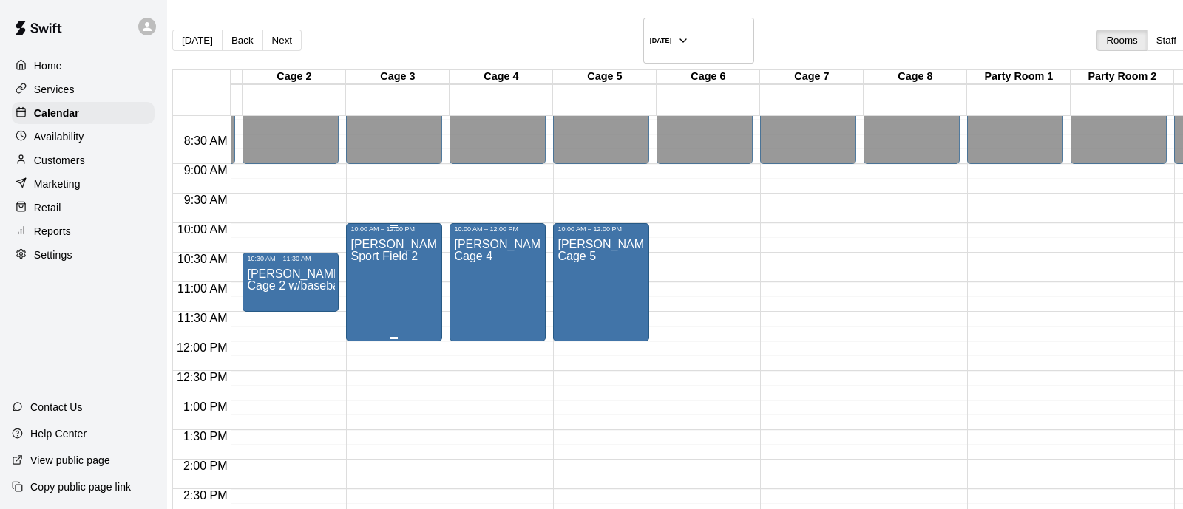
click at [384, 242] on div "Debra Niemela Sport Field 2" at bounding box center [393, 487] width 87 height 509
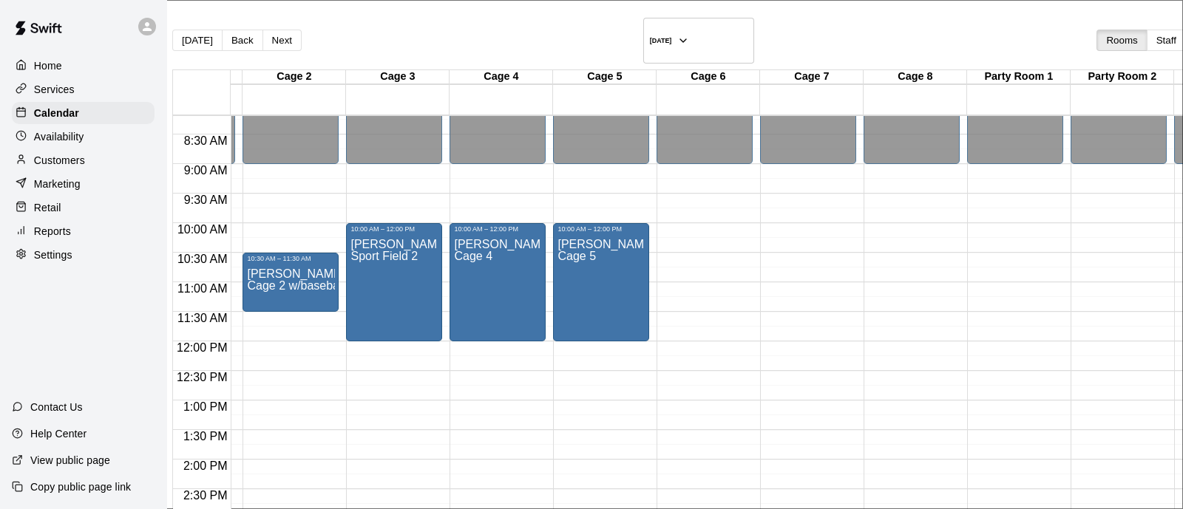
scroll to position [413, 0]
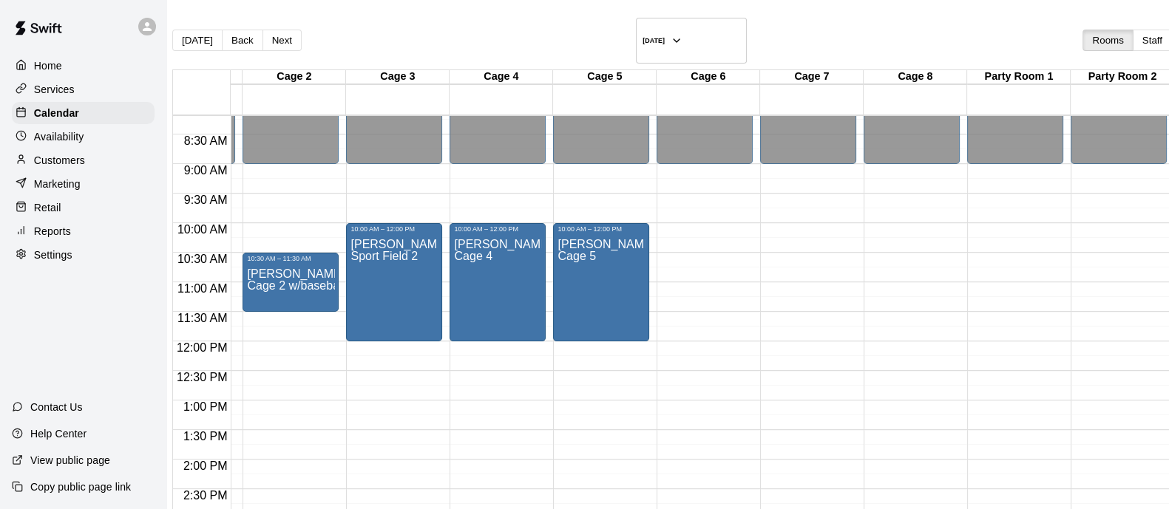
click at [1017, 208] on div "12:00 AM – 9:00 AM Closed 3:00 PM – 11:59 PM Closed" at bounding box center [1015, 342] width 96 height 1420
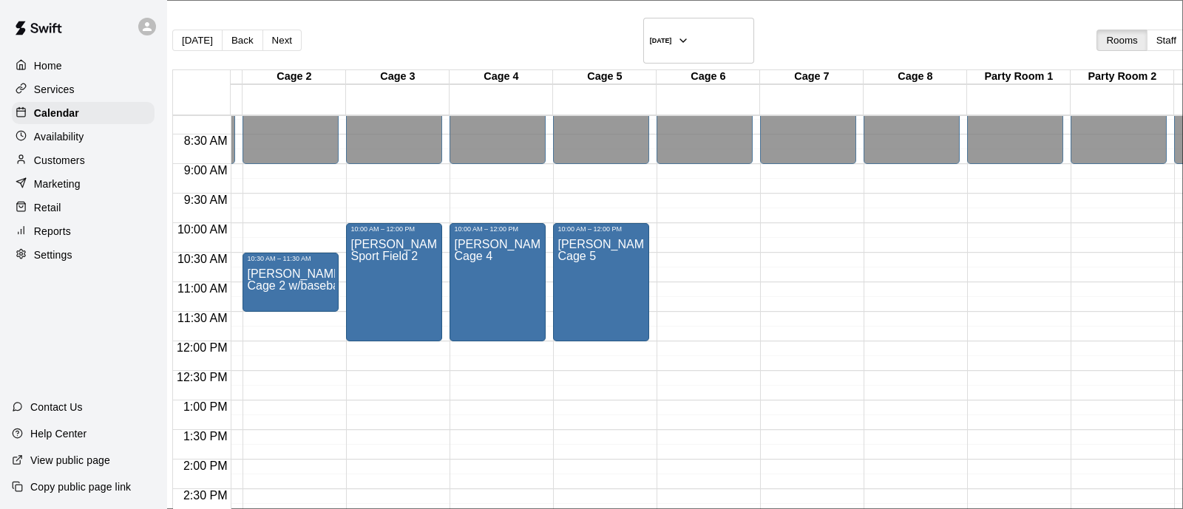
click at [412, 319] on li "Party Room 1" at bounding box center [244, 316] width 335 height 13
type input "**********"
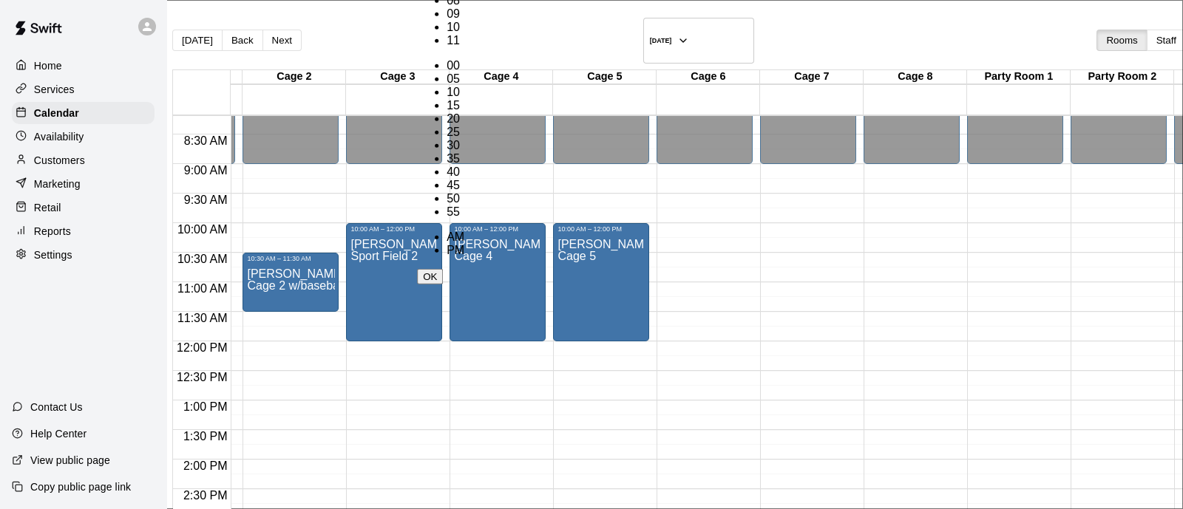
scroll to position [0, 0]
click at [464, 244] on li "PM" at bounding box center [456, 250] width 18 height 13
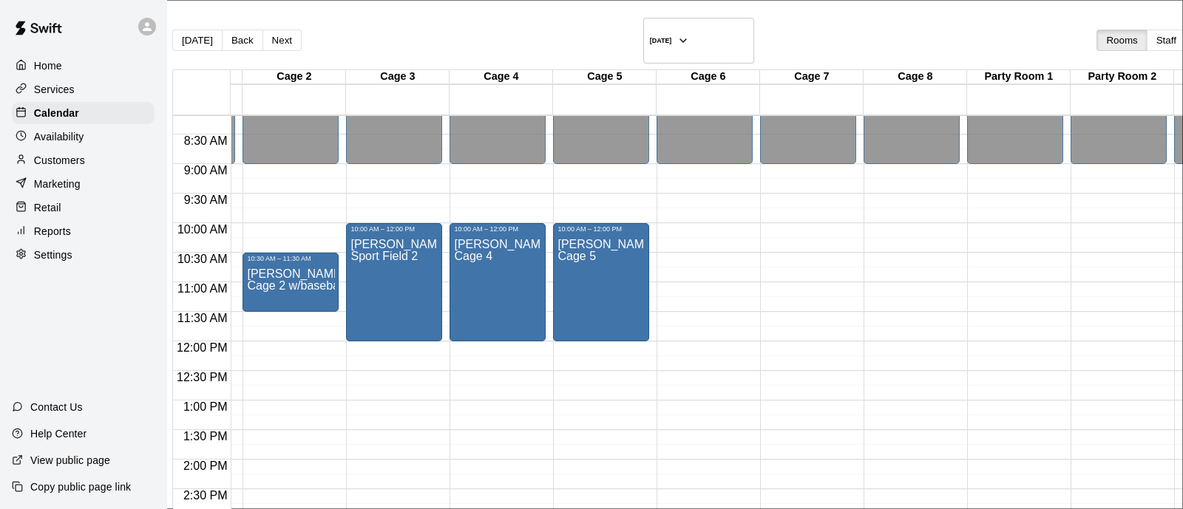
scroll to position [212, 0]
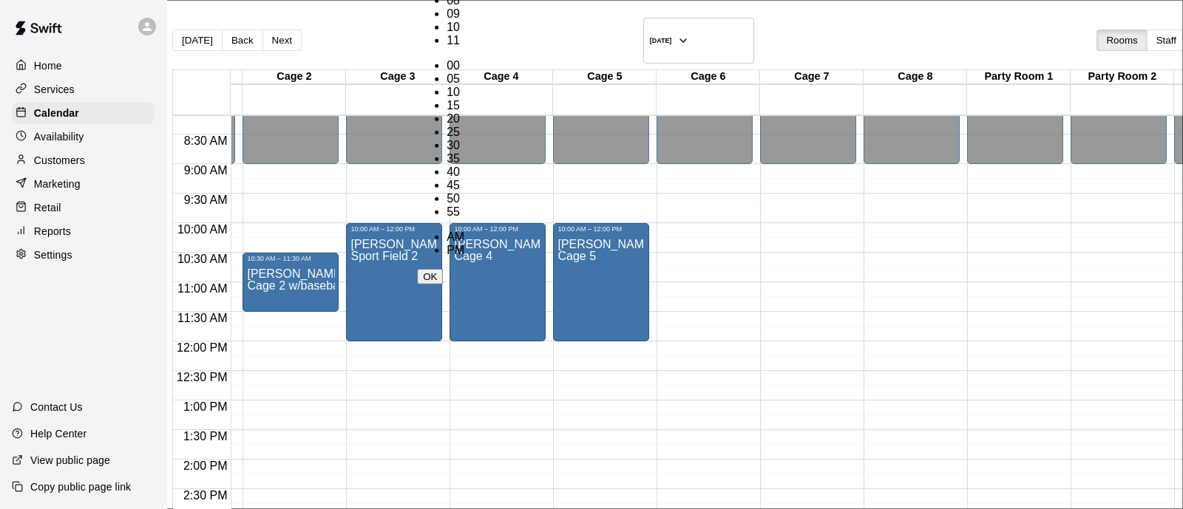
scroll to position [0, 0]
click at [464, 104] on ul "00 05 10 15 20 25 30 35 40 45 50 55" at bounding box center [440, 139] width 47 height 160
click at [464, 72] on li "00" at bounding box center [456, 65] width 18 height 13
type input "********"
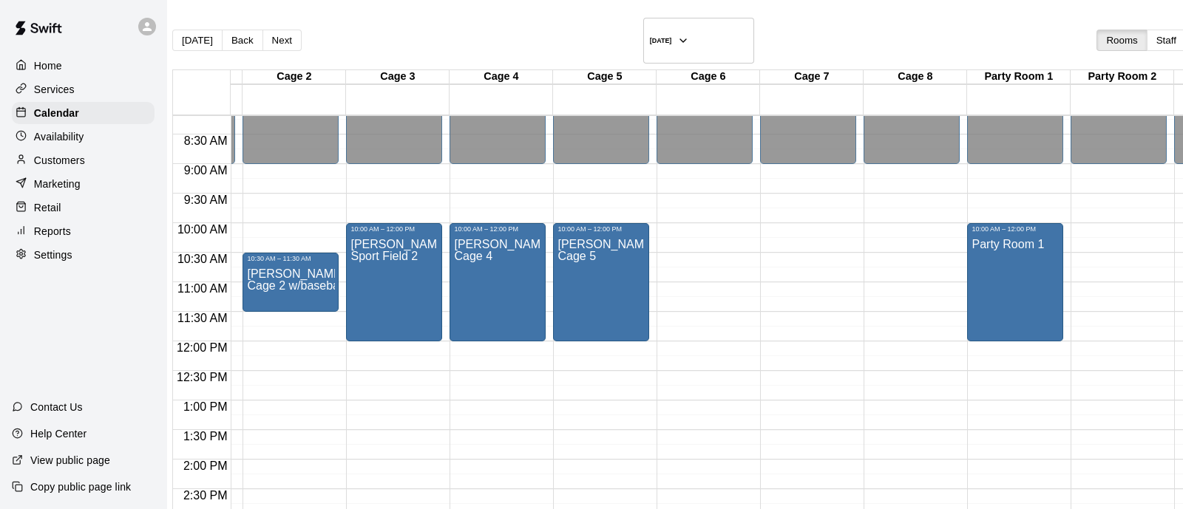
type input "*****"
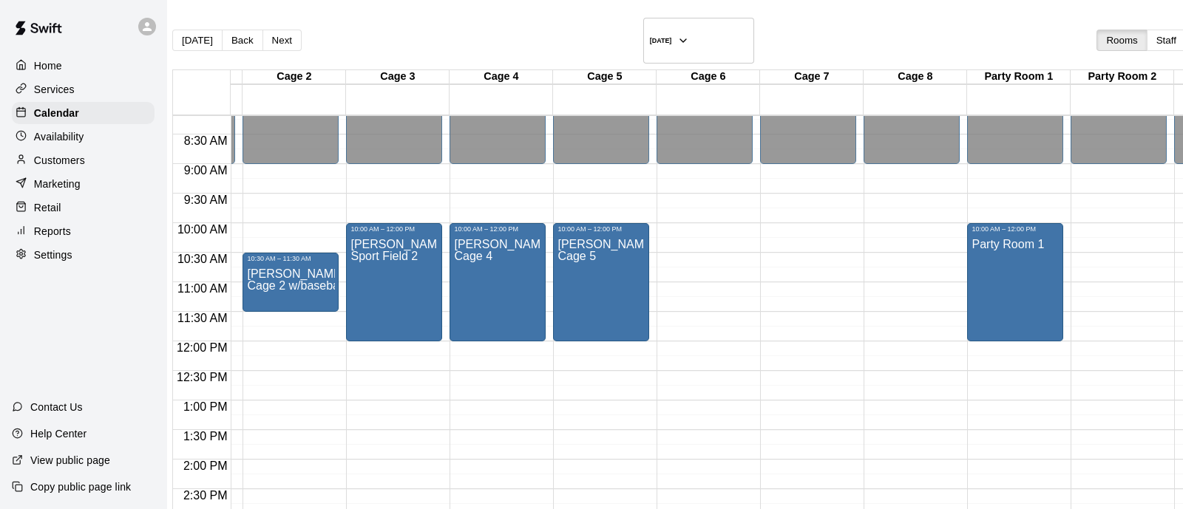
type input "*"
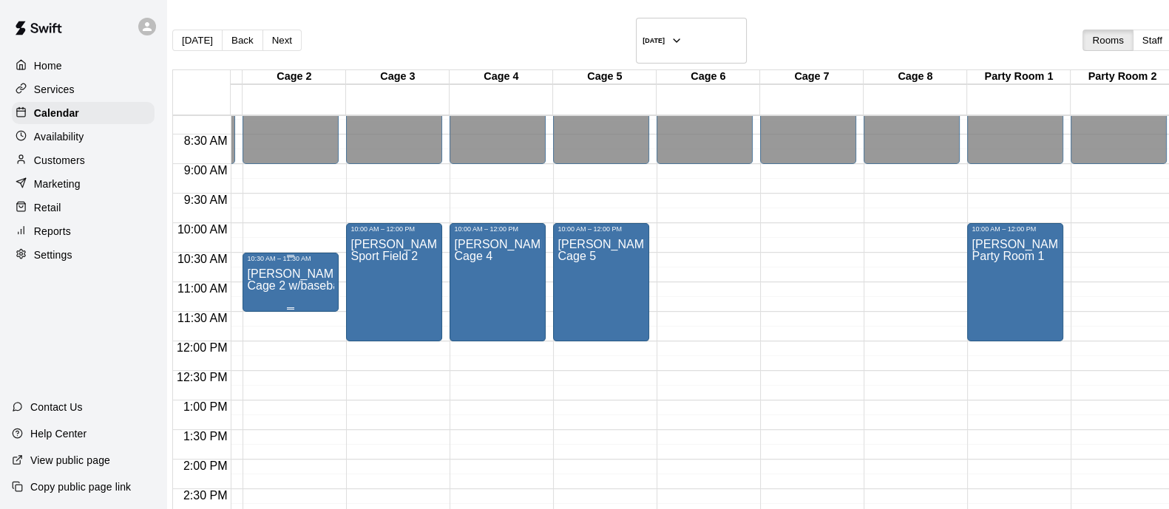
click at [288, 265] on div "Debra Niemela Cage 2 w/baseball pitching machine" at bounding box center [290, 516] width 87 height 509
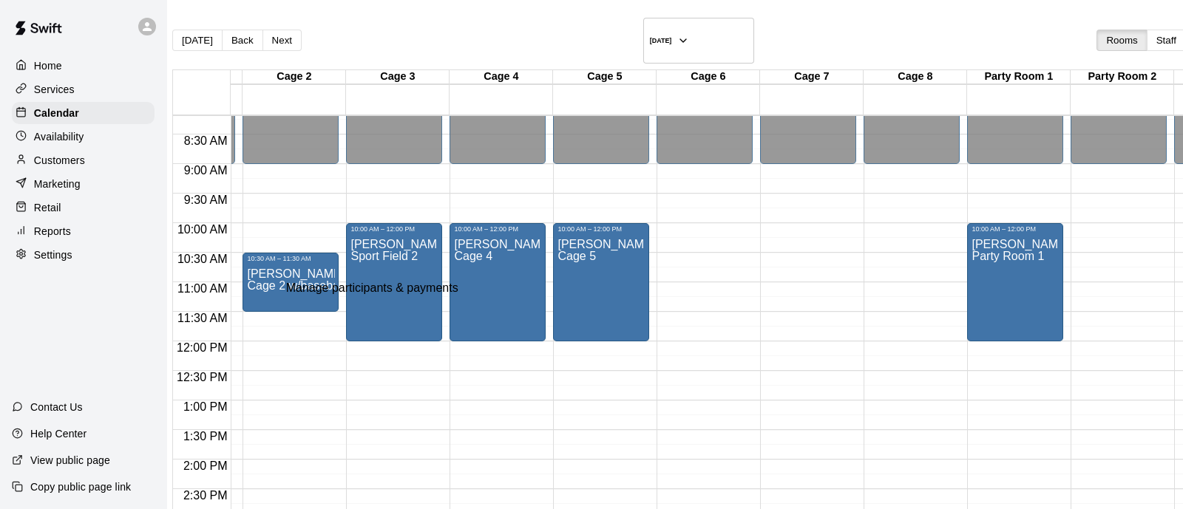
type input "*"
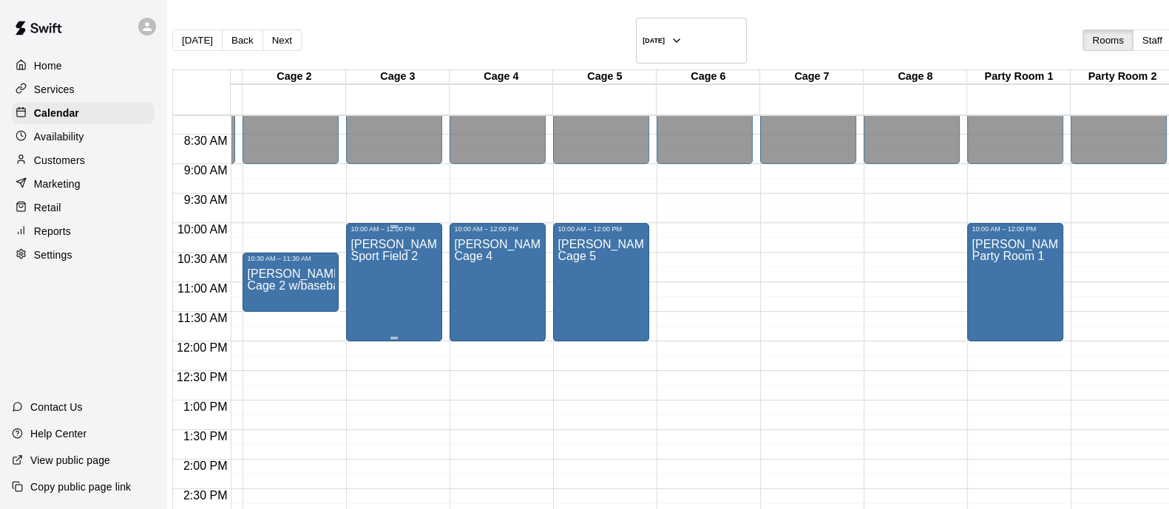
click at [398, 295] on div "Debra Niemela Sport Field 2" at bounding box center [393, 487] width 87 height 509
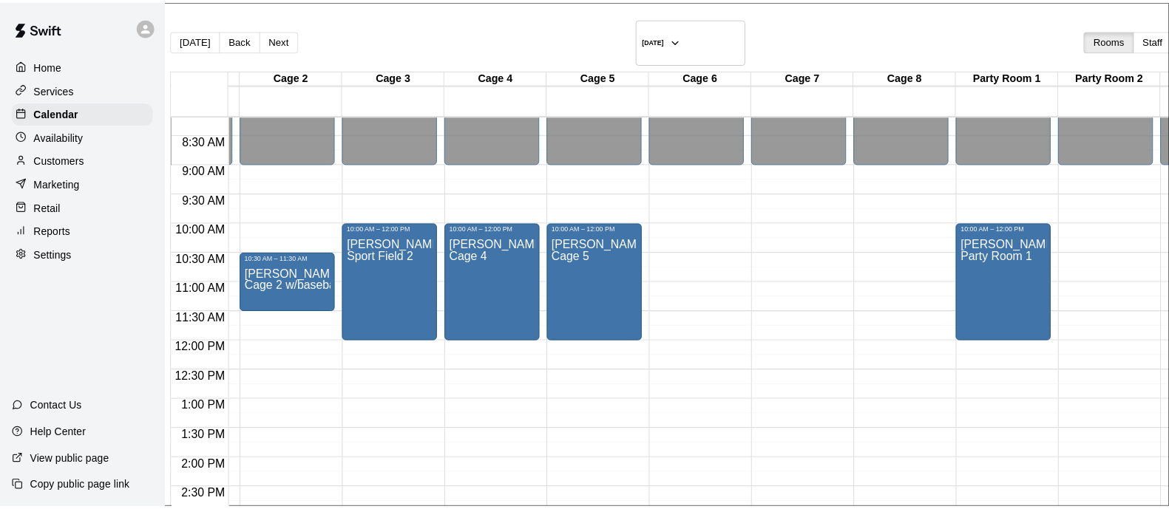
scroll to position [413, 0]
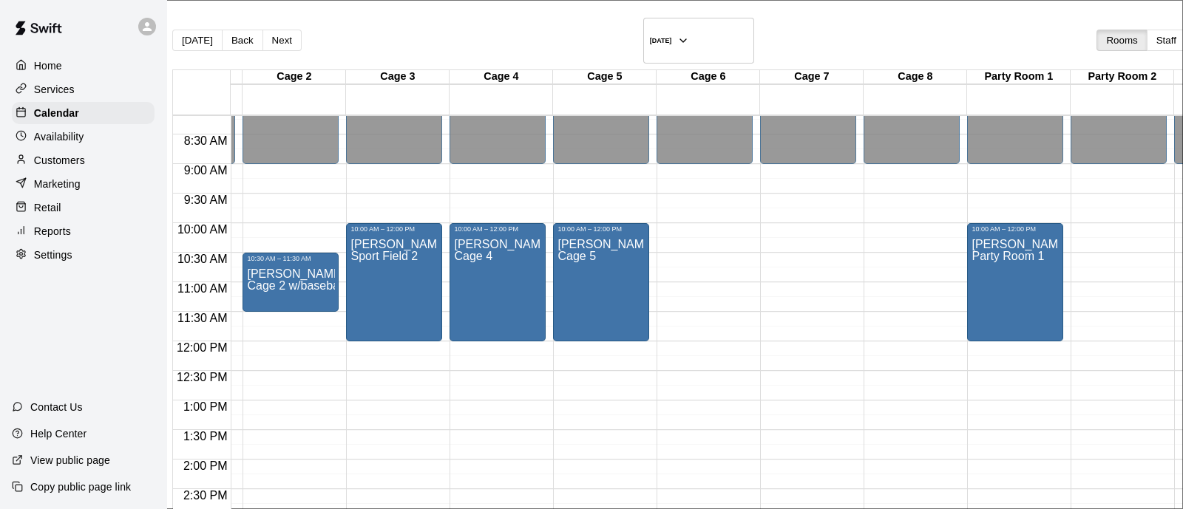
drag, startPoint x: 710, startPoint y: 248, endPoint x: 424, endPoint y: 245, distance: 285.4
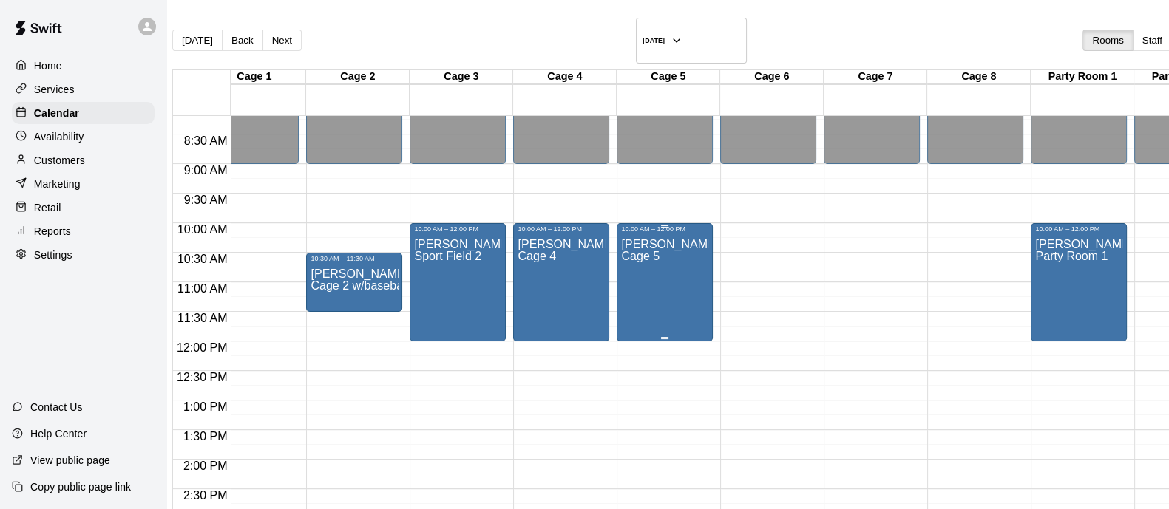
scroll to position [0, 0]
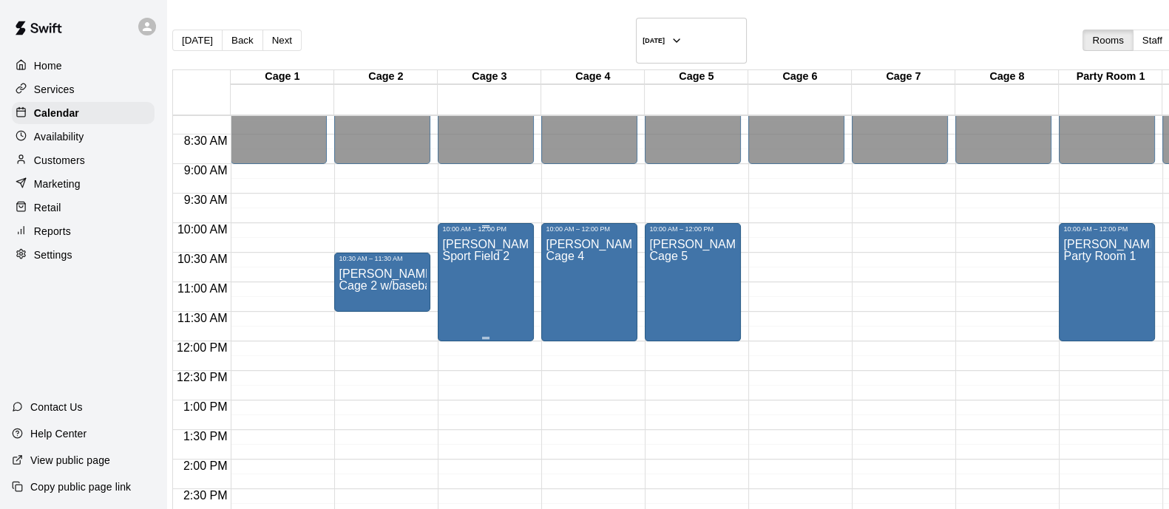
click at [529, 257] on div "Debra Niemela Sport Field 2" at bounding box center [485, 487] width 87 height 509
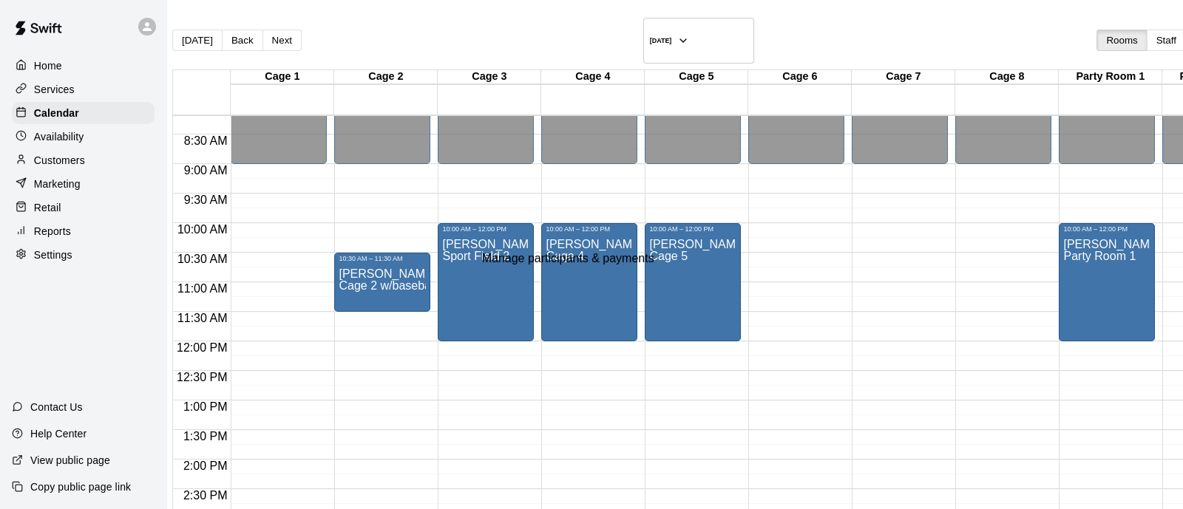
drag, startPoint x: 691, startPoint y: 305, endPoint x: 501, endPoint y: 297, distance: 190.9
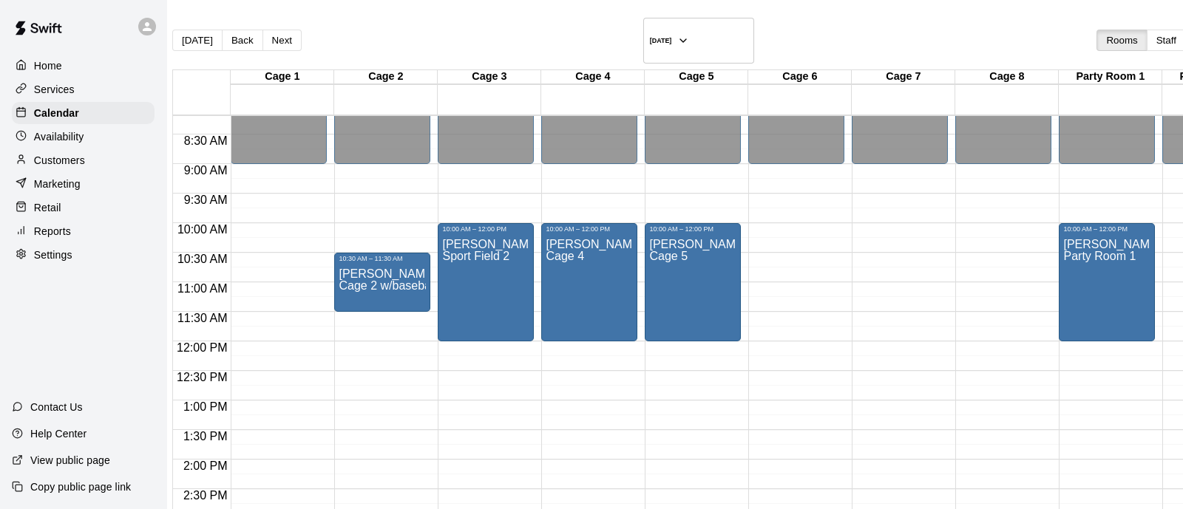
type input "***"
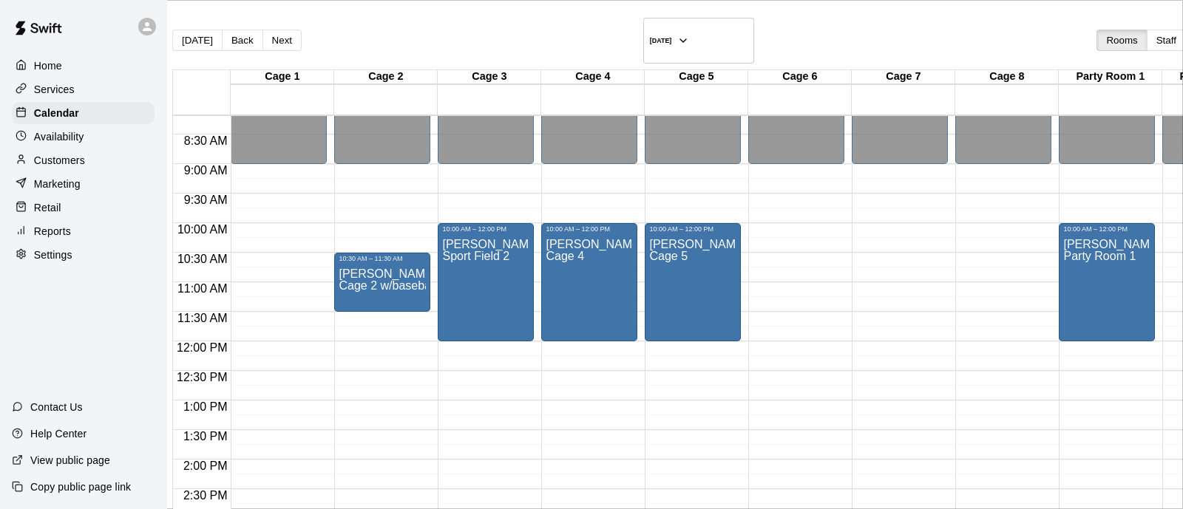
drag, startPoint x: 721, startPoint y: 135, endPoint x: 773, endPoint y: 135, distance: 51.8
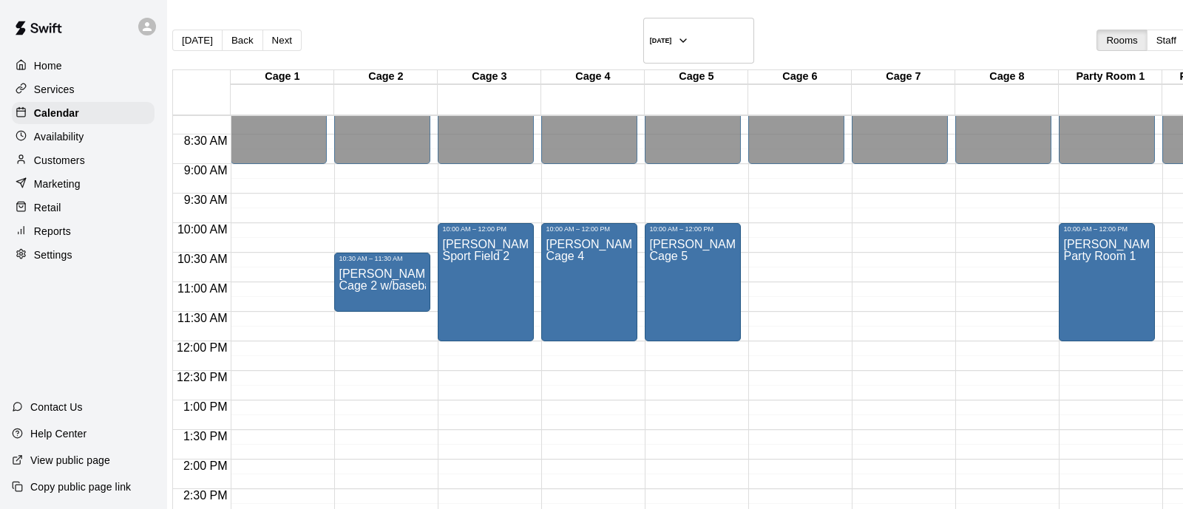
drag, startPoint x: 791, startPoint y: 84, endPoint x: 586, endPoint y: 89, distance: 205.6
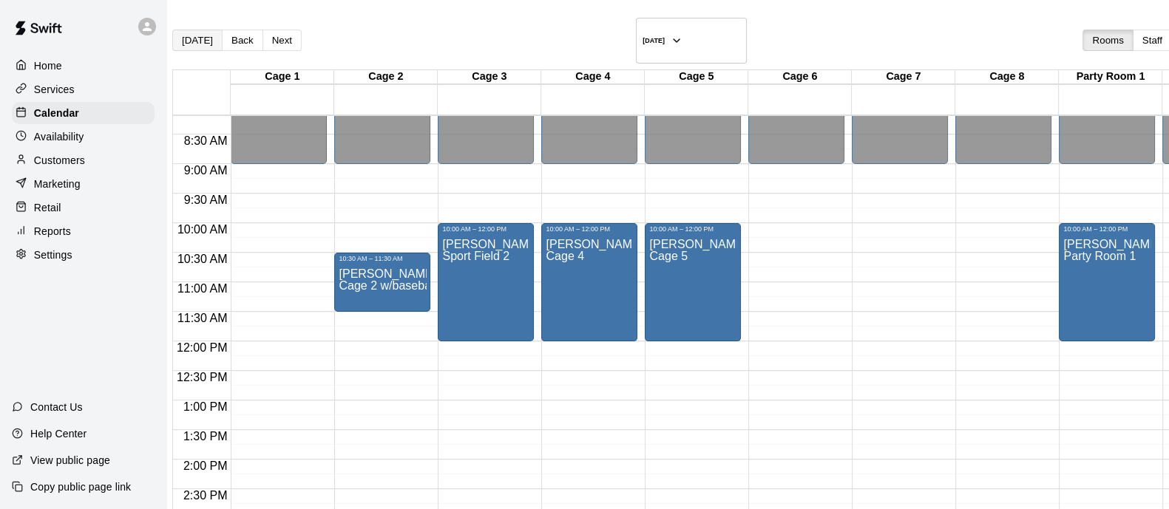
click at [194, 30] on button "[DATE]" at bounding box center [197, 40] width 50 height 21
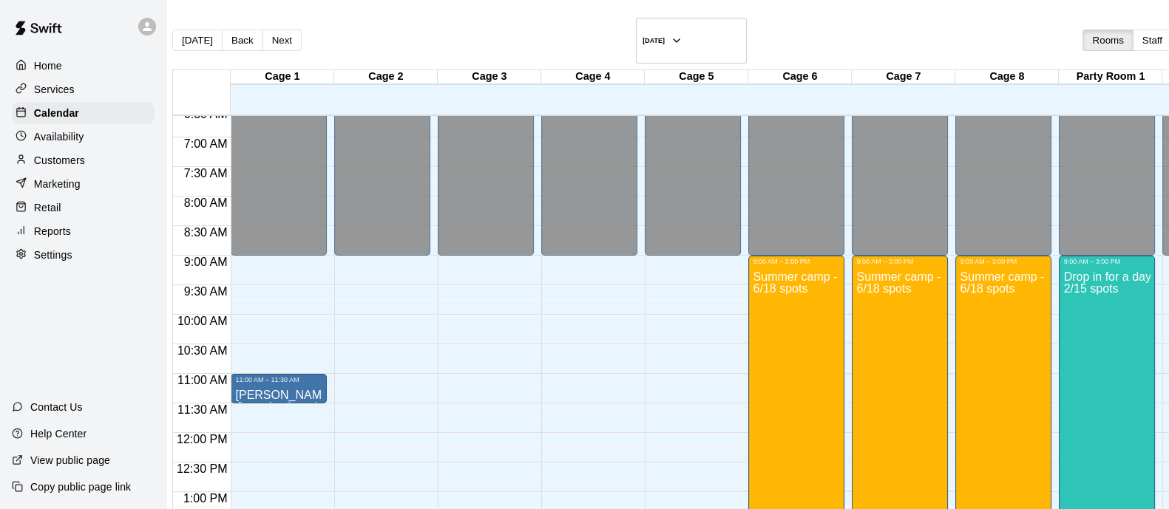
scroll to position [392, 0]
click at [251, 37] on button "Back" at bounding box center [242, 40] width 41 height 21
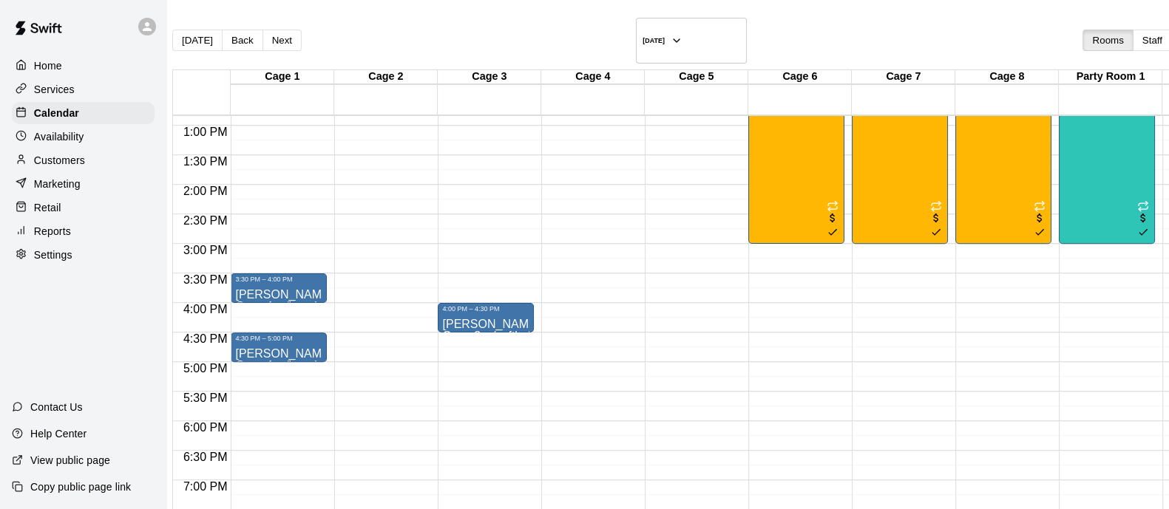
scroll to position [854, 0]
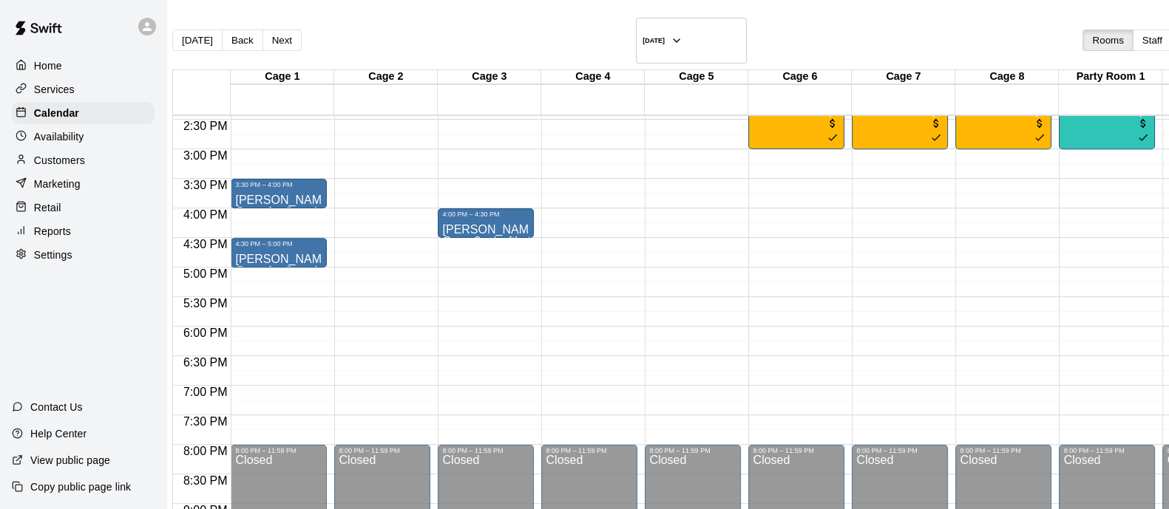
click at [256, 30] on button "Back" at bounding box center [242, 40] width 41 height 21
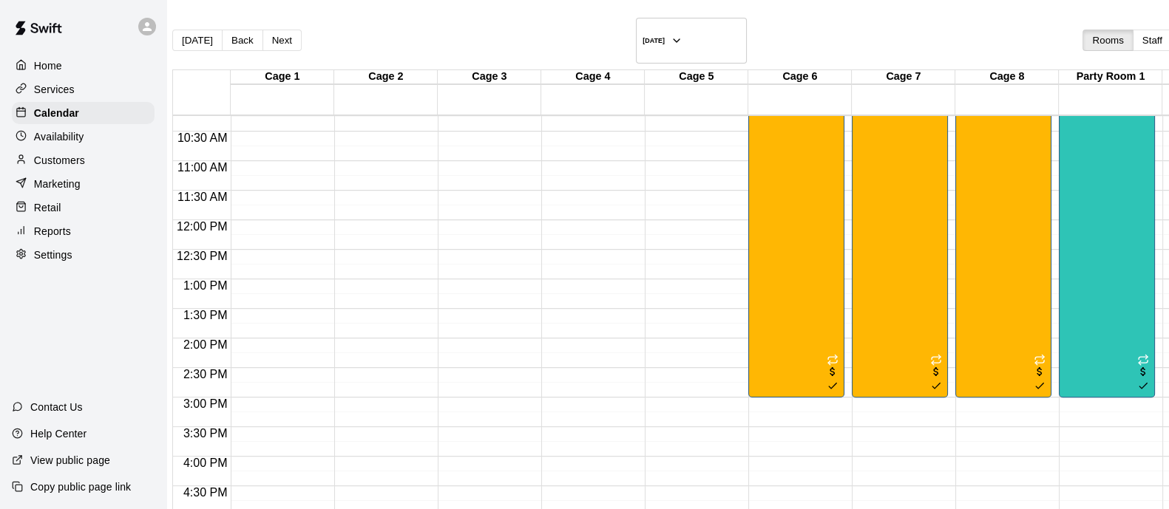
scroll to position [576, 0]
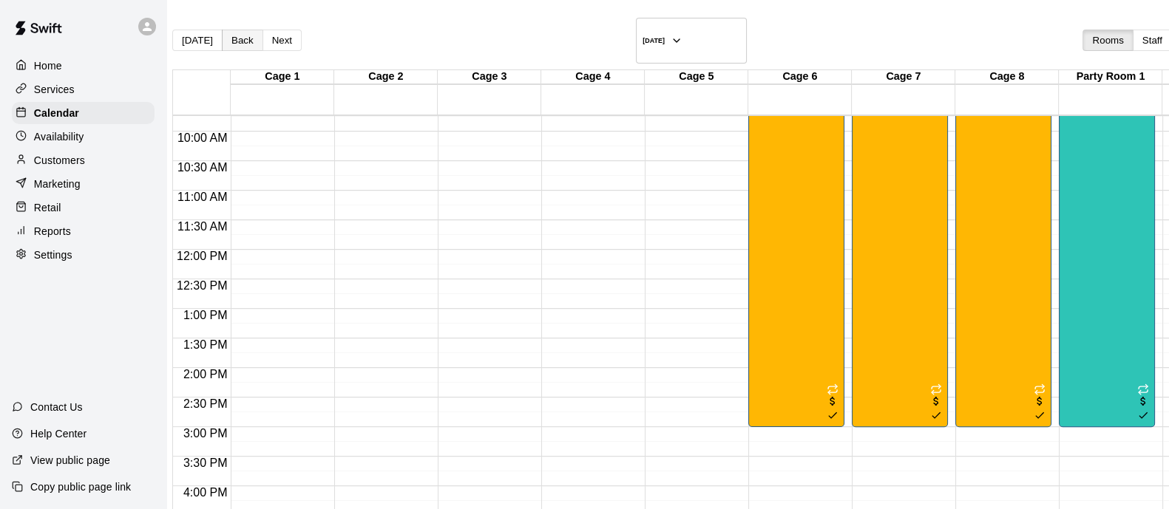
click at [255, 37] on button "Back" at bounding box center [242, 40] width 41 height 21
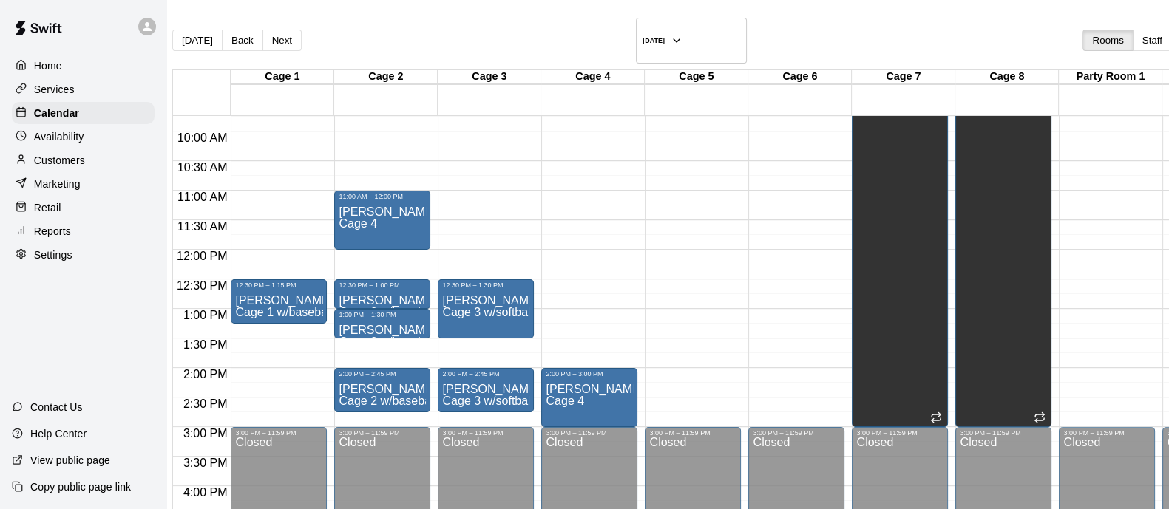
click at [219, 30] on button "[DATE]" at bounding box center [197, 40] width 50 height 21
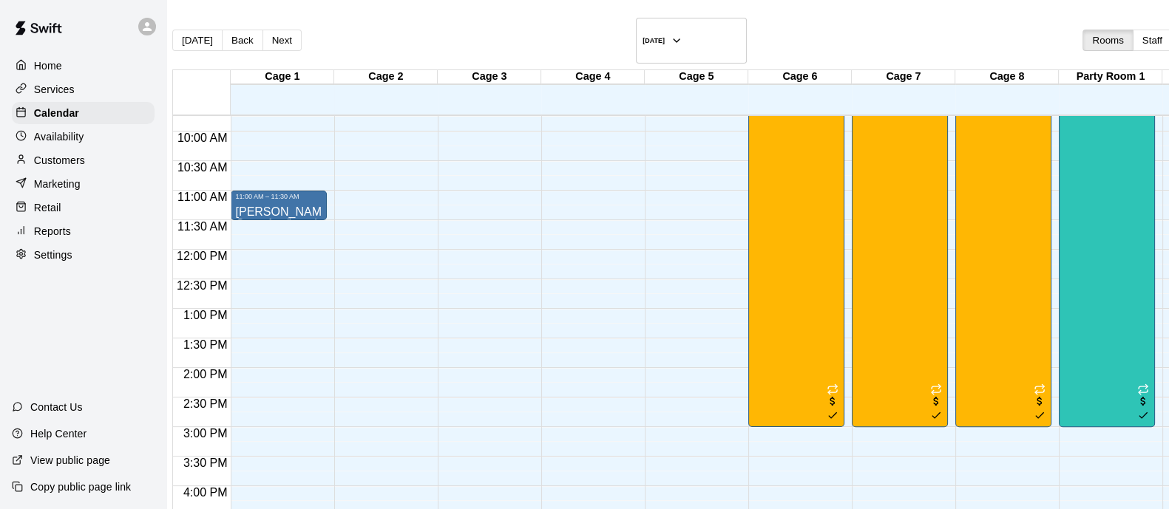
click at [246, 30] on button "Back" at bounding box center [242, 40] width 41 height 21
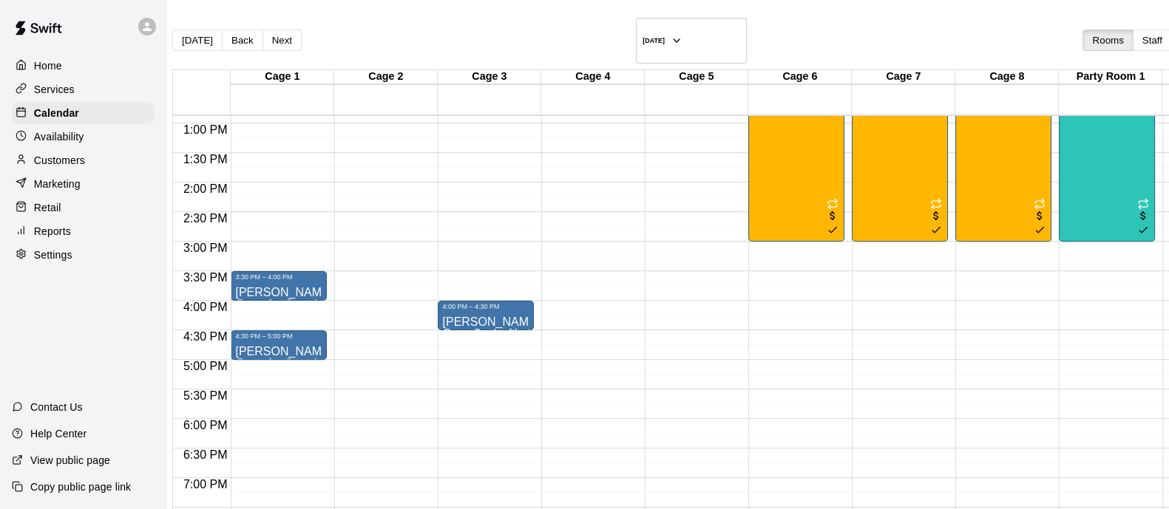
scroll to position [1005, 0]
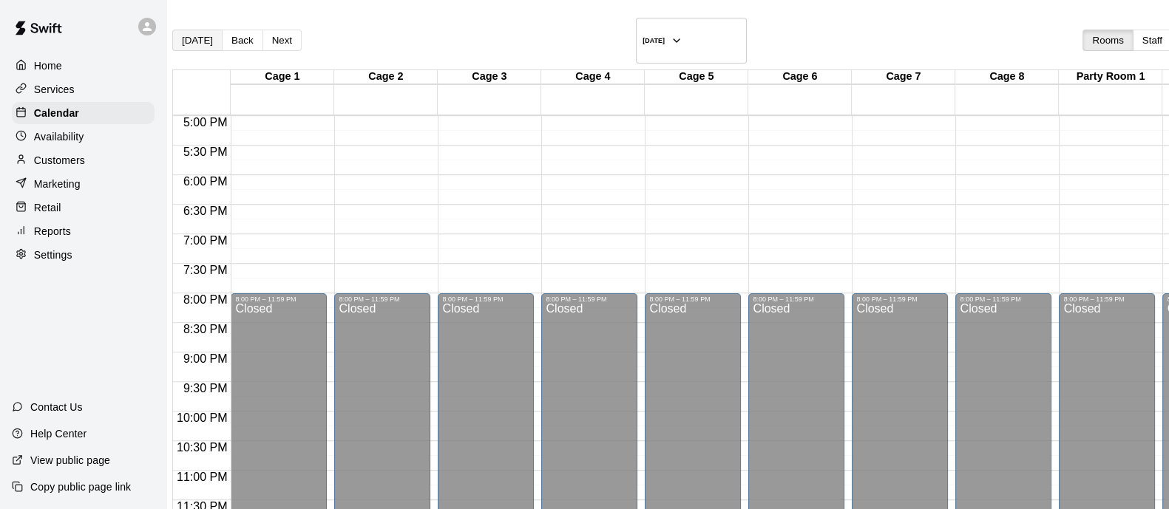
click at [211, 30] on button "[DATE]" at bounding box center [197, 40] width 50 height 21
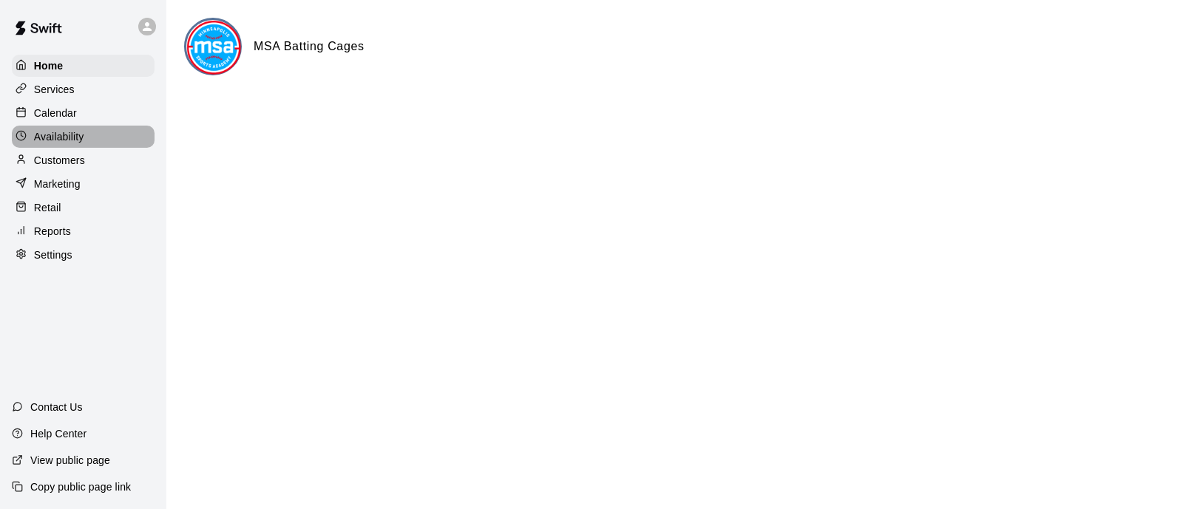
click at [54, 142] on p "Availability" at bounding box center [59, 136] width 50 height 15
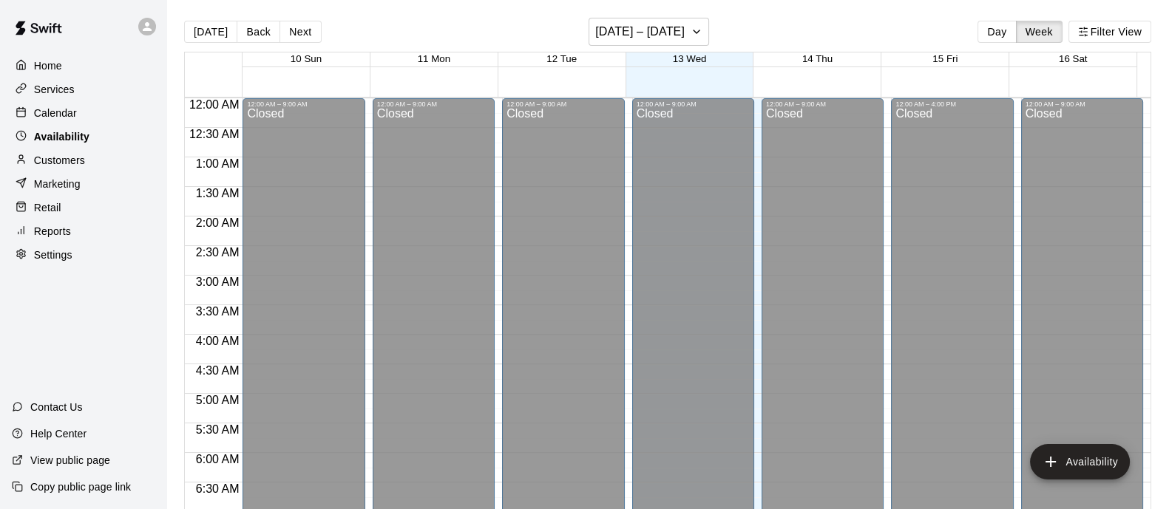
scroll to position [991, 0]
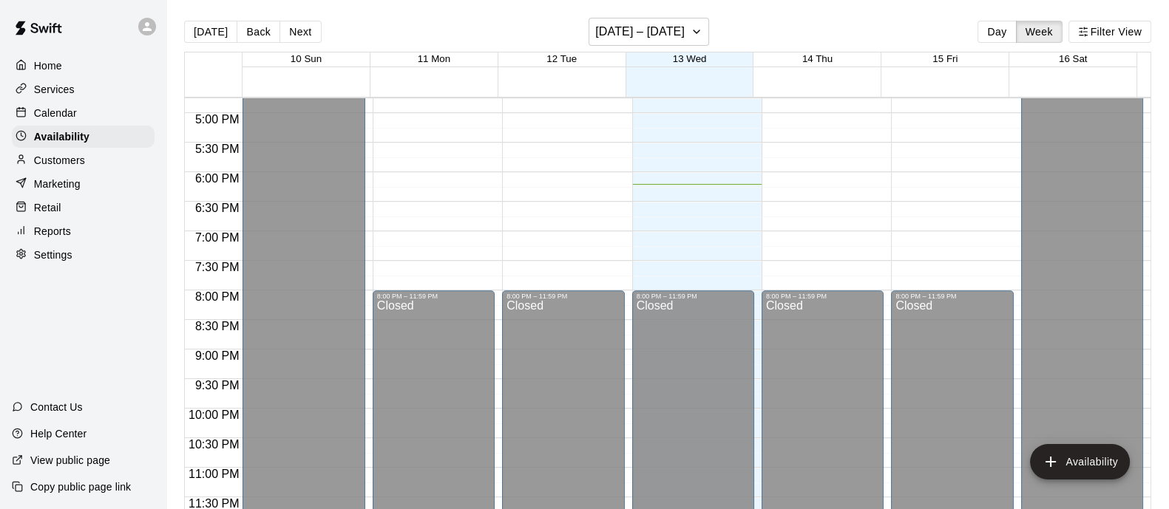
click at [52, 117] on p "Calendar" at bounding box center [55, 113] width 43 height 15
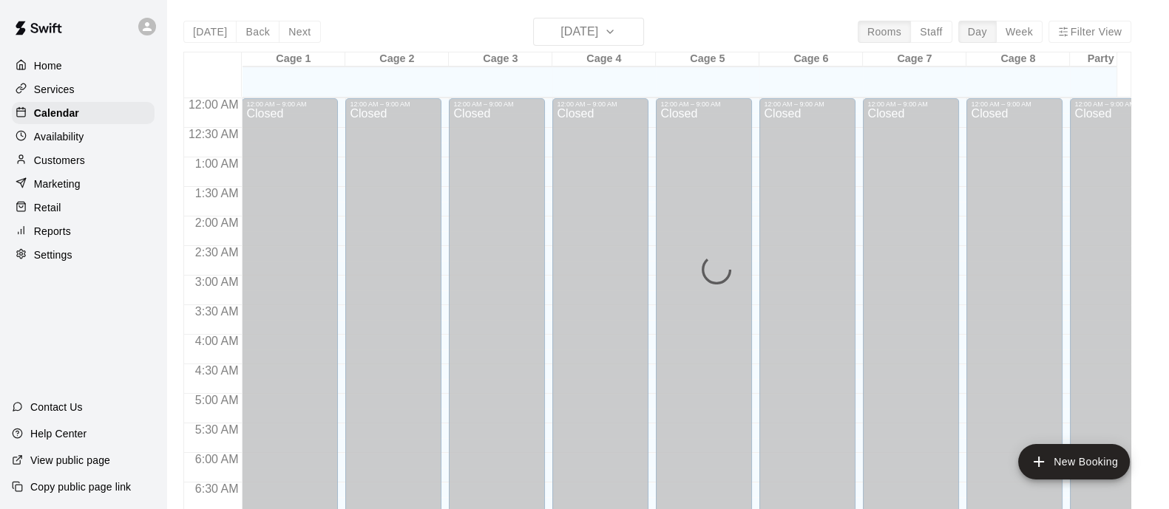
scroll to position [946, 0]
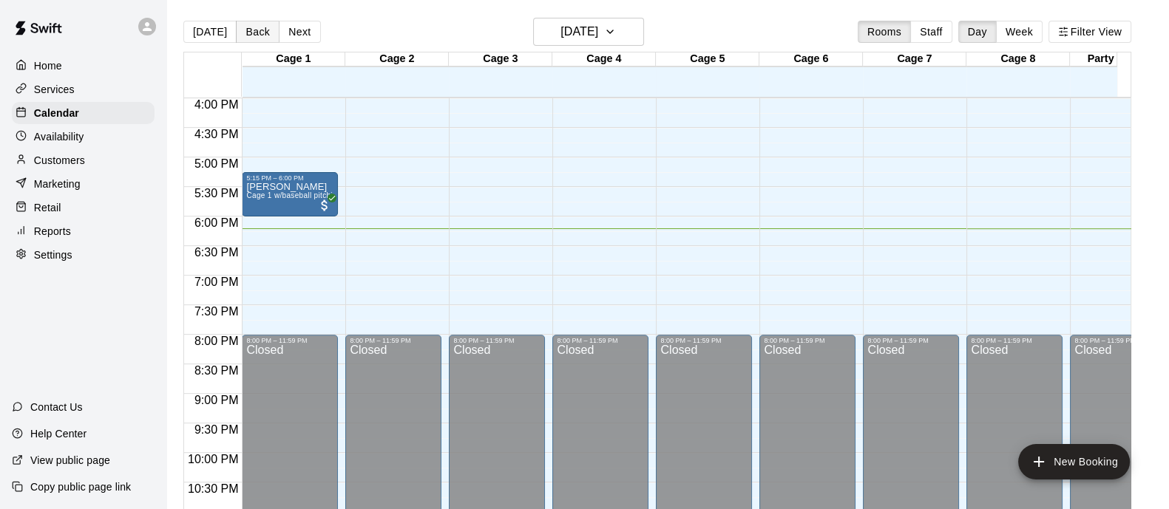
click at [245, 33] on button "Back" at bounding box center [258, 32] width 44 height 22
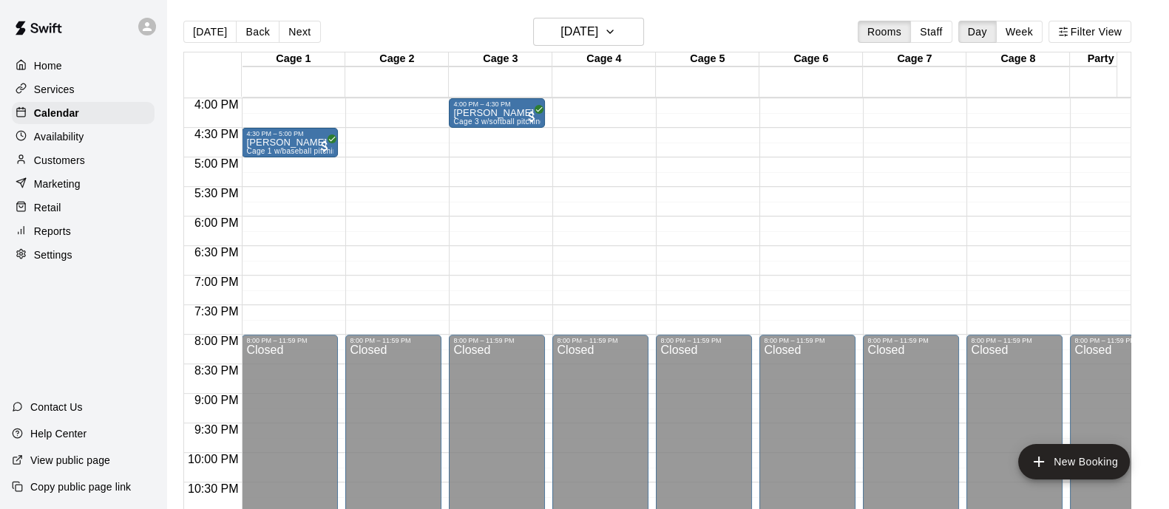
scroll to position [762, 0]
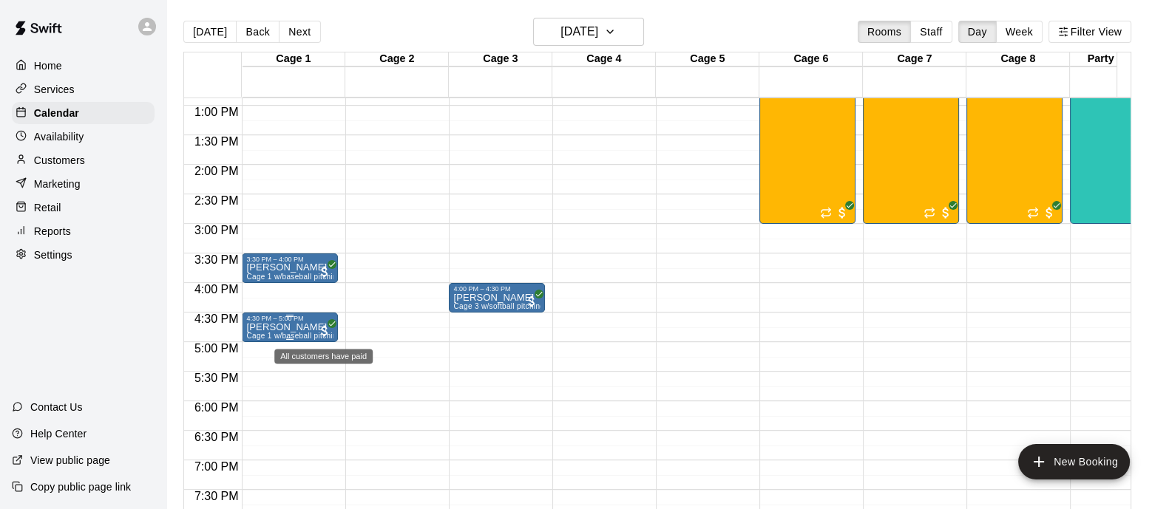
click at [321, 330] on span "All customers have paid" at bounding box center [324, 331] width 15 height 15
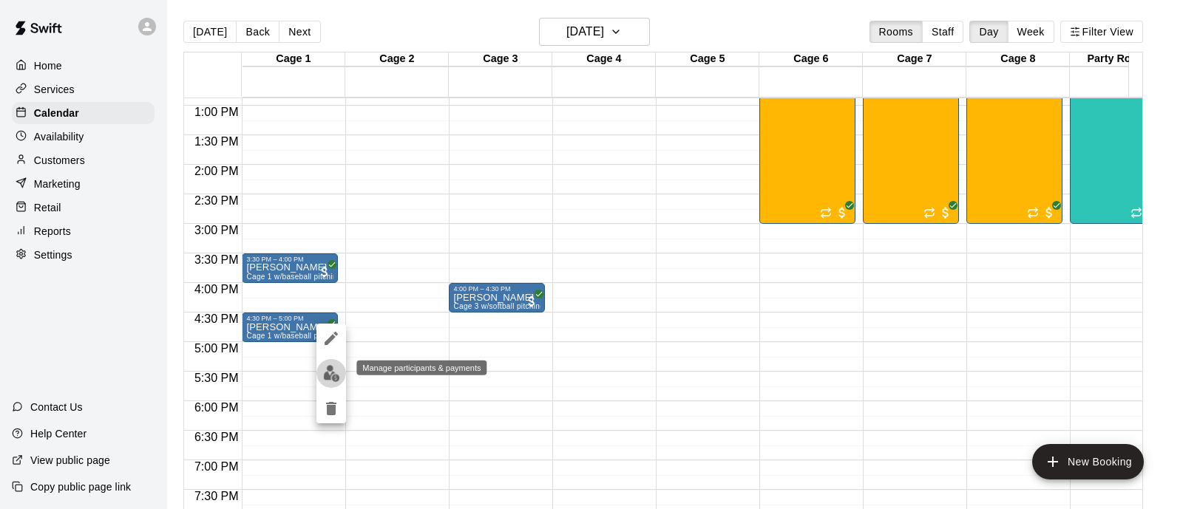
click at [336, 367] on img "edit" at bounding box center [331, 373] width 17 height 17
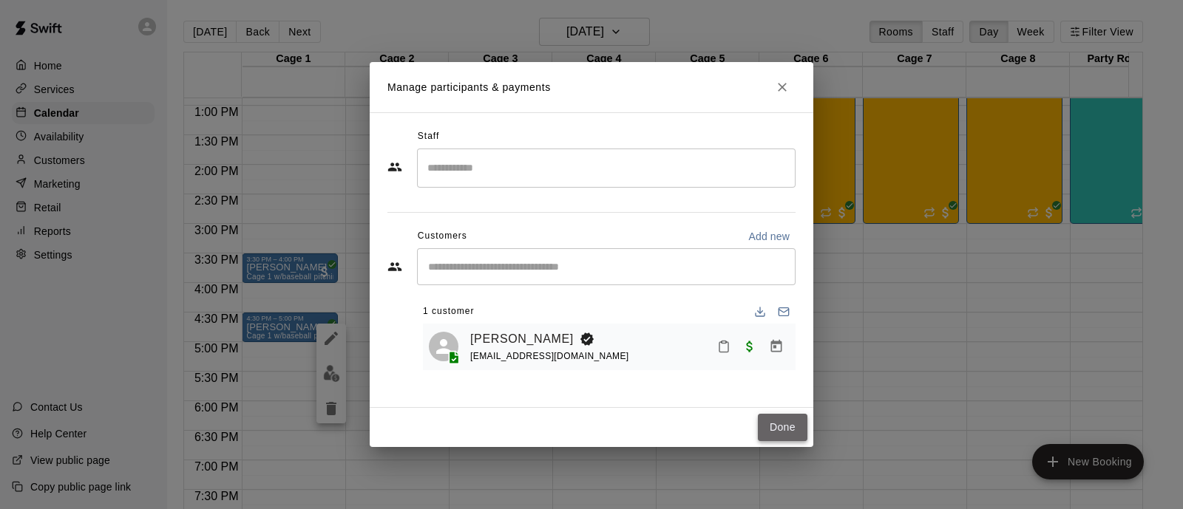
click at [792, 433] on button "Done" at bounding box center [783, 427] width 50 height 27
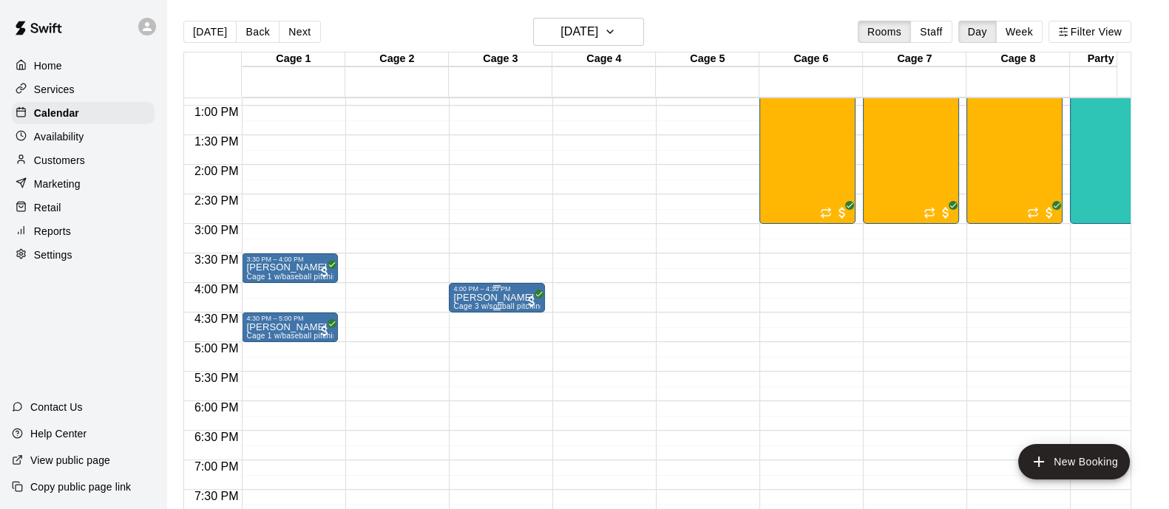
click at [516, 290] on div "4:00 PM – 4:30 PM" at bounding box center [496, 288] width 87 height 7
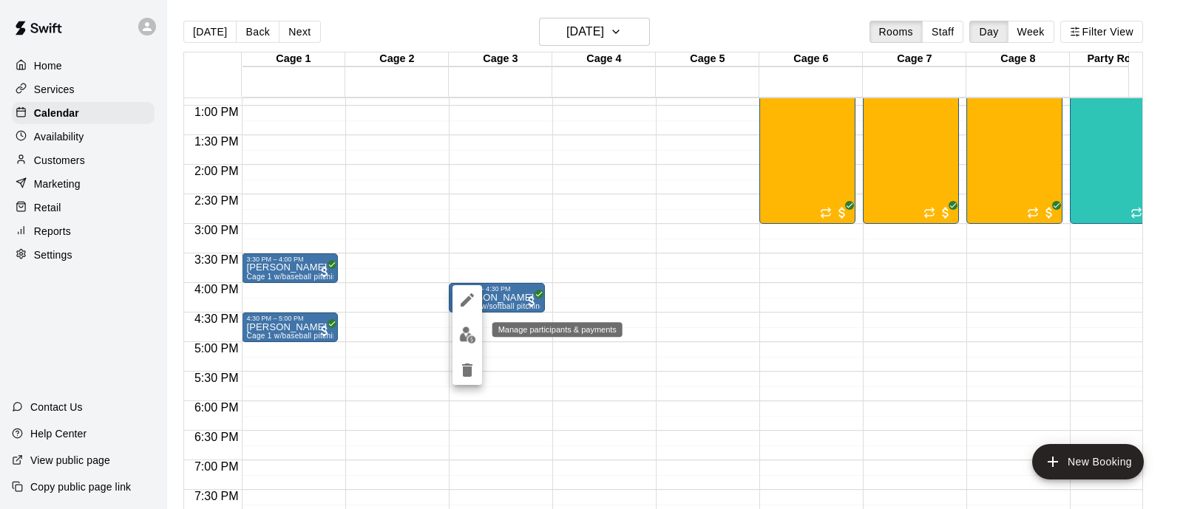
click at [468, 333] on img "edit" at bounding box center [467, 335] width 17 height 17
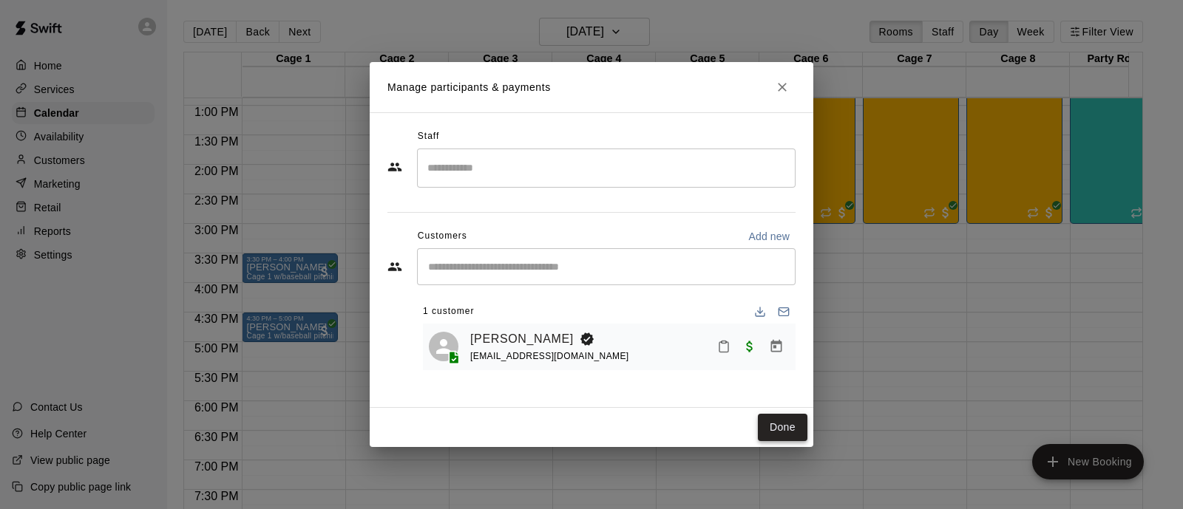
click at [796, 432] on button "Done" at bounding box center [783, 427] width 50 height 27
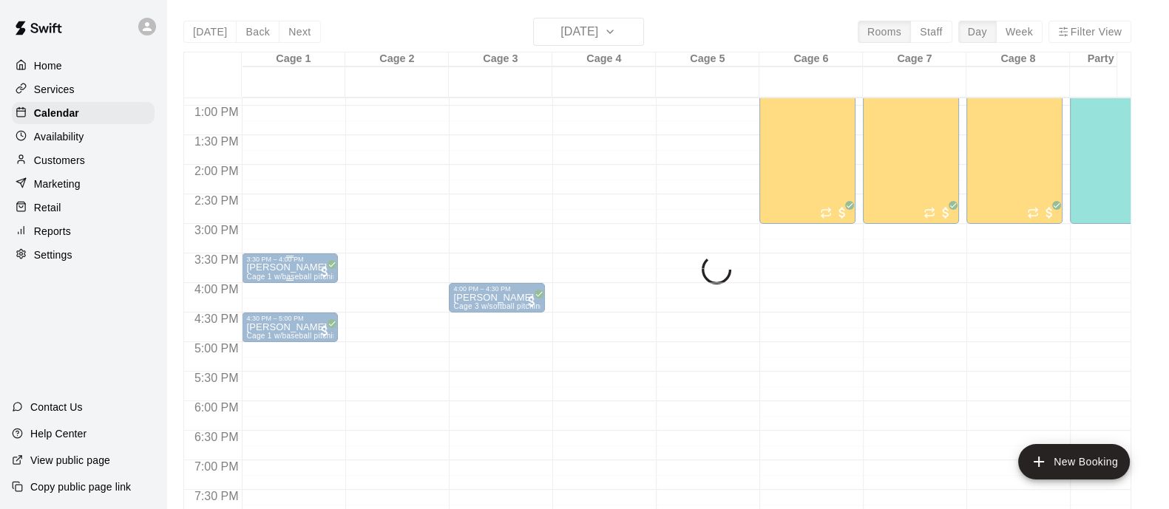
click at [285, 262] on div "3:30 PM – 4:00 PM" at bounding box center [289, 259] width 87 height 7
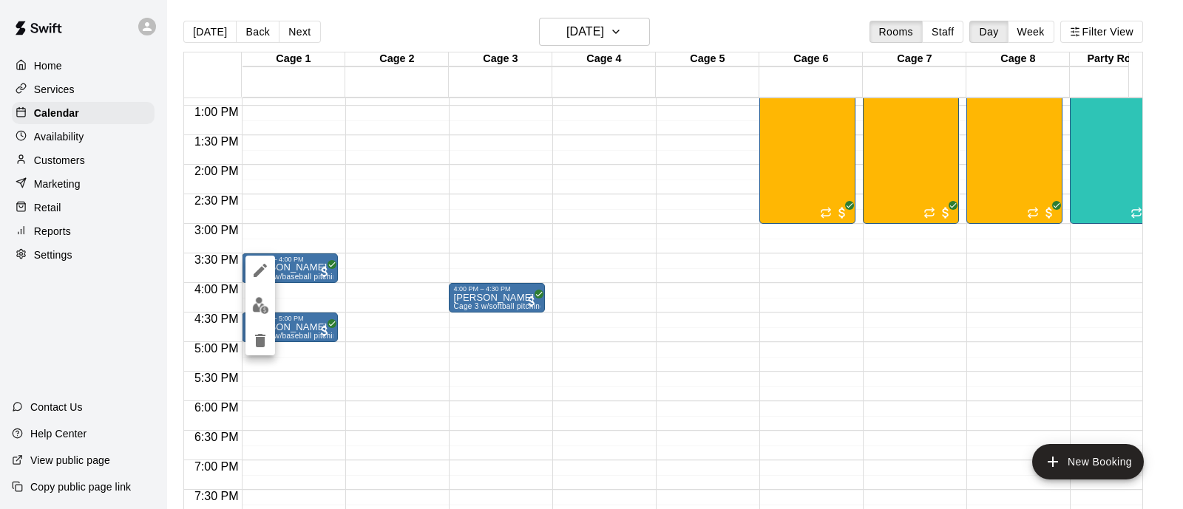
click at [270, 294] on div at bounding box center [260, 306] width 30 height 100
click at [256, 299] on img "edit" at bounding box center [260, 305] width 17 height 17
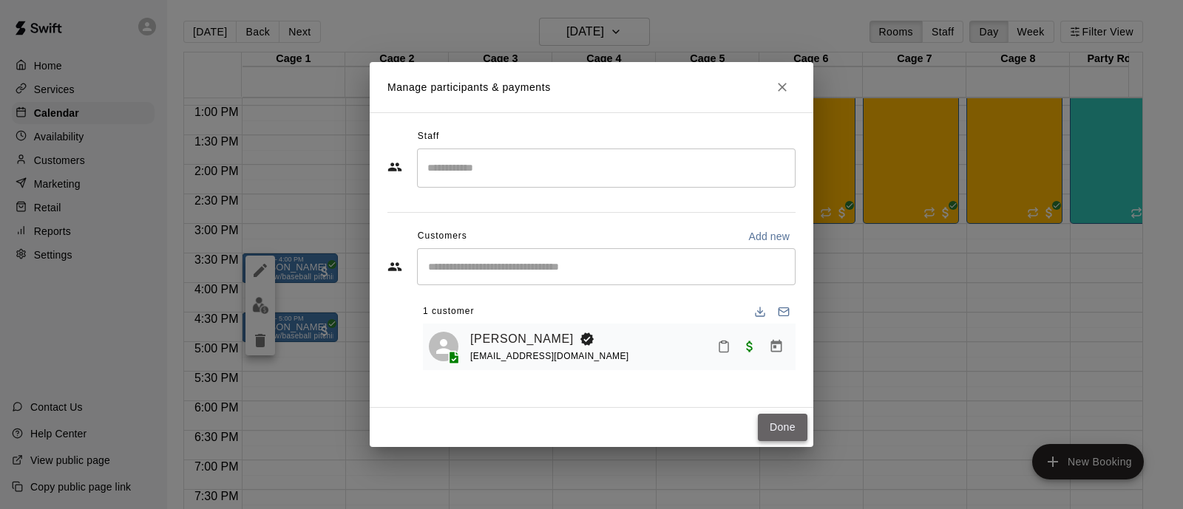
click at [780, 429] on button "Done" at bounding box center [783, 427] width 50 height 27
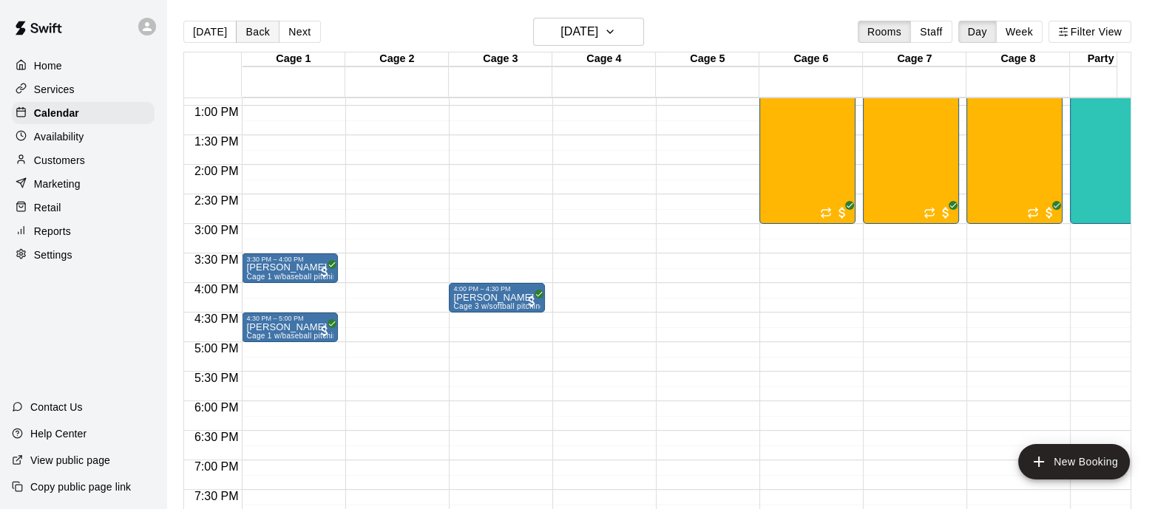
click at [268, 25] on button "Back" at bounding box center [258, 32] width 44 height 22
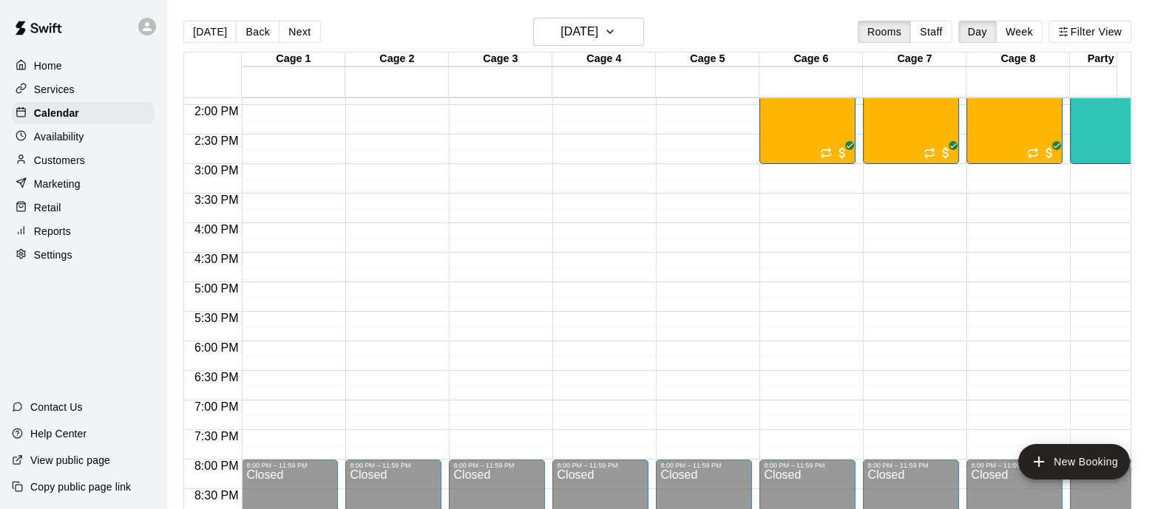
scroll to position [821, 0]
click at [244, 25] on button "Back" at bounding box center [258, 32] width 44 height 22
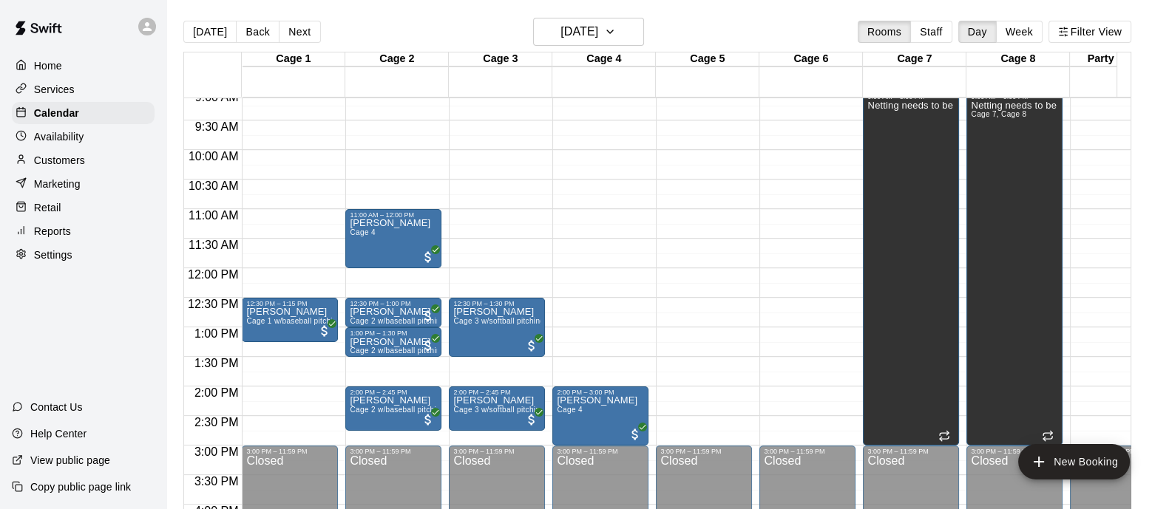
scroll to position [543, 0]
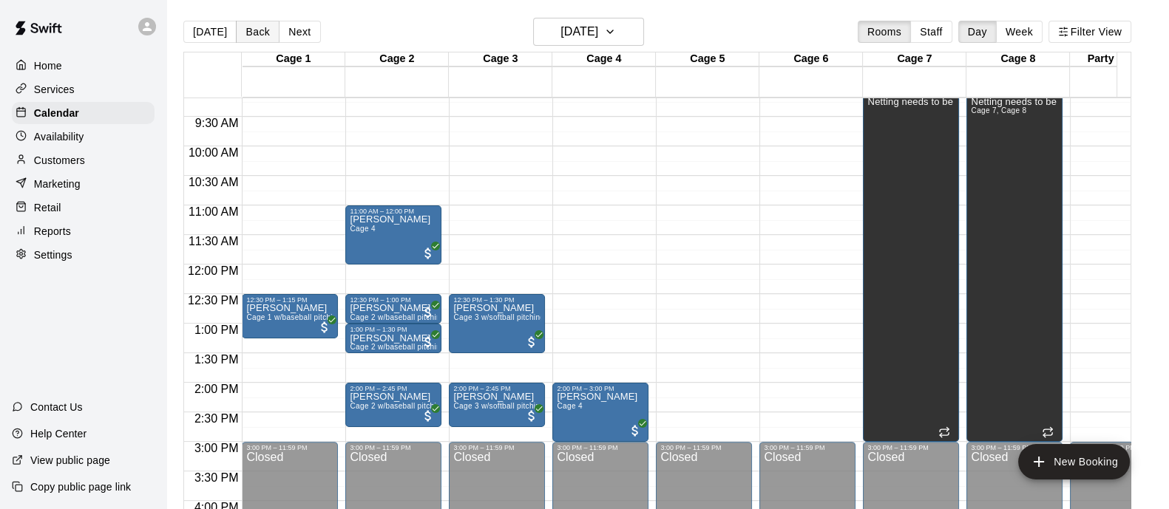
click at [248, 35] on button "Back" at bounding box center [258, 32] width 44 height 22
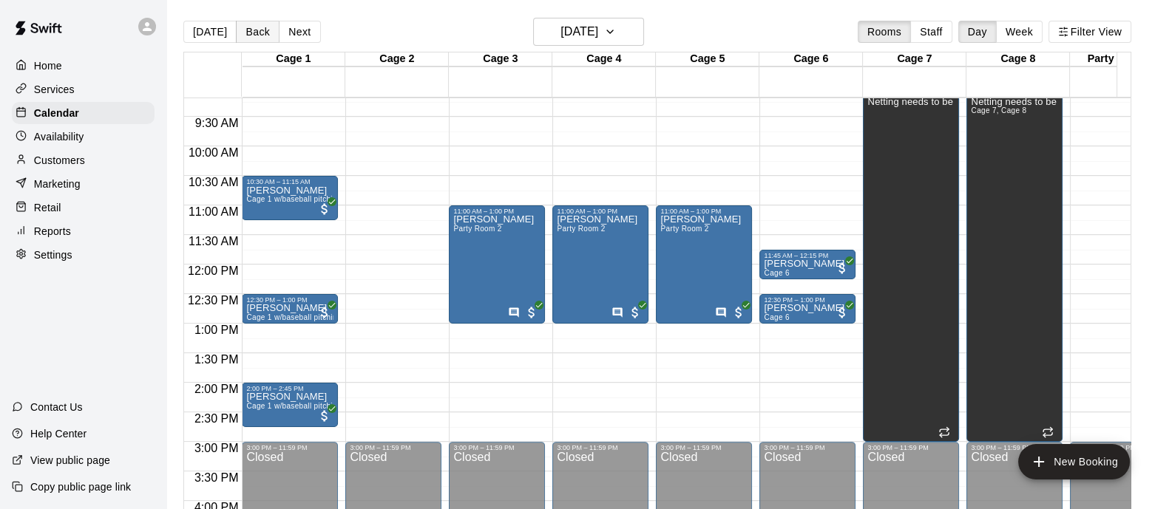
click at [261, 31] on button "Back" at bounding box center [258, 32] width 44 height 22
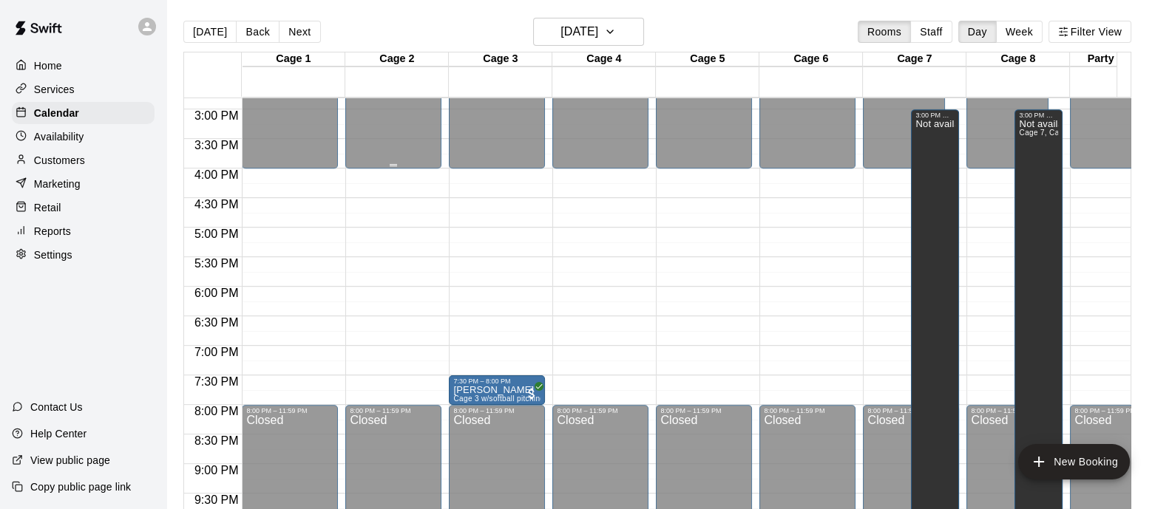
scroll to position [913, 0]
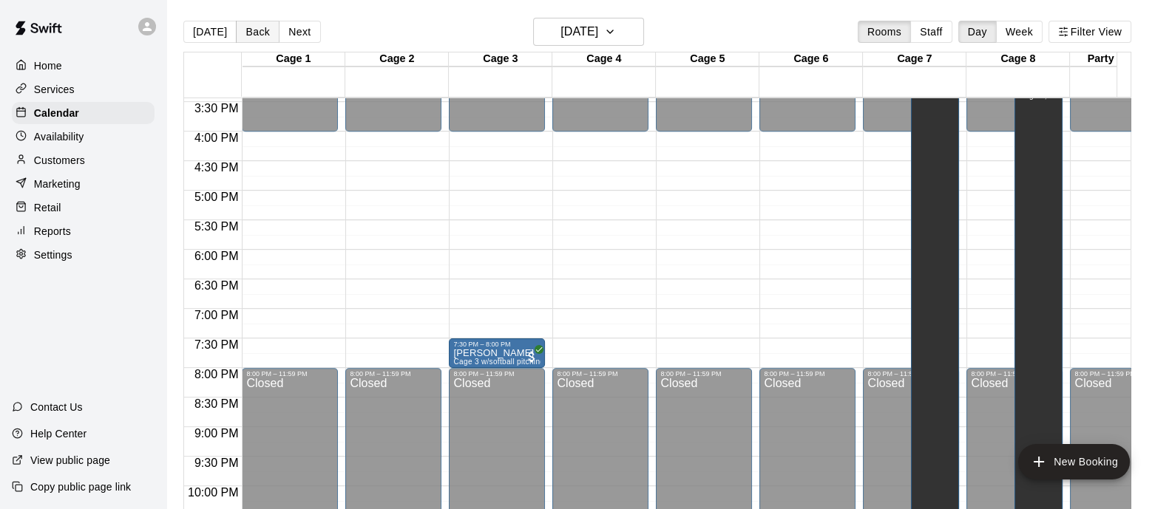
click at [250, 27] on button "Back" at bounding box center [258, 32] width 44 height 22
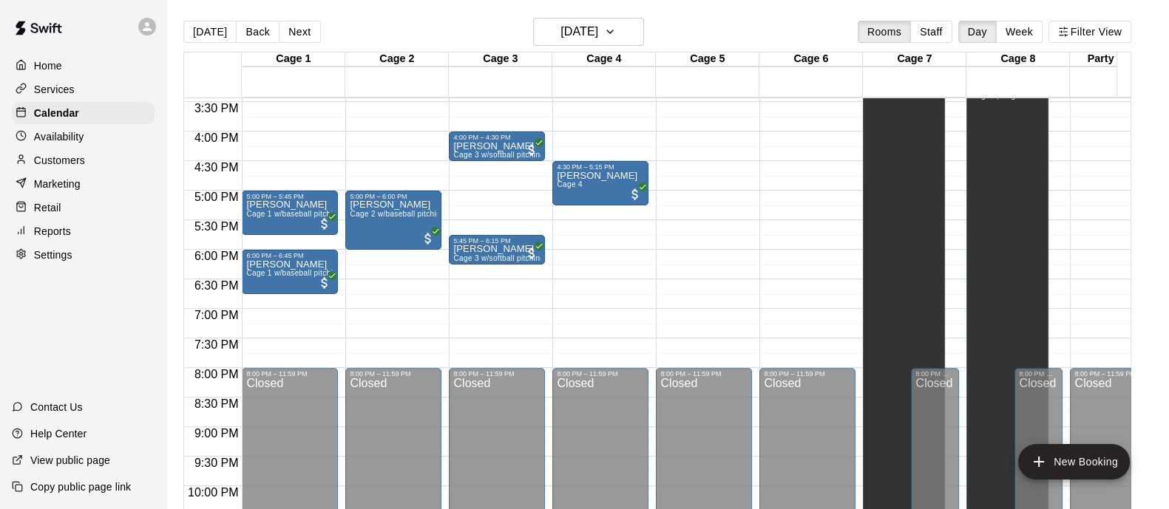
scroll to position [821, 0]
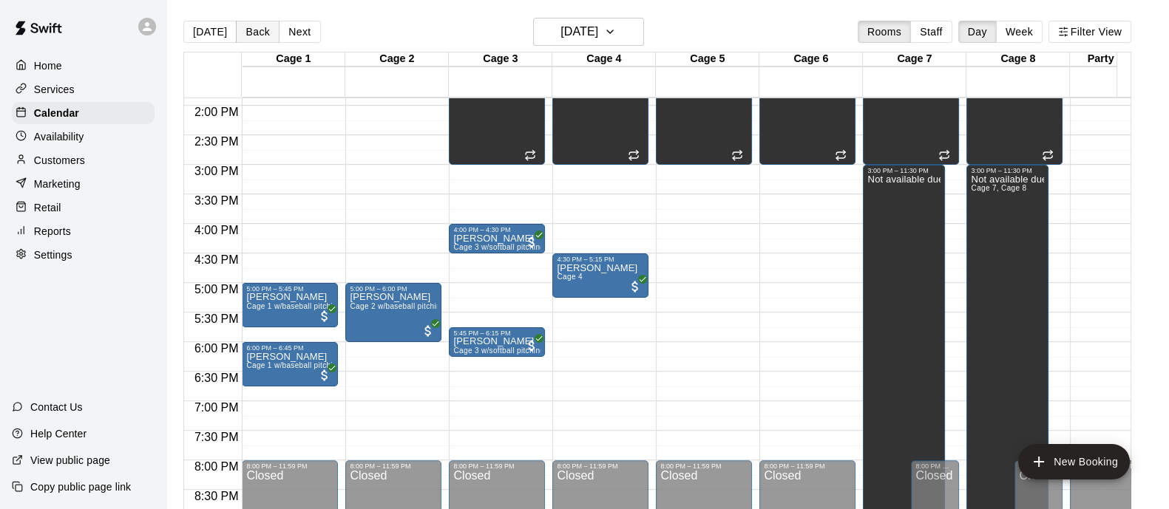
click at [258, 33] on button "Back" at bounding box center [258, 32] width 44 height 22
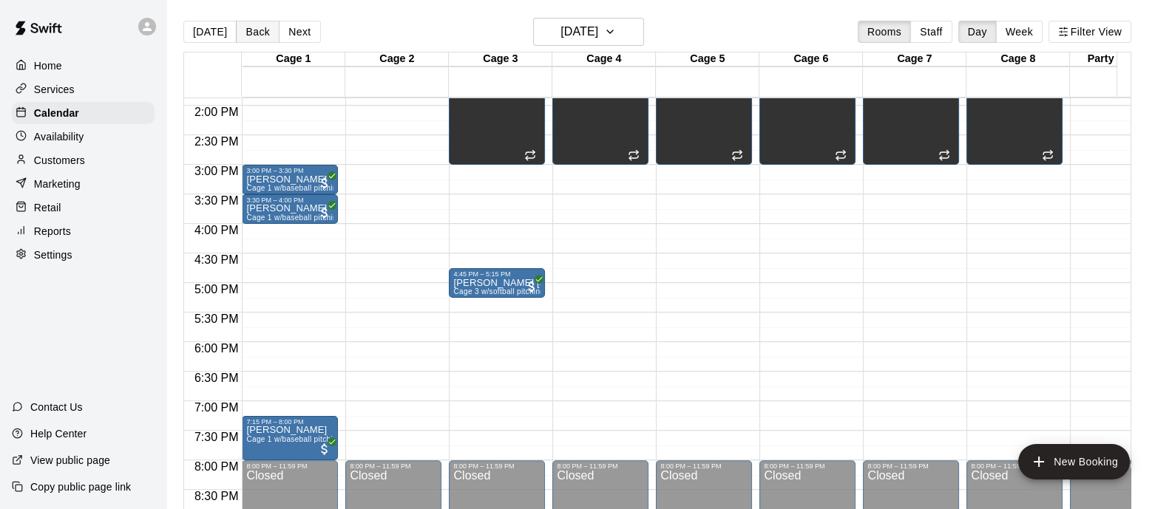
click at [258, 33] on button "Back" at bounding box center [258, 32] width 44 height 22
click at [258, 33] on div "[DATE] Back [DATE][DATE] Rooms Staff Day Week Filter View Cage 1 06 Wed Cage 2 …" at bounding box center [657, 272] width 948 height 509
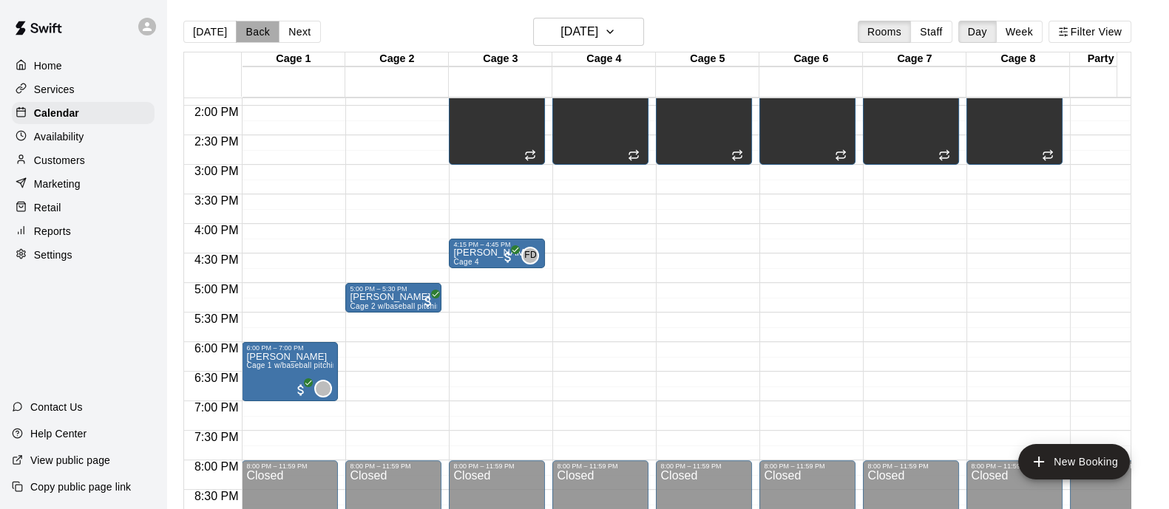
click at [258, 33] on button "Back" at bounding box center [258, 32] width 44 height 22
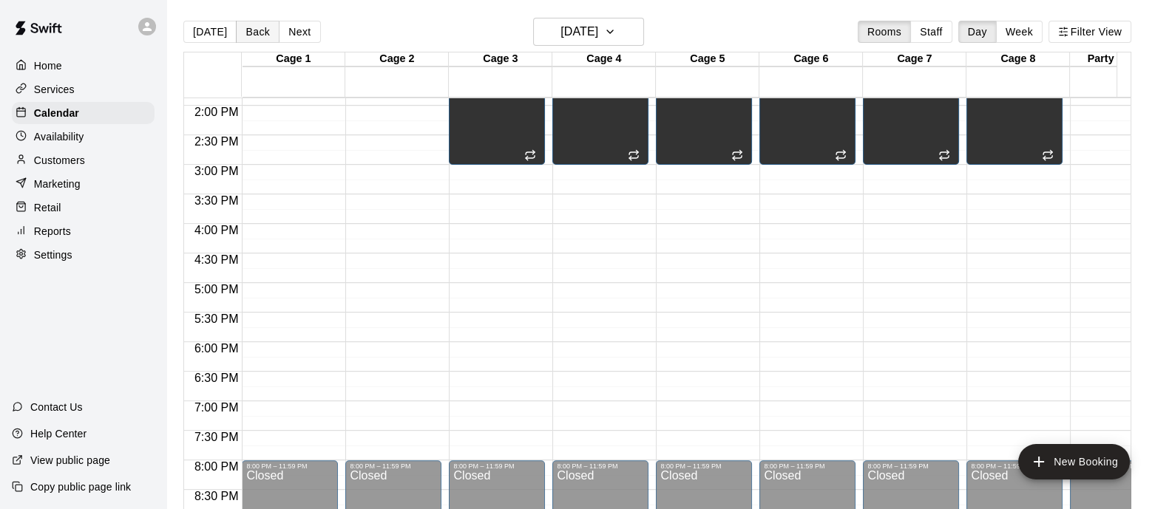
click at [258, 33] on button "Back" at bounding box center [258, 32] width 44 height 22
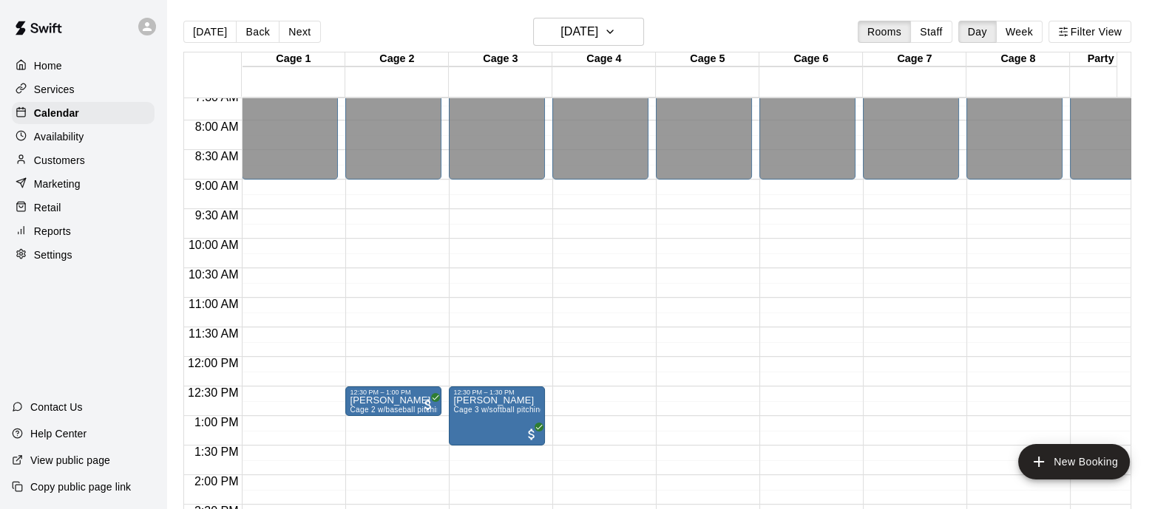
scroll to position [451, 0]
click at [202, 29] on button "[DATE]" at bounding box center [209, 32] width 53 height 22
